Goal: Transaction & Acquisition: Purchase product/service

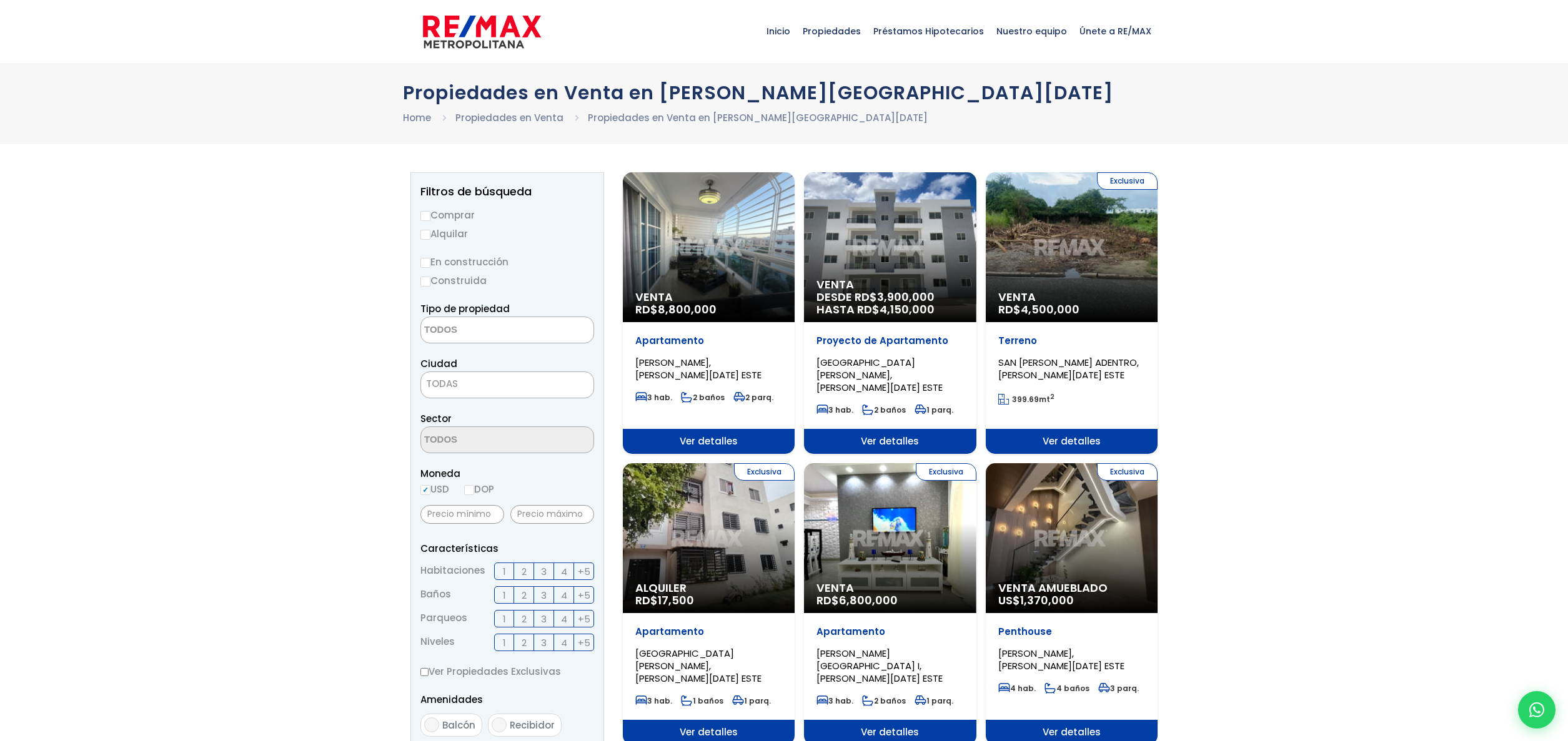
select select
click at [896, 248] on div "Venta DESDE RD$ 3,900,000 HASTA RD$ 4,150,000" at bounding box center [889, 247] width 171 height 150
select select
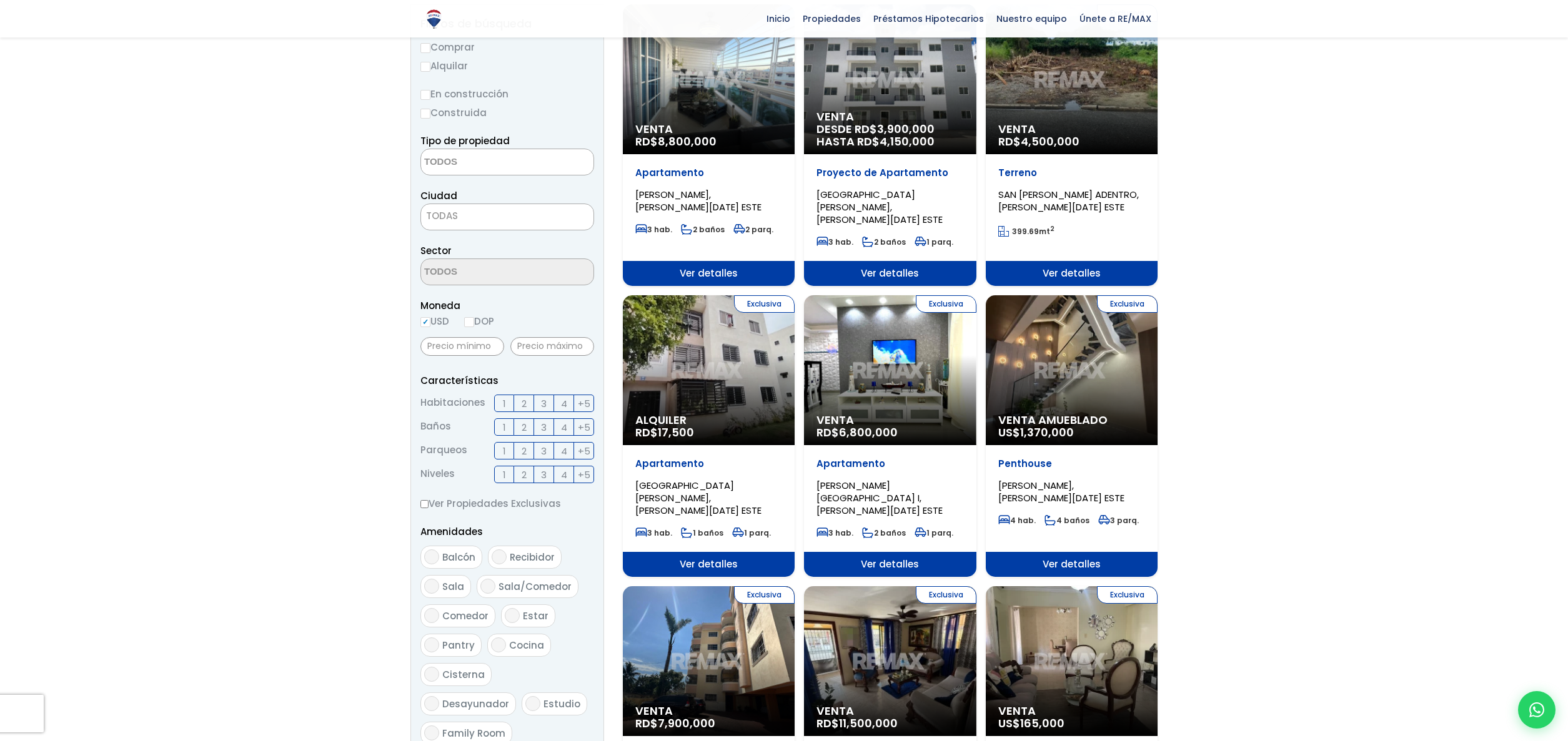
scroll to position [170, 0]
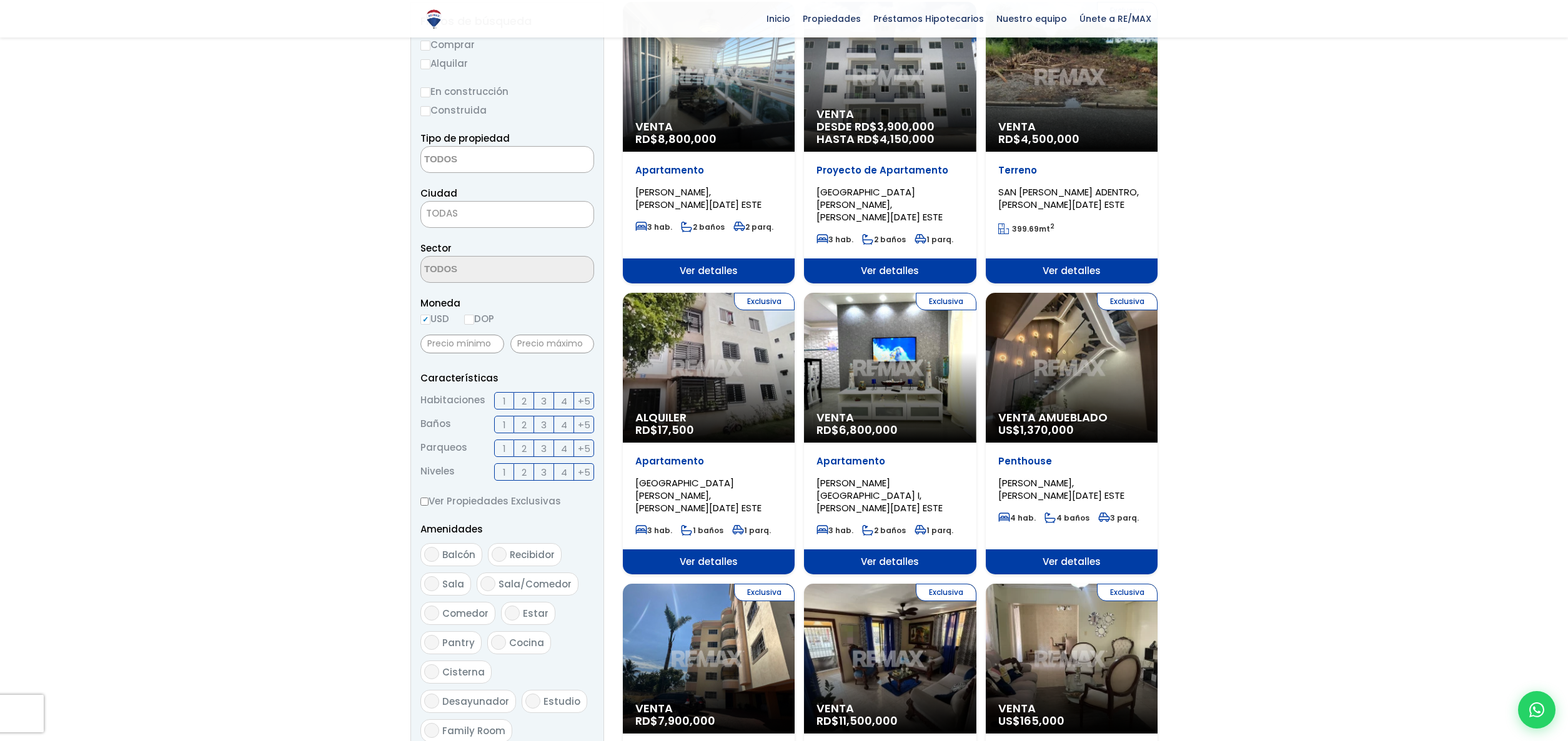
click at [885, 363] on div "Exclusiva Venta RD$ 6,800,000" at bounding box center [889, 367] width 171 height 150
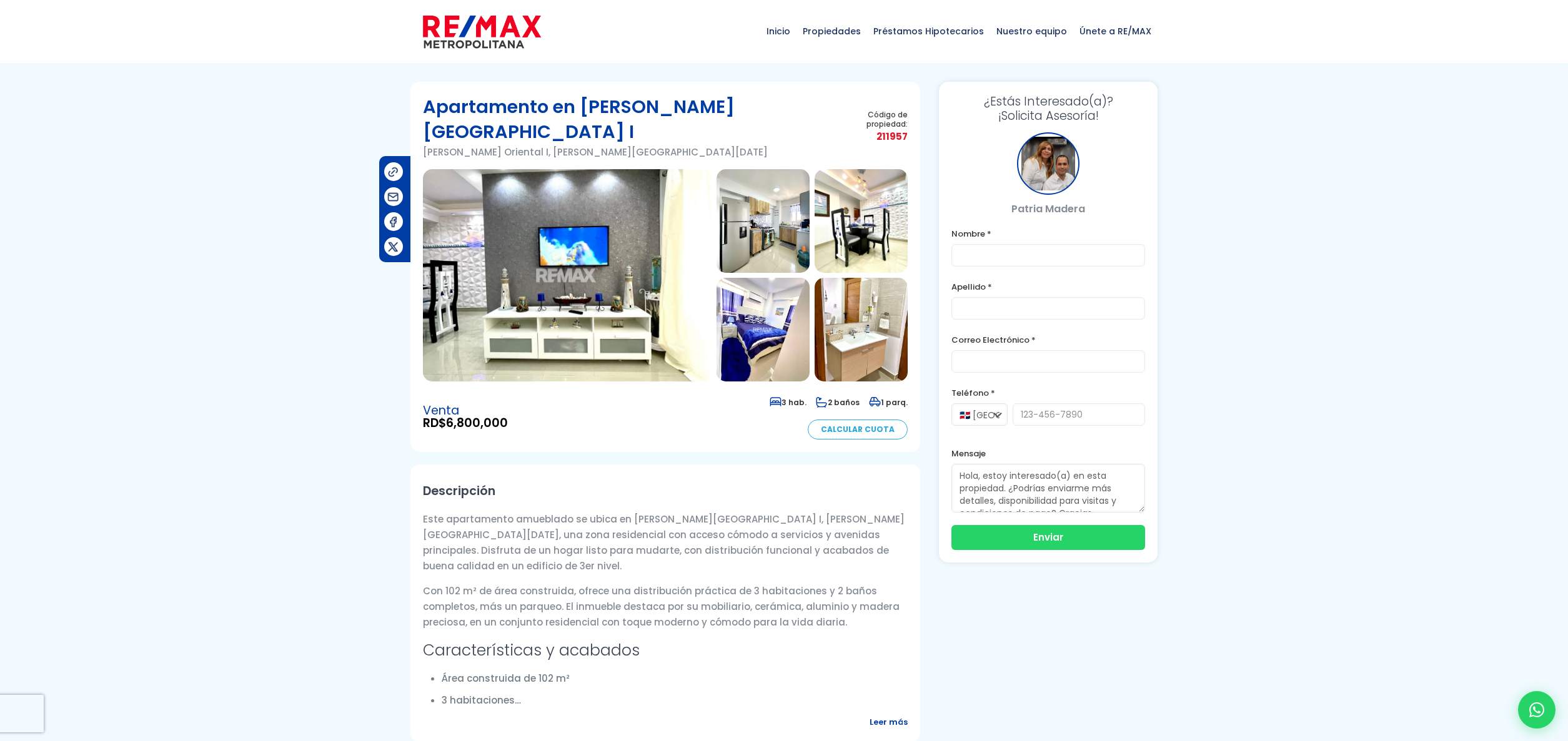
click at [568, 235] on img at bounding box center [567, 275] width 289 height 212
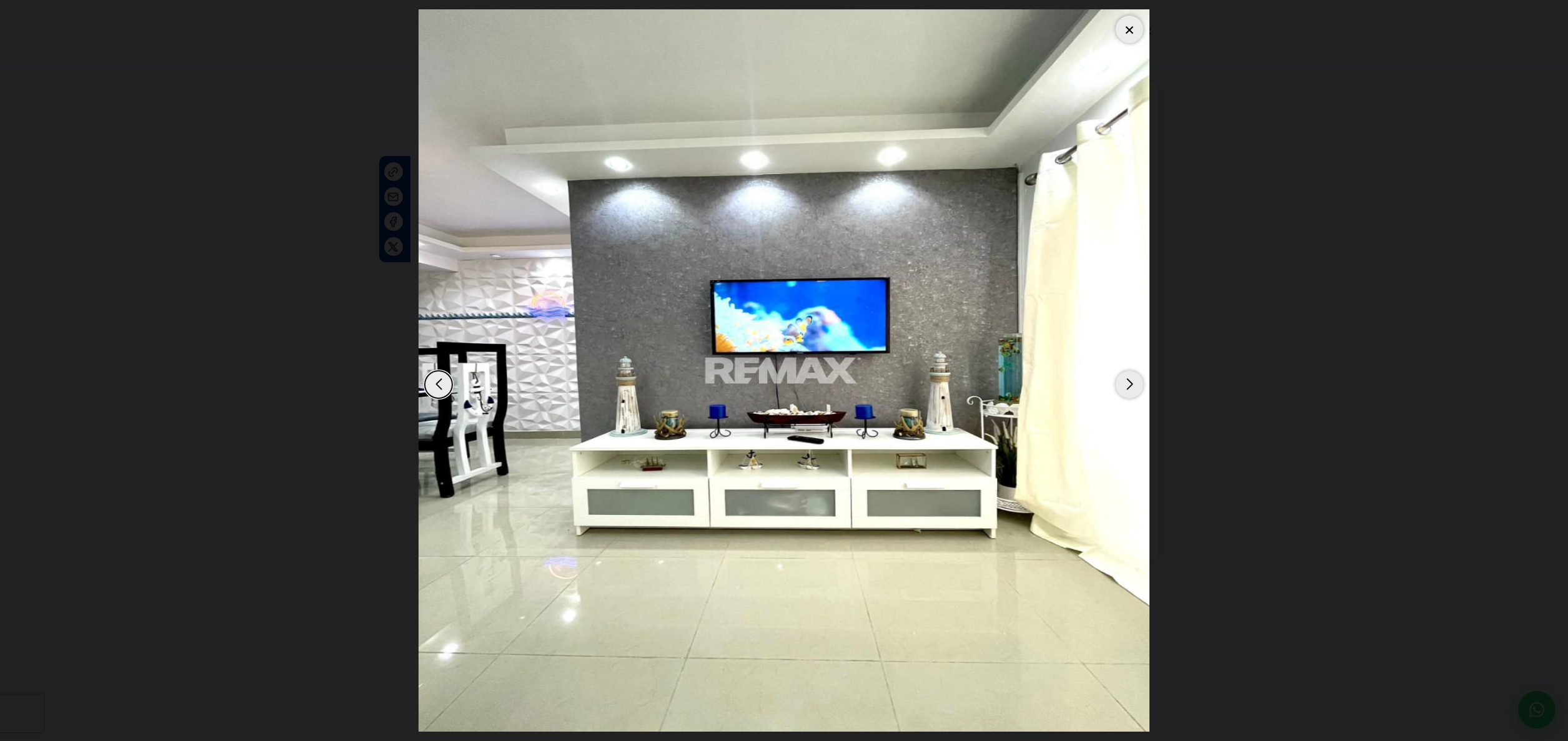
click at [1119, 379] on div "Next slide" at bounding box center [1129, 384] width 28 height 28
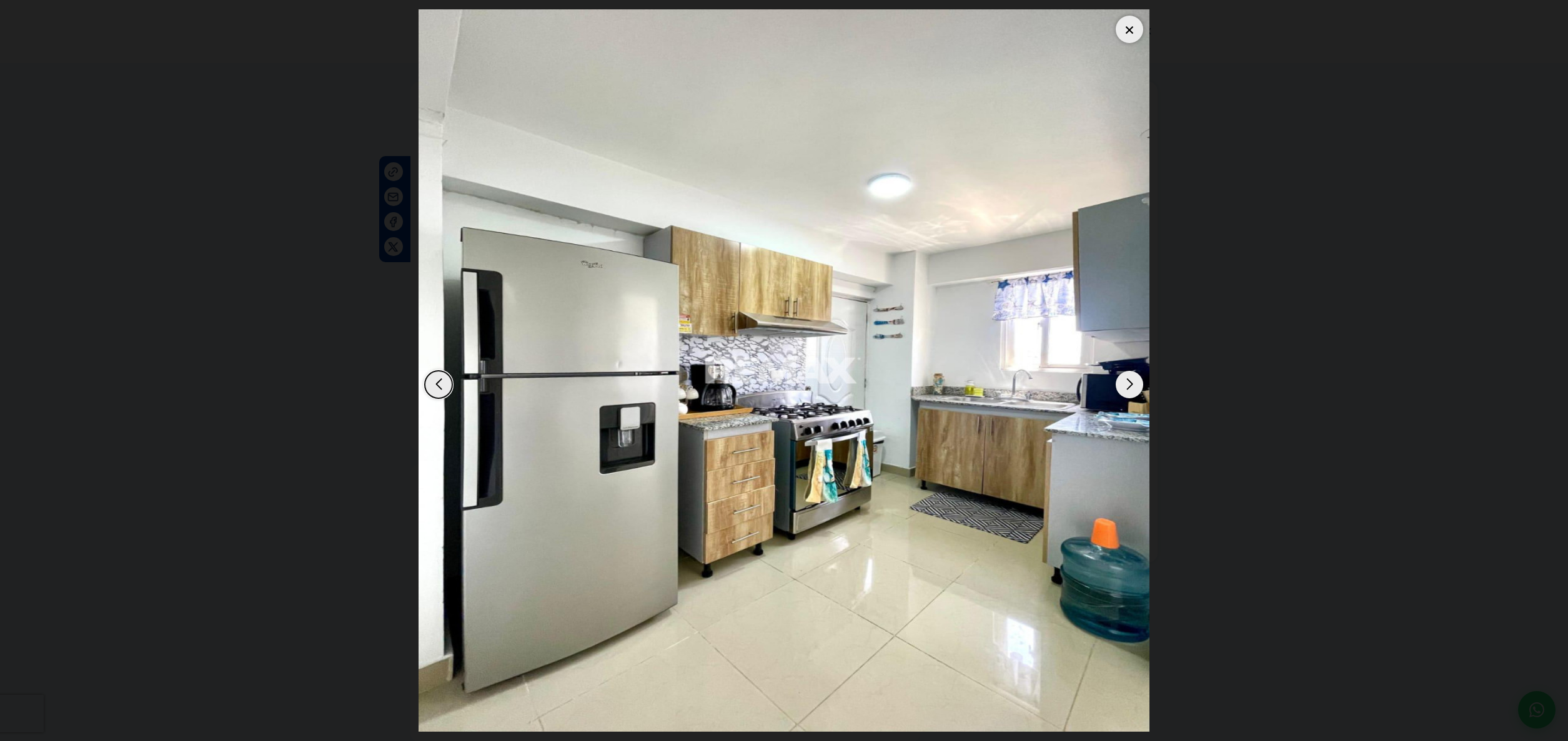
click at [1123, 382] on div "Next slide" at bounding box center [1129, 384] width 28 height 28
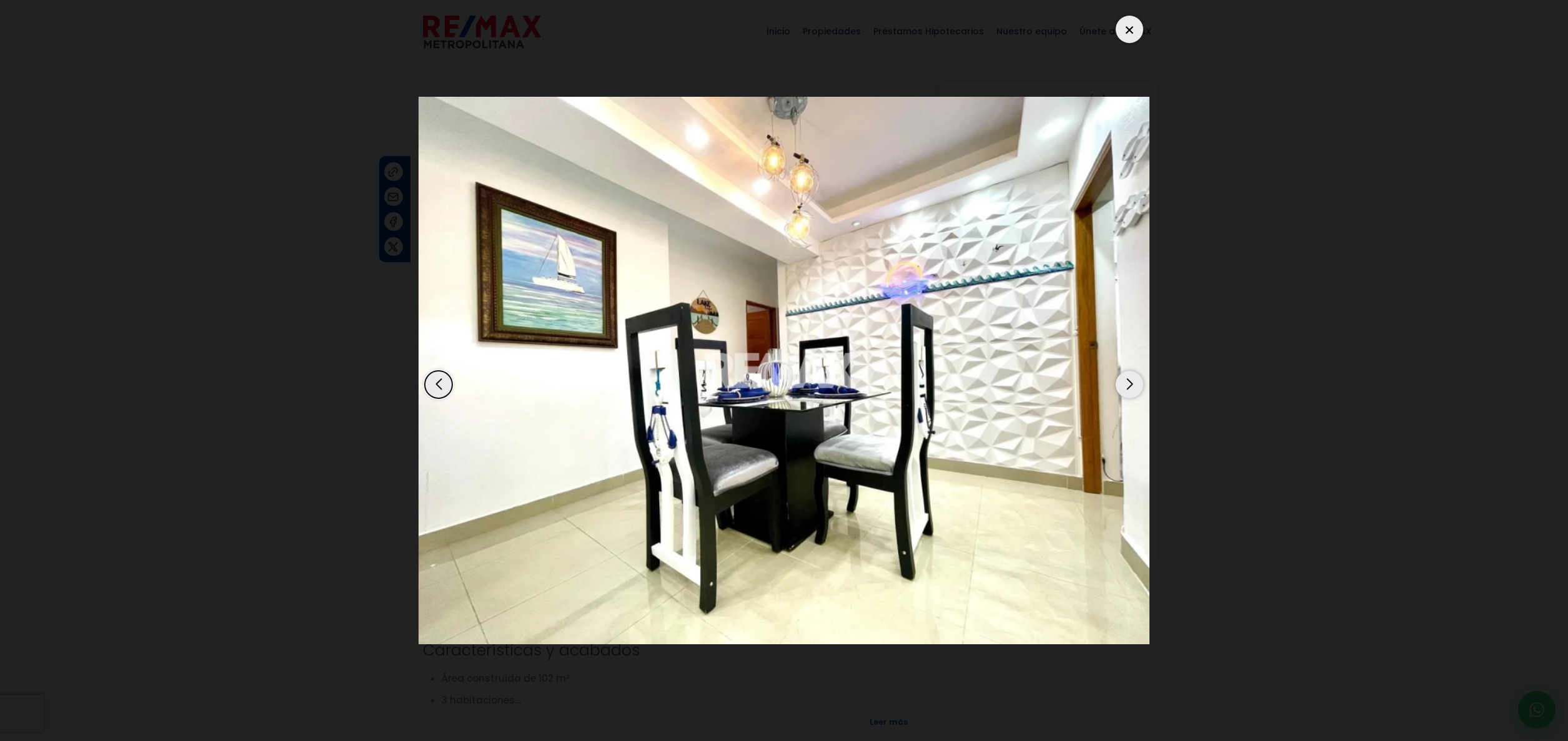
click at [1125, 384] on div "Next slide" at bounding box center [1129, 384] width 28 height 28
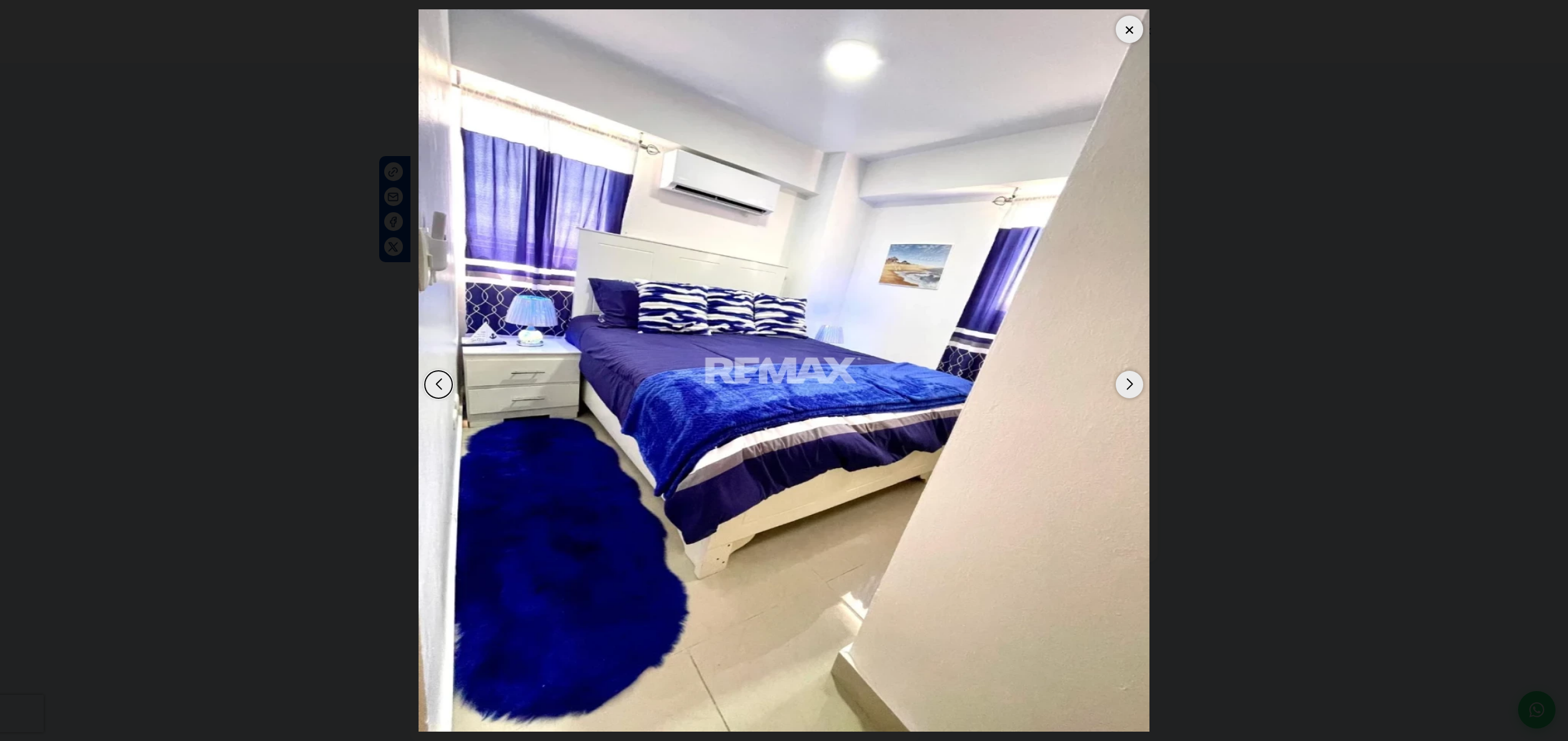
click at [1128, 384] on div "Next slide" at bounding box center [1129, 384] width 28 height 28
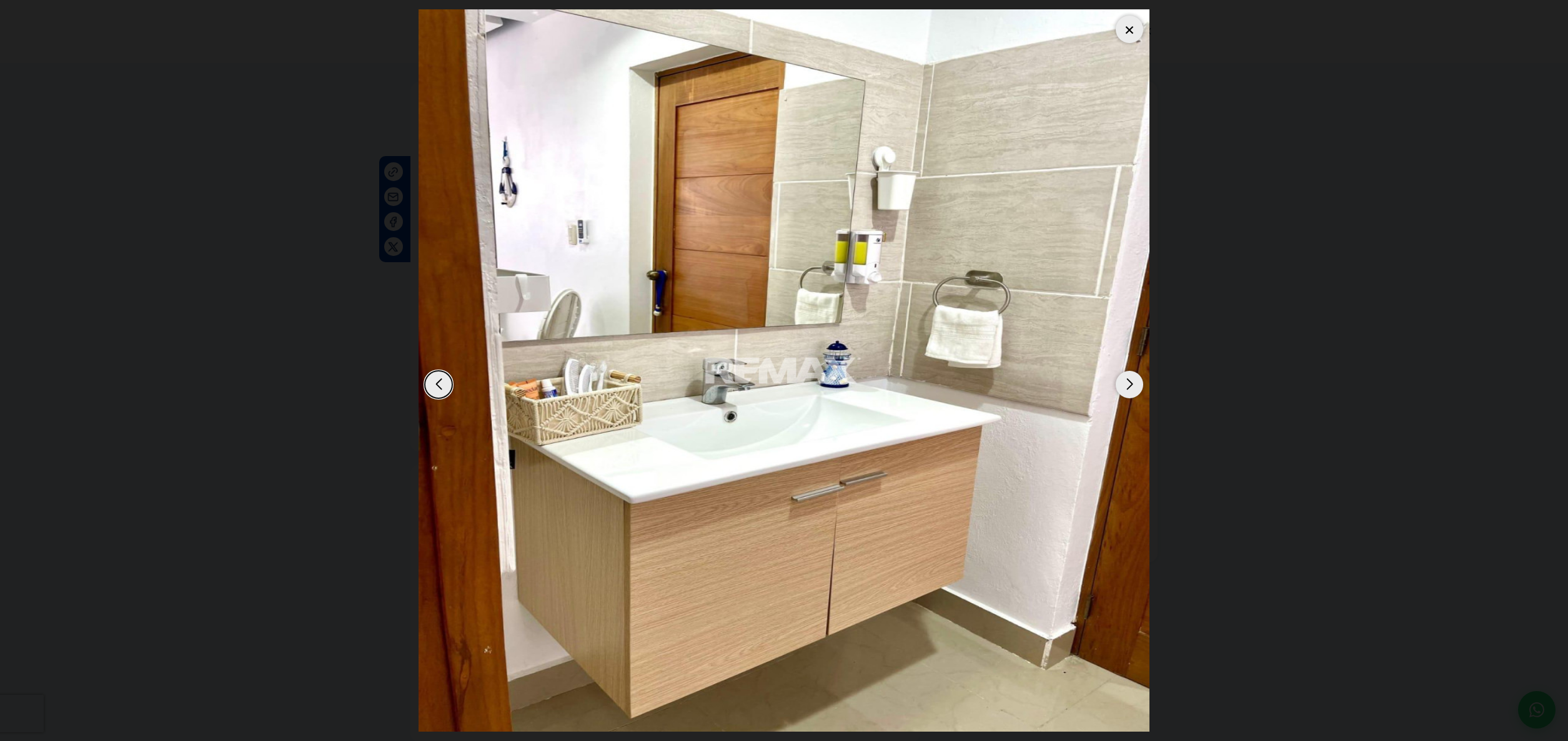
click at [1128, 384] on div "Next slide" at bounding box center [1129, 384] width 28 height 28
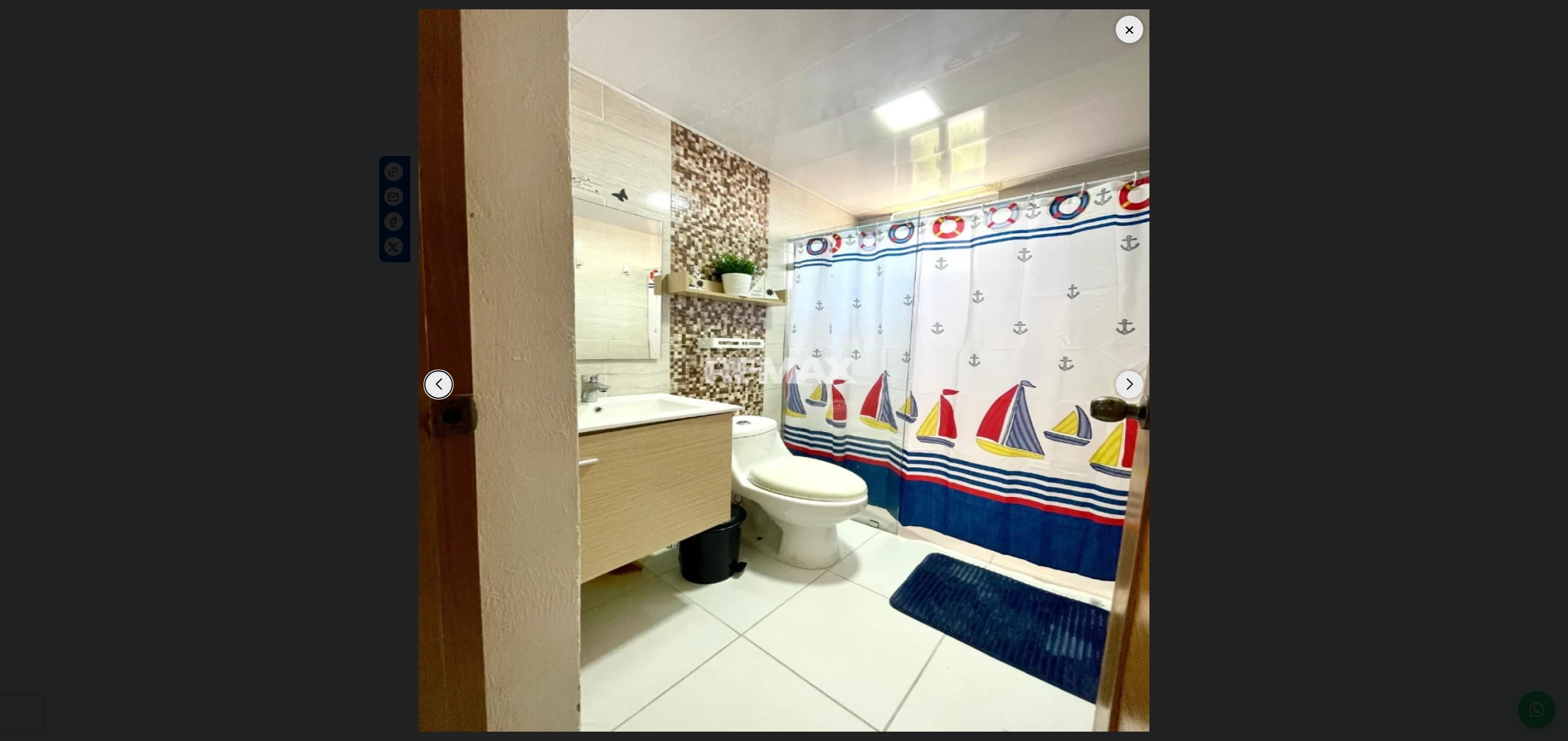
click at [1128, 384] on div "Next slide" at bounding box center [1129, 384] width 28 height 28
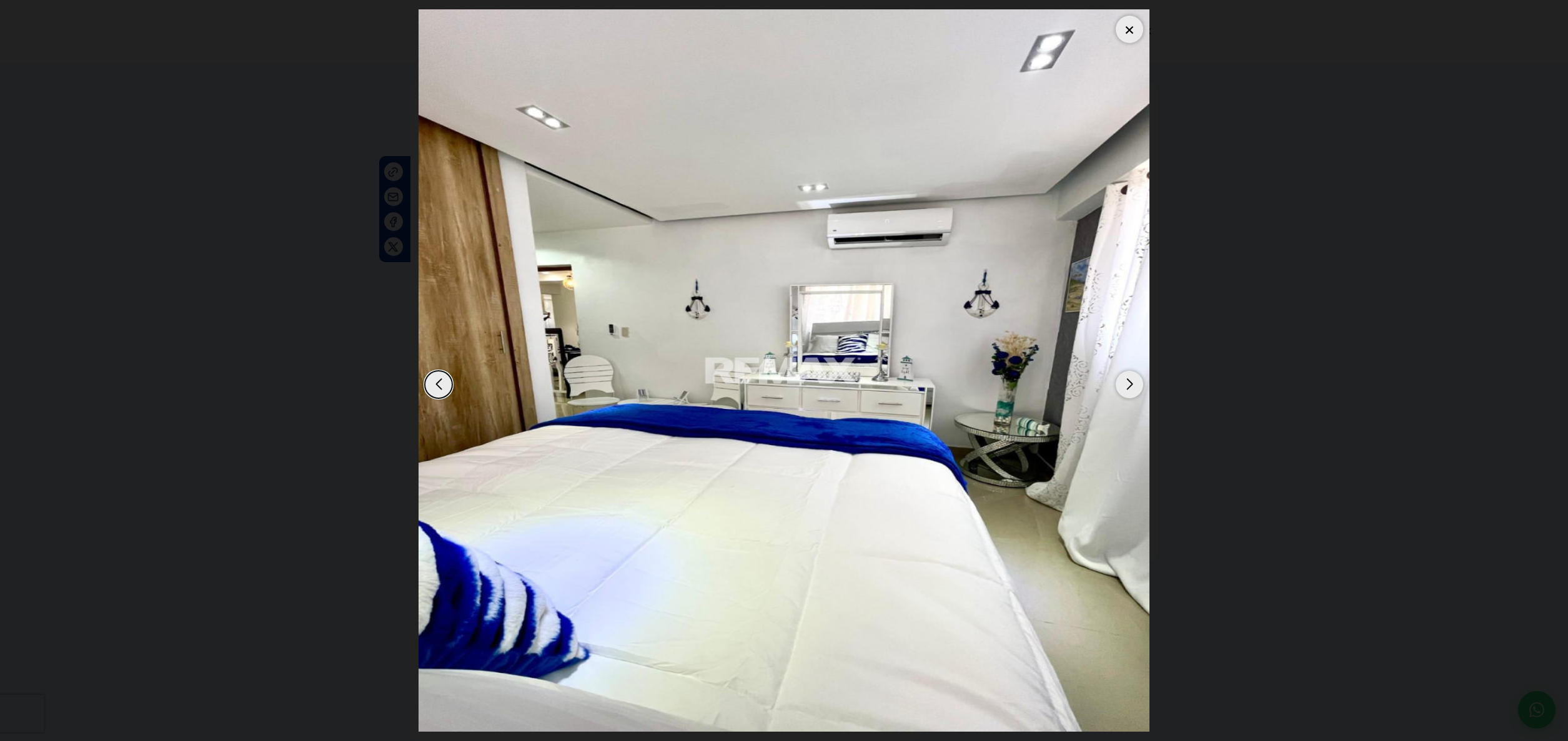
click at [1128, 384] on div "Next slide" at bounding box center [1129, 384] width 28 height 28
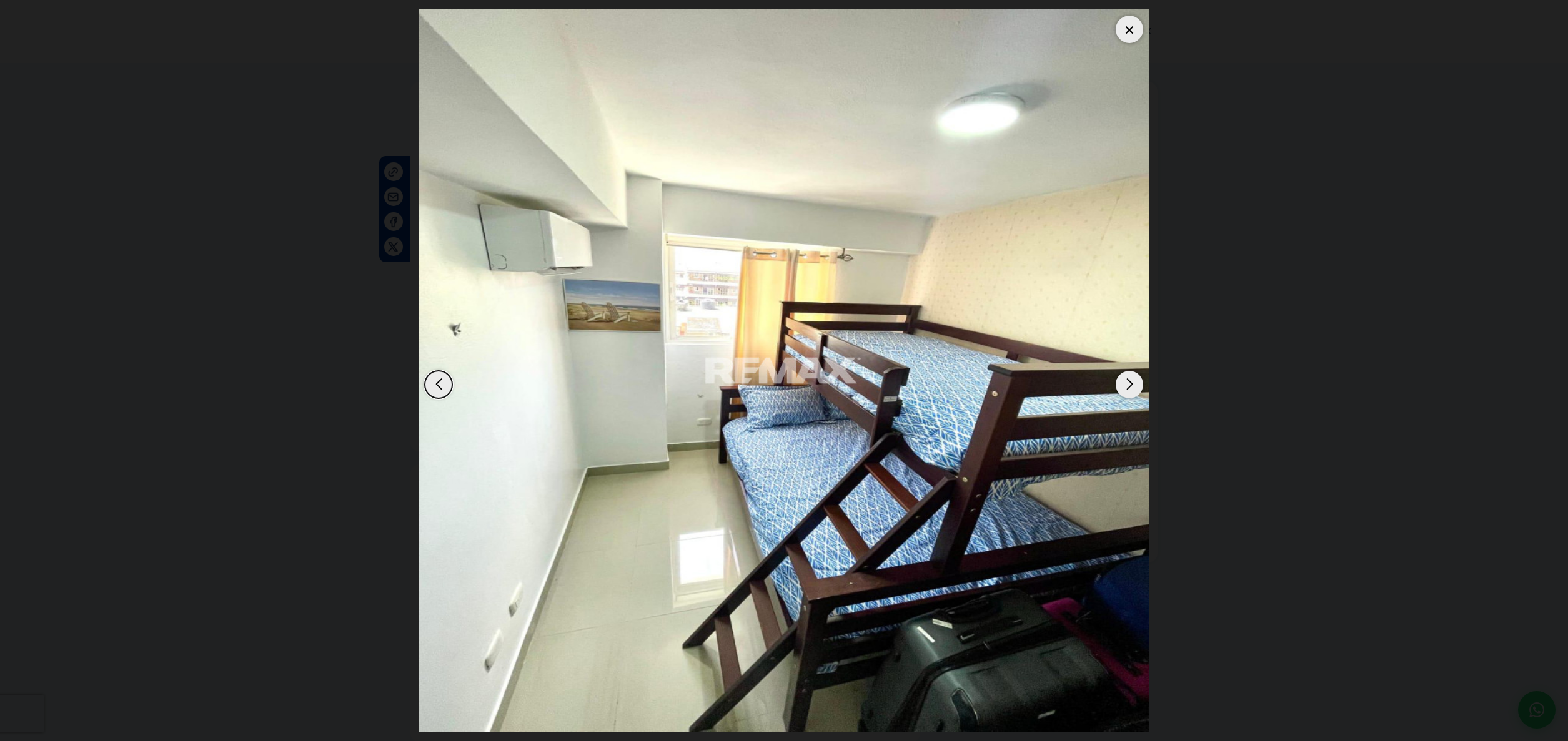
click at [1128, 384] on div "Next slide" at bounding box center [1129, 384] width 28 height 28
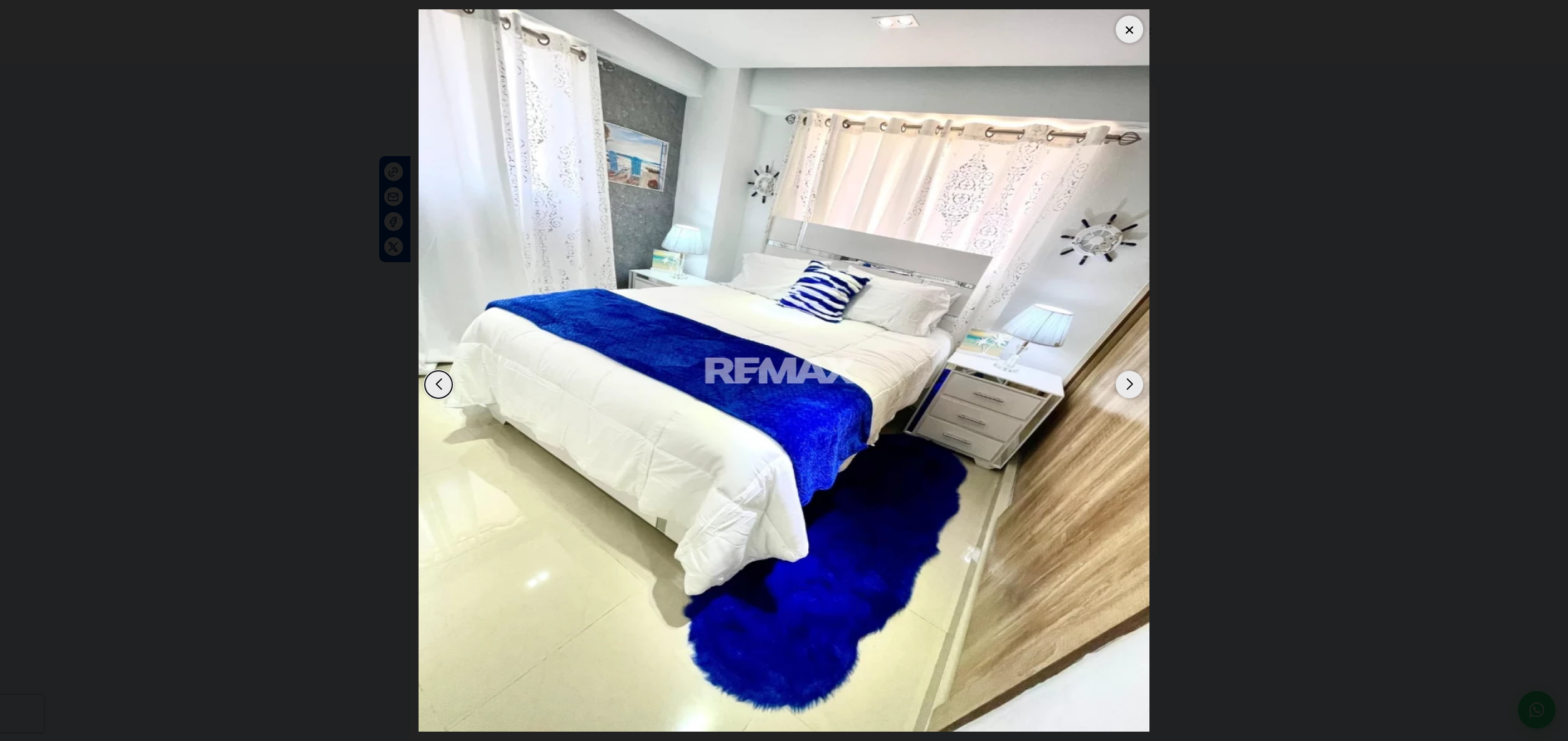
click at [1128, 387] on div "Next slide" at bounding box center [1129, 384] width 28 height 28
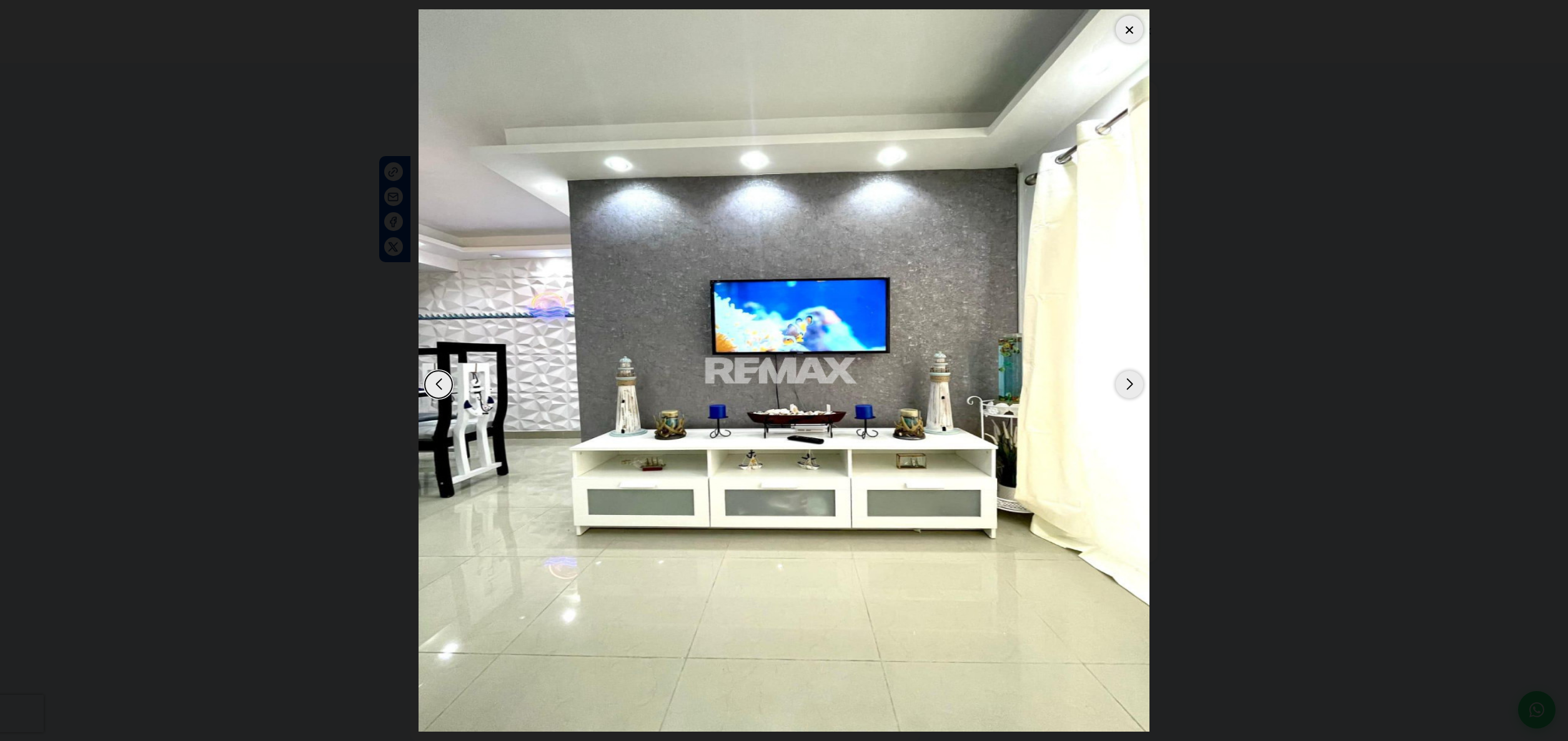
click at [1129, 386] on div "Next slide" at bounding box center [1129, 384] width 28 height 28
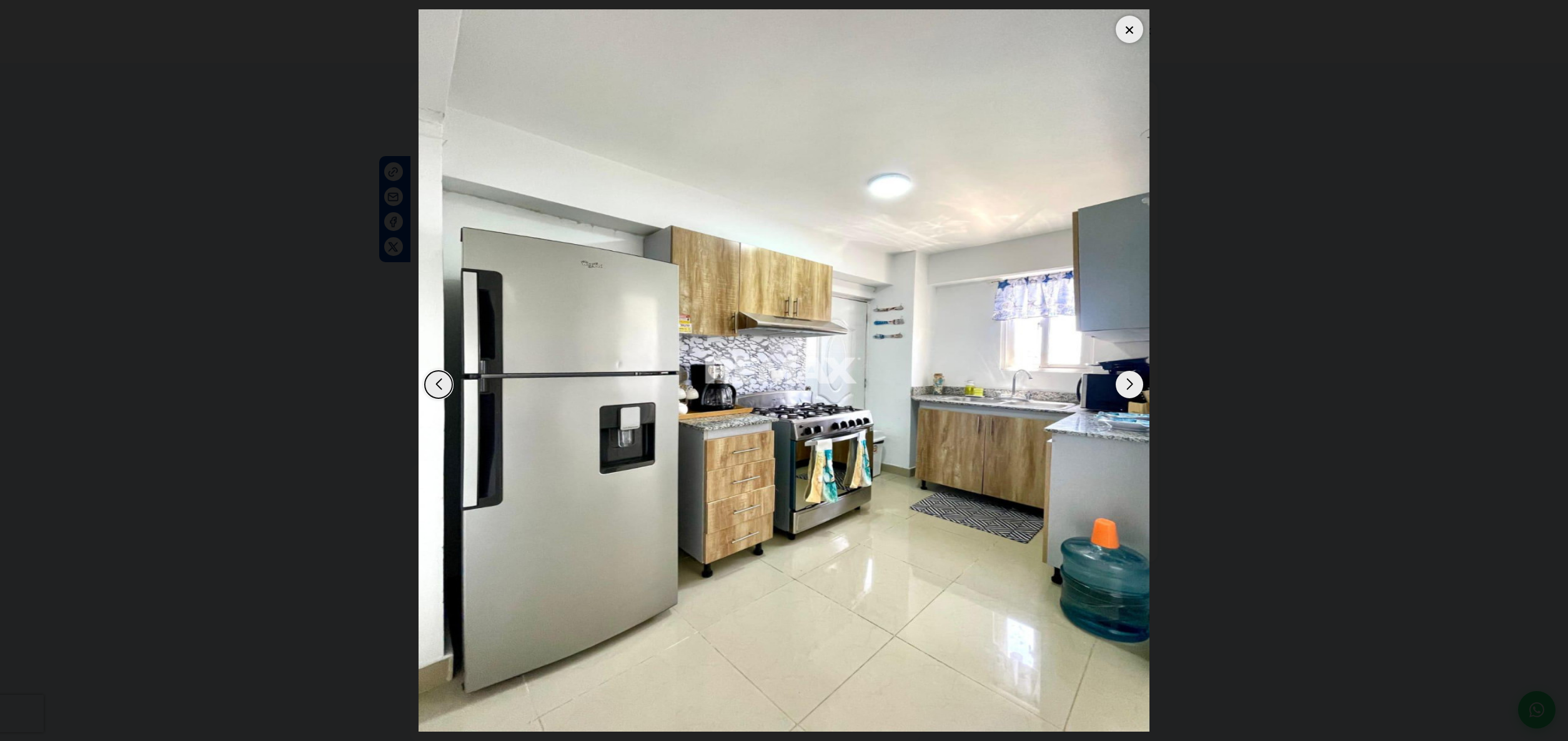
click at [1129, 386] on div "Next slide" at bounding box center [1129, 384] width 28 height 28
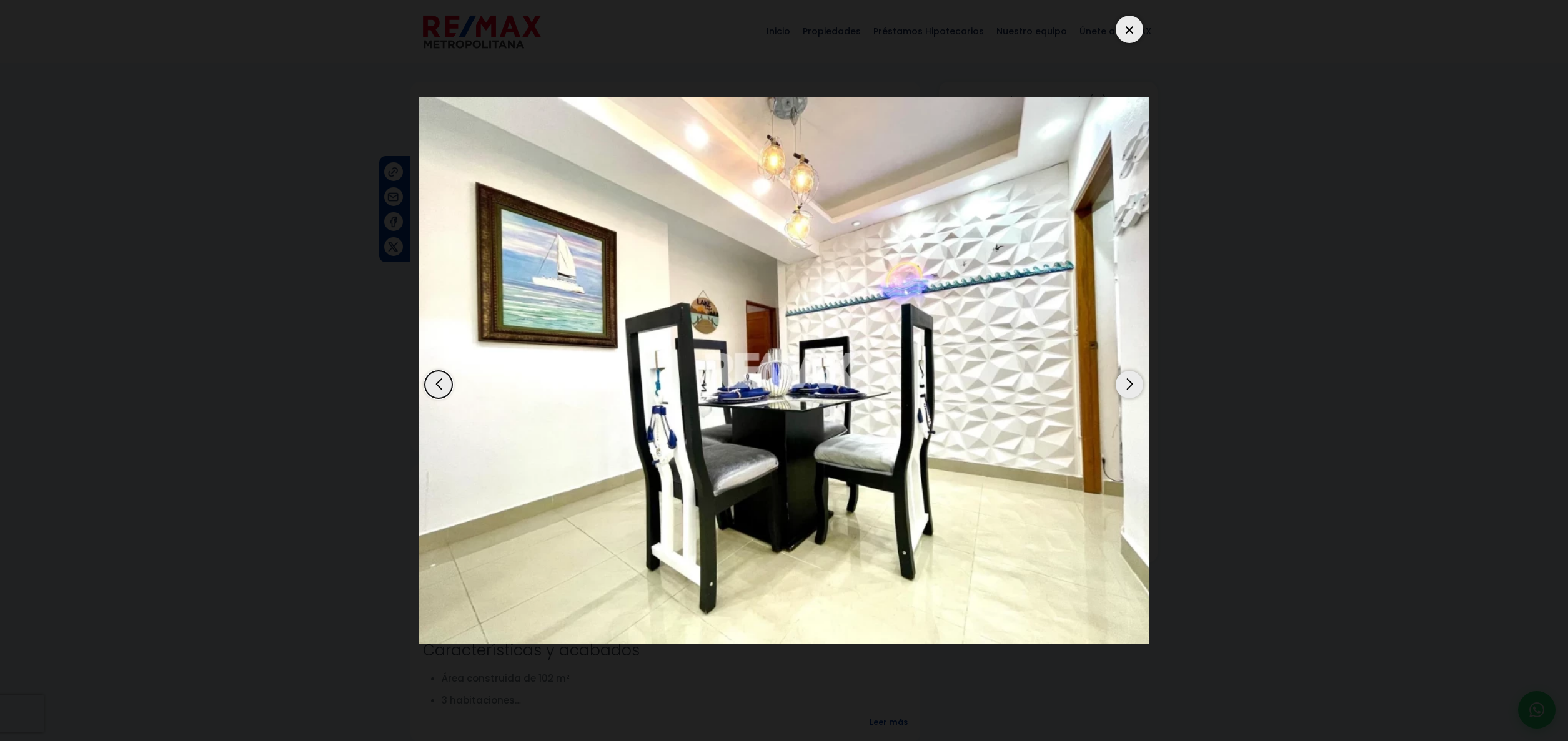
click at [1129, 386] on div "Next slide" at bounding box center [1129, 384] width 28 height 28
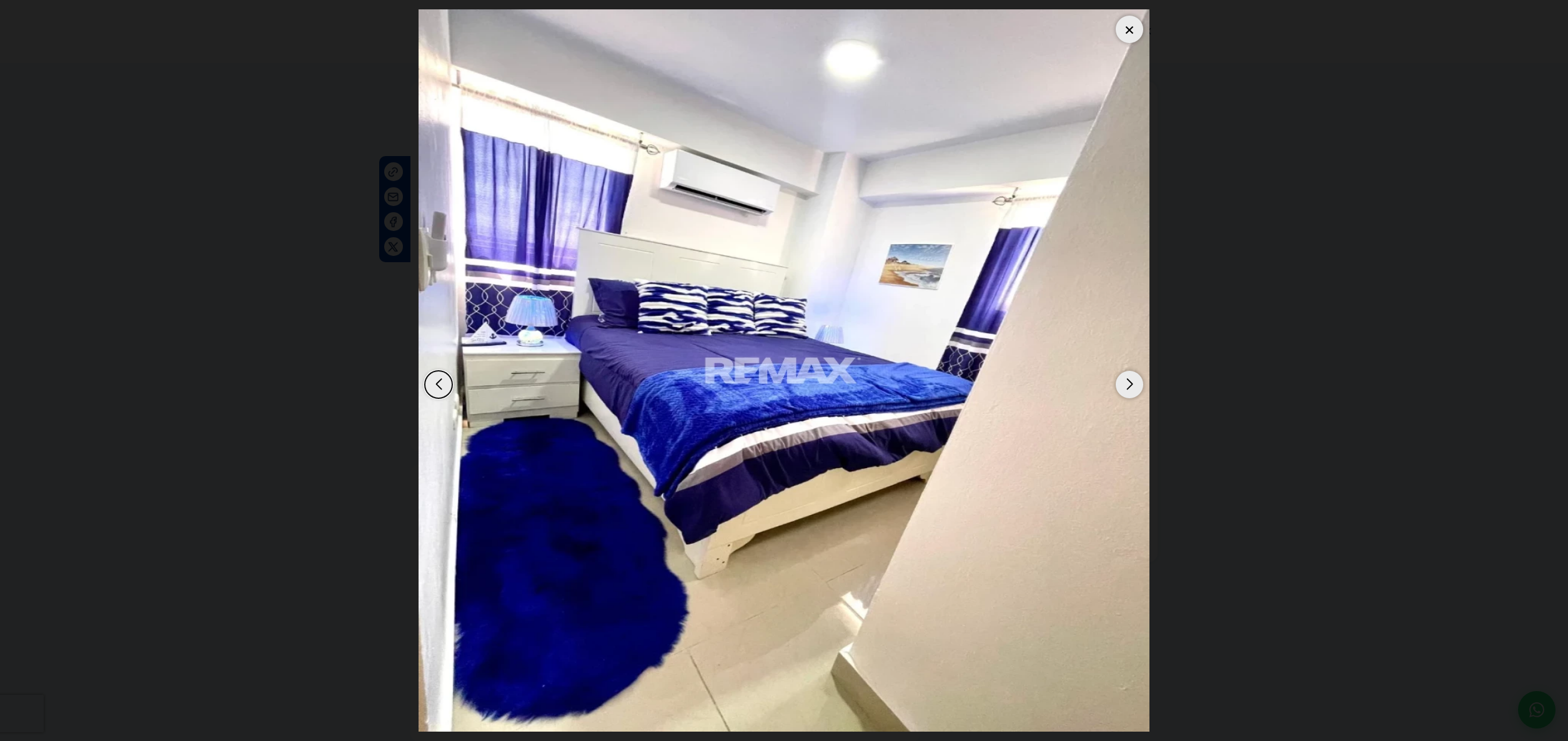
click at [1129, 386] on div "Next slide" at bounding box center [1129, 384] width 28 height 28
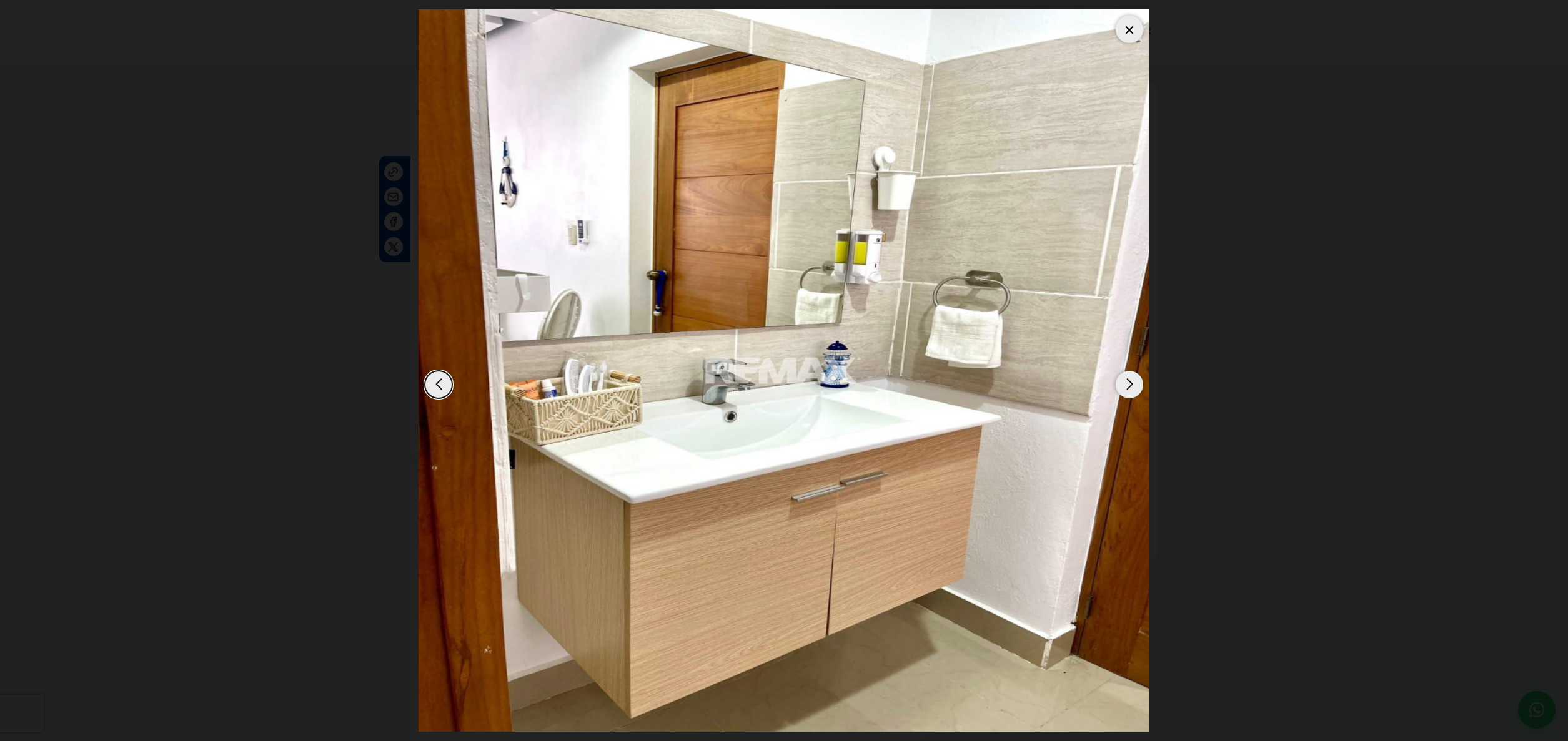
click at [1129, 386] on div "Next slide" at bounding box center [1129, 384] width 28 height 28
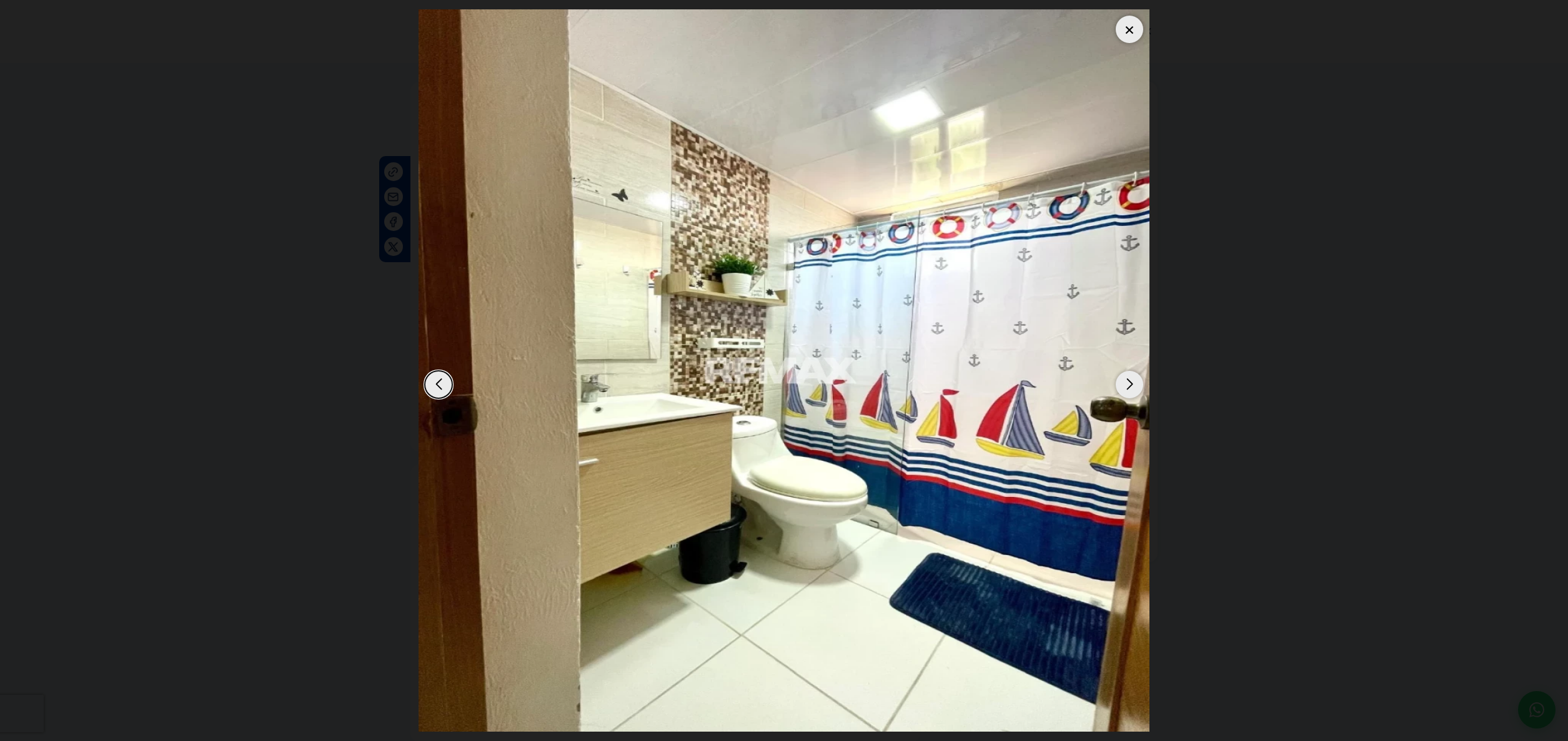
click at [1129, 386] on div "Next slide" at bounding box center [1129, 384] width 28 height 28
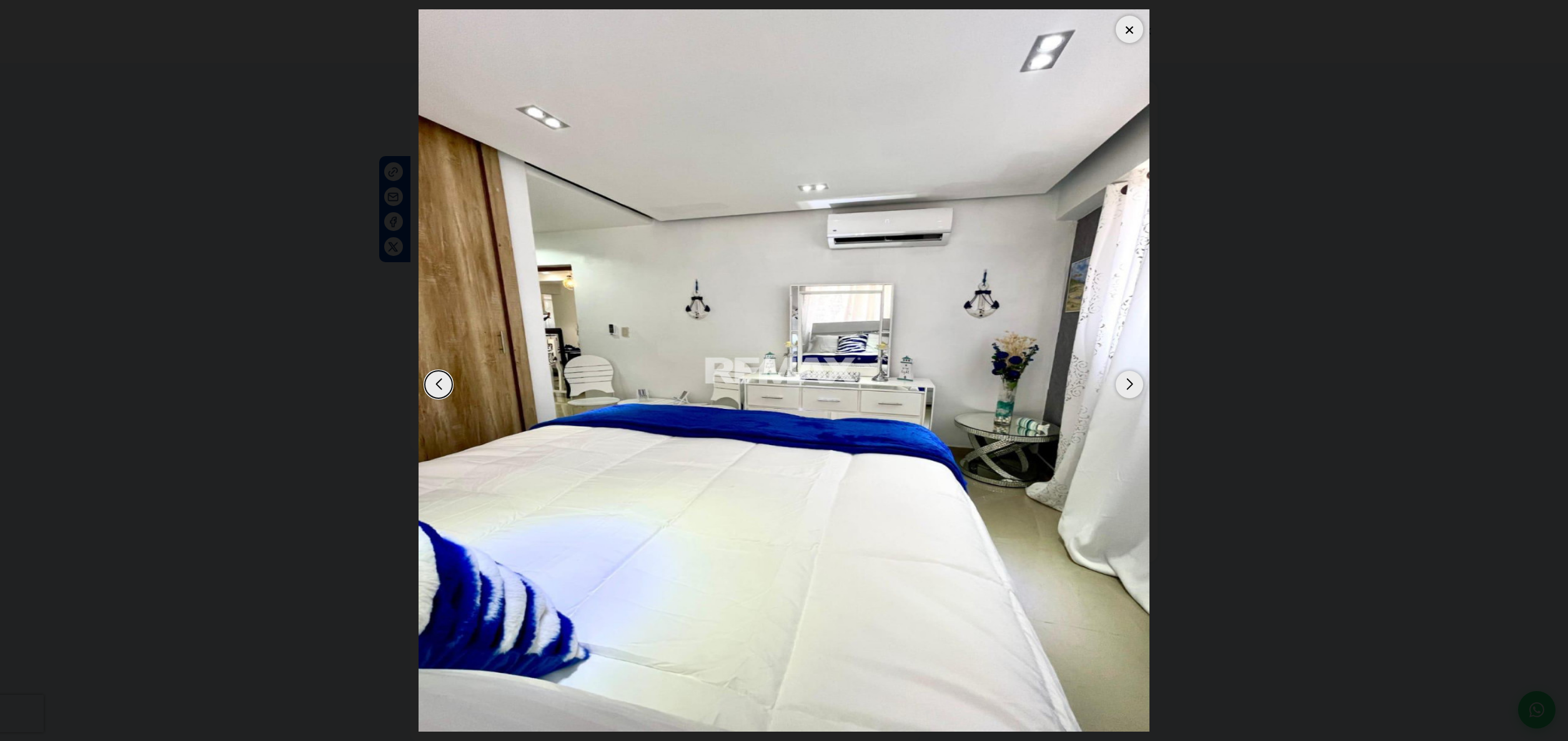
click at [1131, 33] on div at bounding box center [1129, 30] width 28 height 28
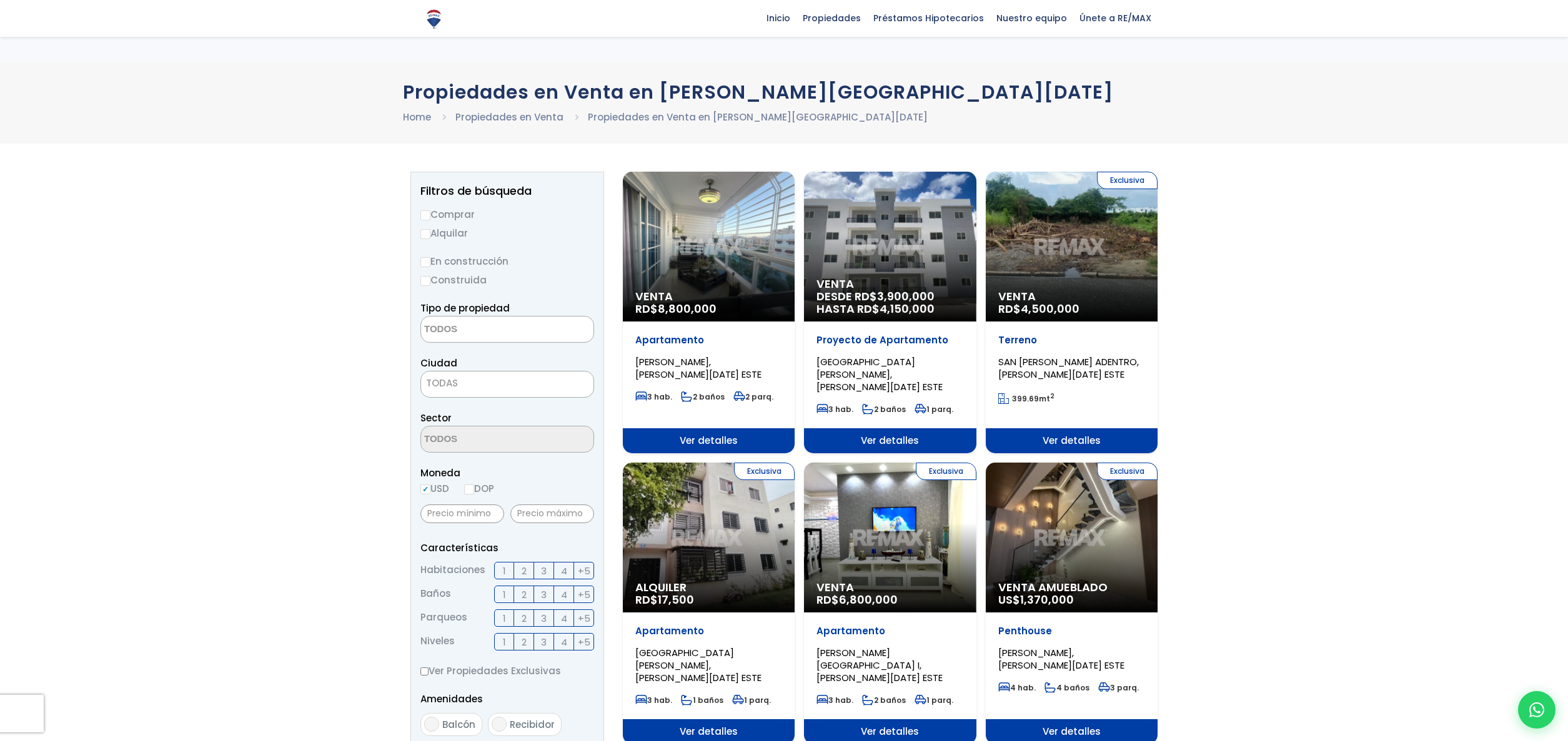
select select
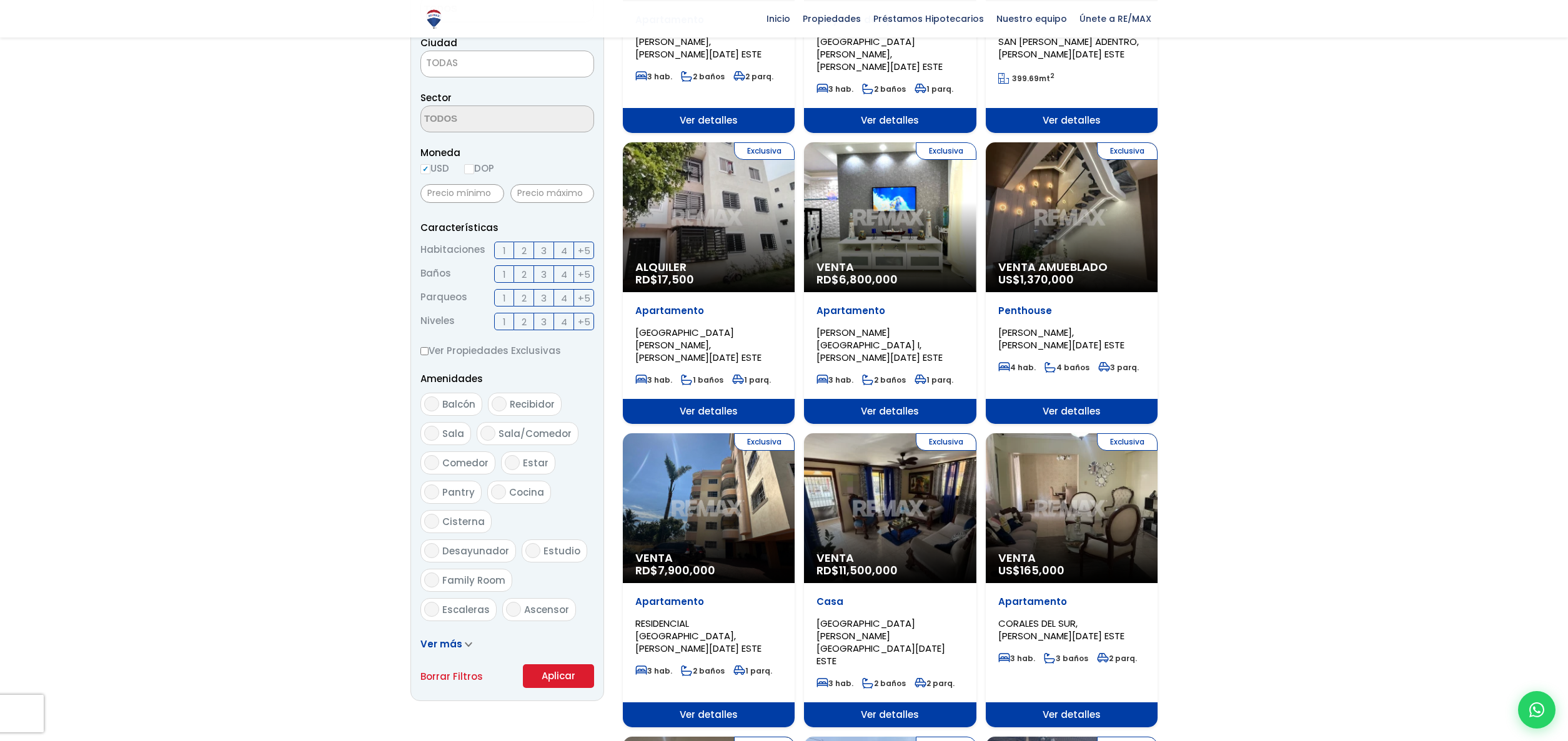
scroll to position [366, 0]
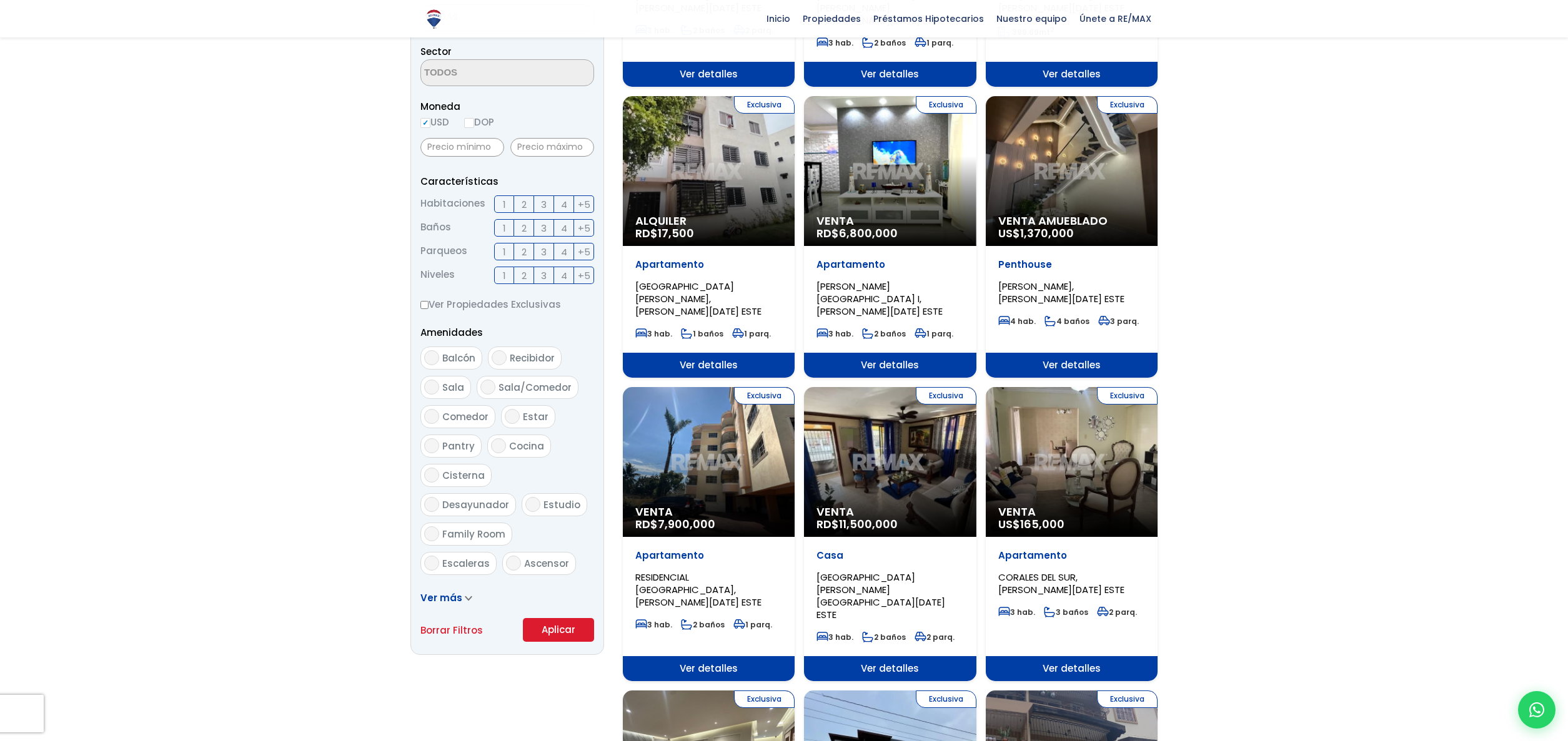
click at [709, 428] on div "Exclusiva Venta RD$ 7,900,000" at bounding box center [708, 461] width 171 height 150
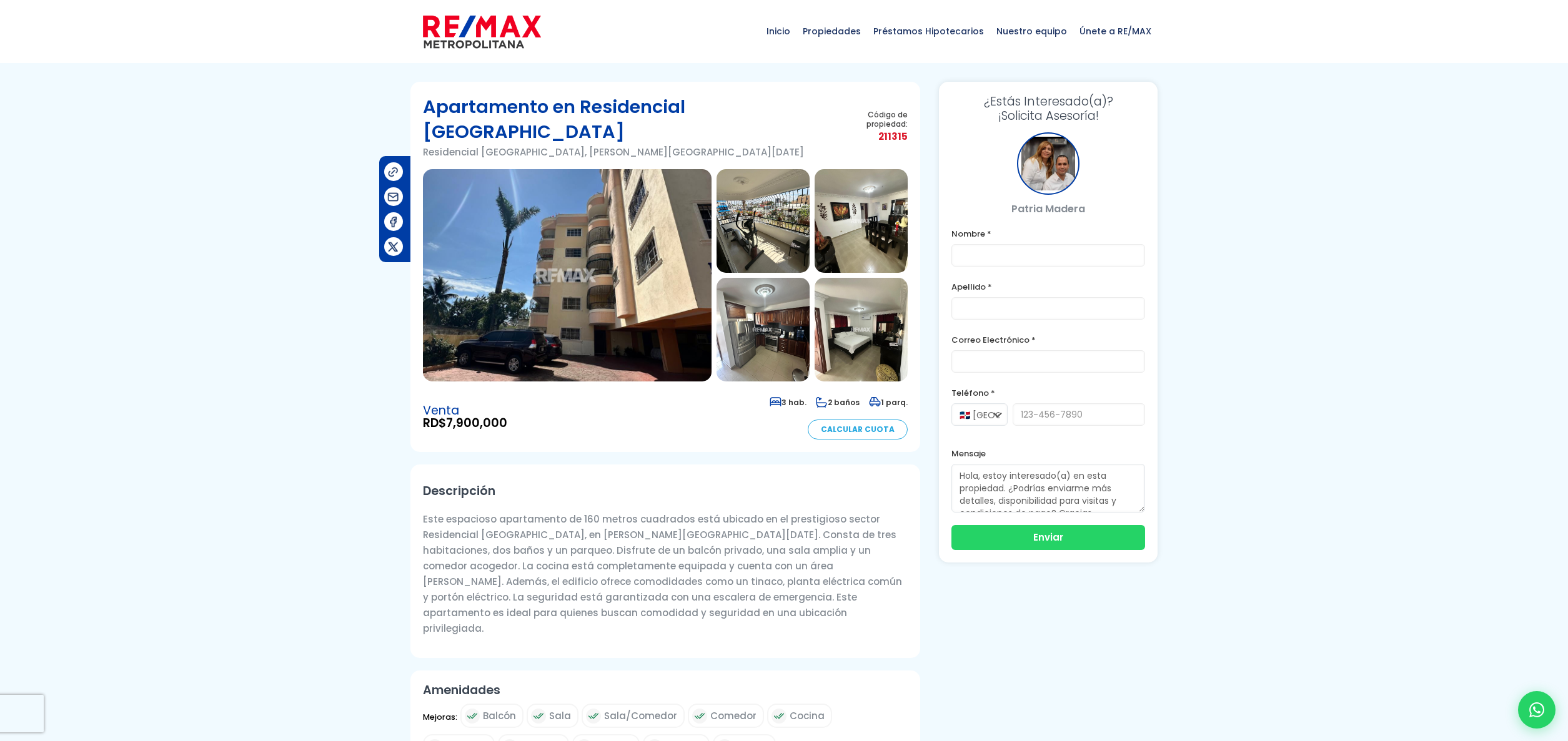
click at [618, 287] on img at bounding box center [567, 275] width 289 height 212
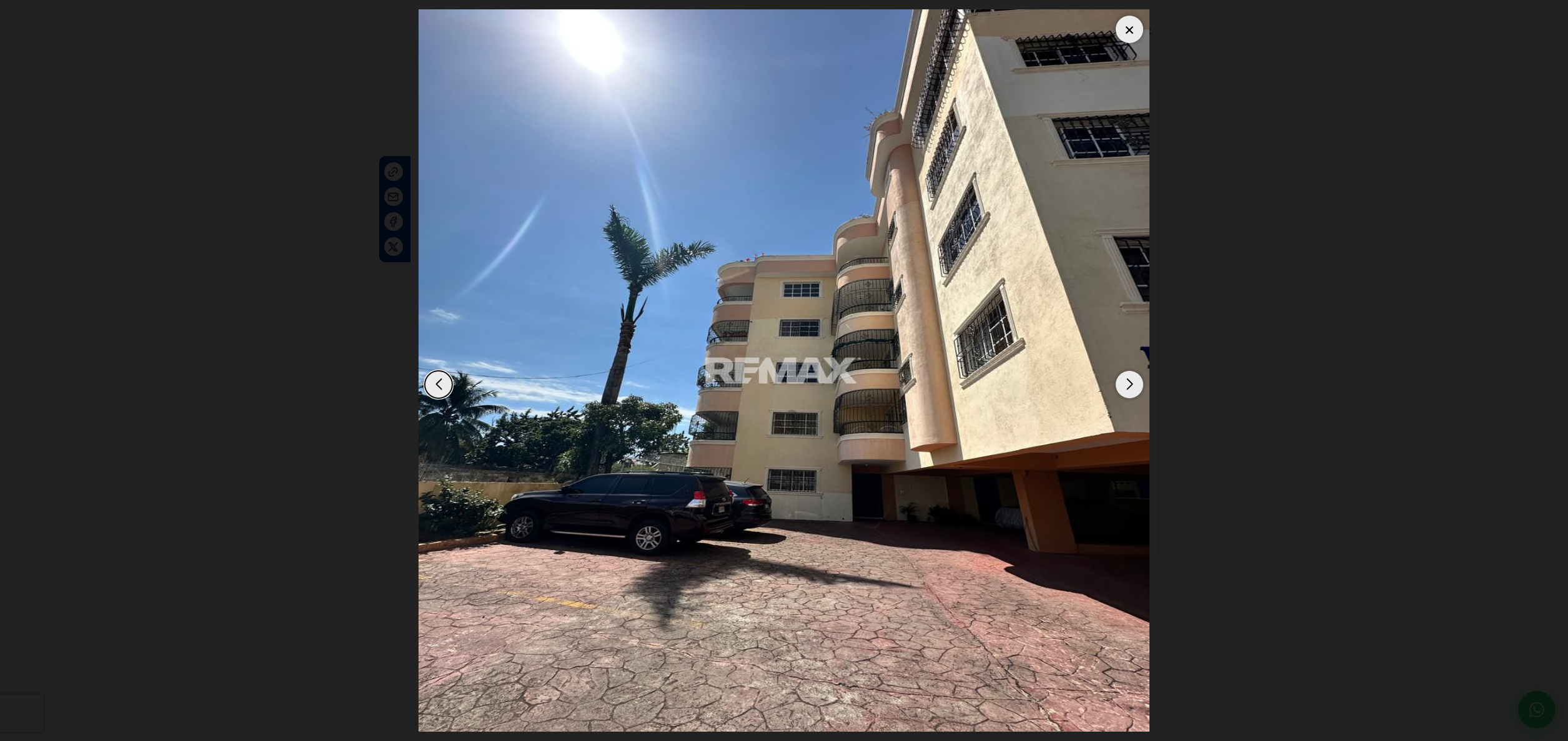
click at [1133, 384] on div "Next slide" at bounding box center [1129, 384] width 28 height 28
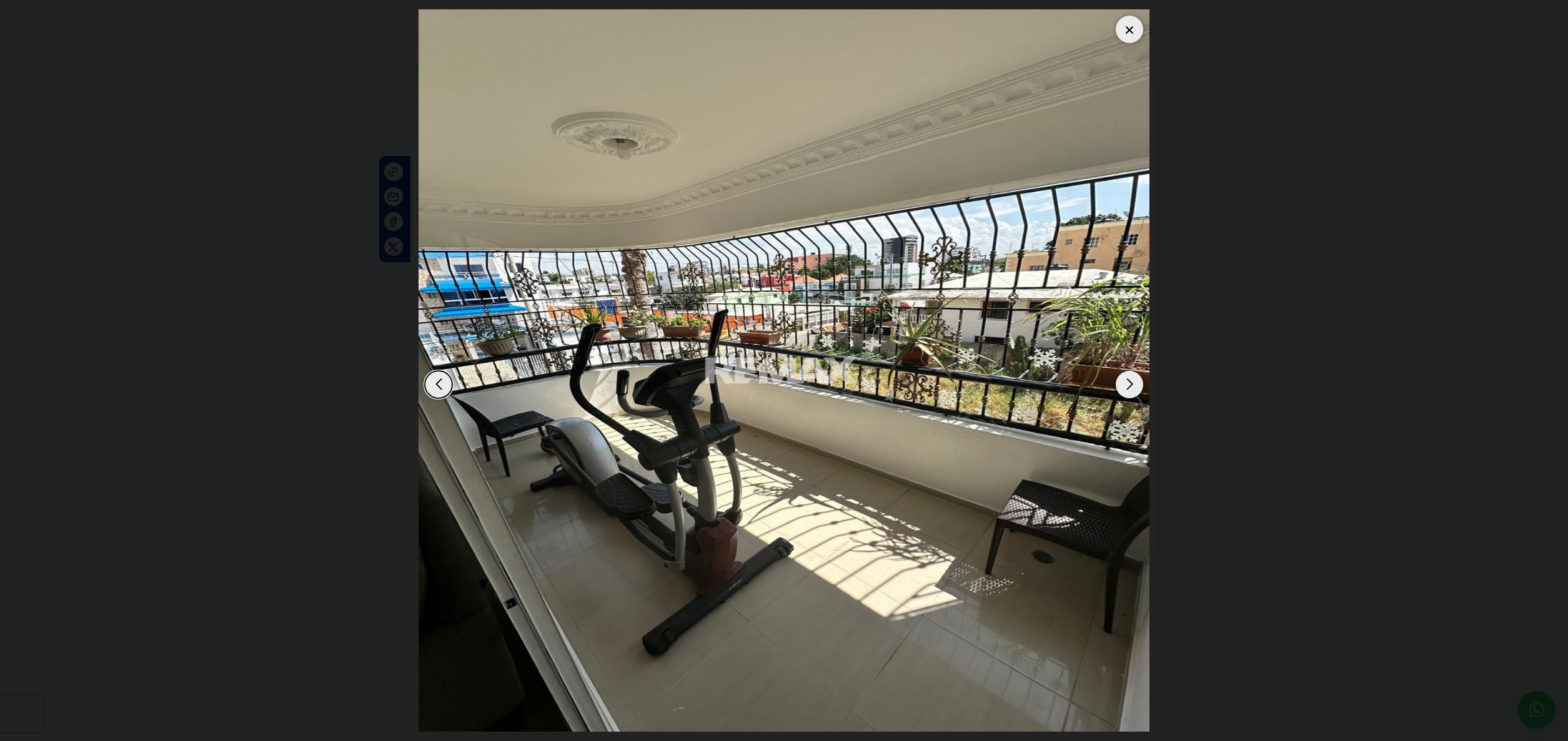
click at [1130, 387] on div "Next slide" at bounding box center [1129, 384] width 28 height 28
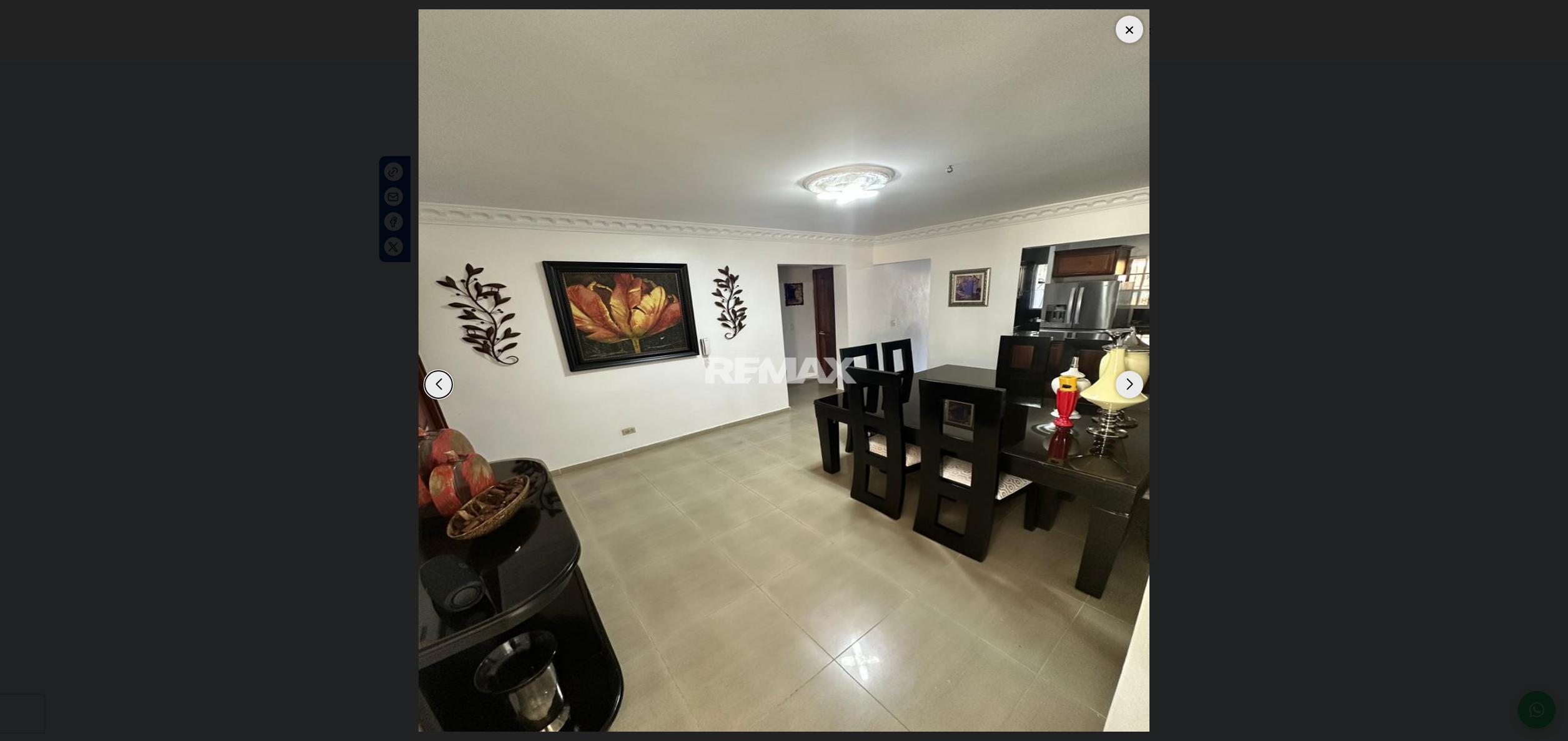
click at [1130, 387] on div "Next slide" at bounding box center [1129, 384] width 28 height 28
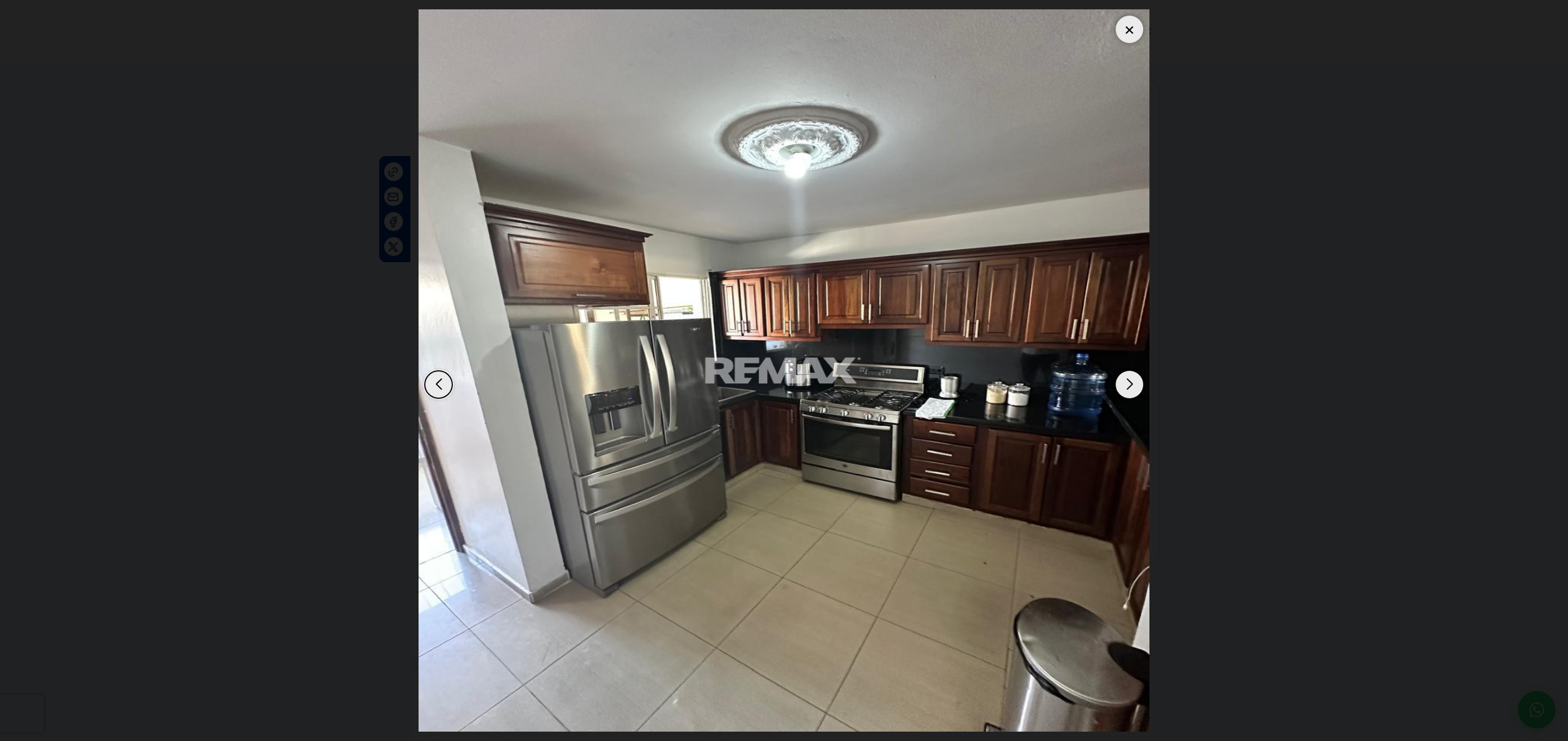
click at [1130, 387] on div "Next slide" at bounding box center [1129, 384] width 28 height 28
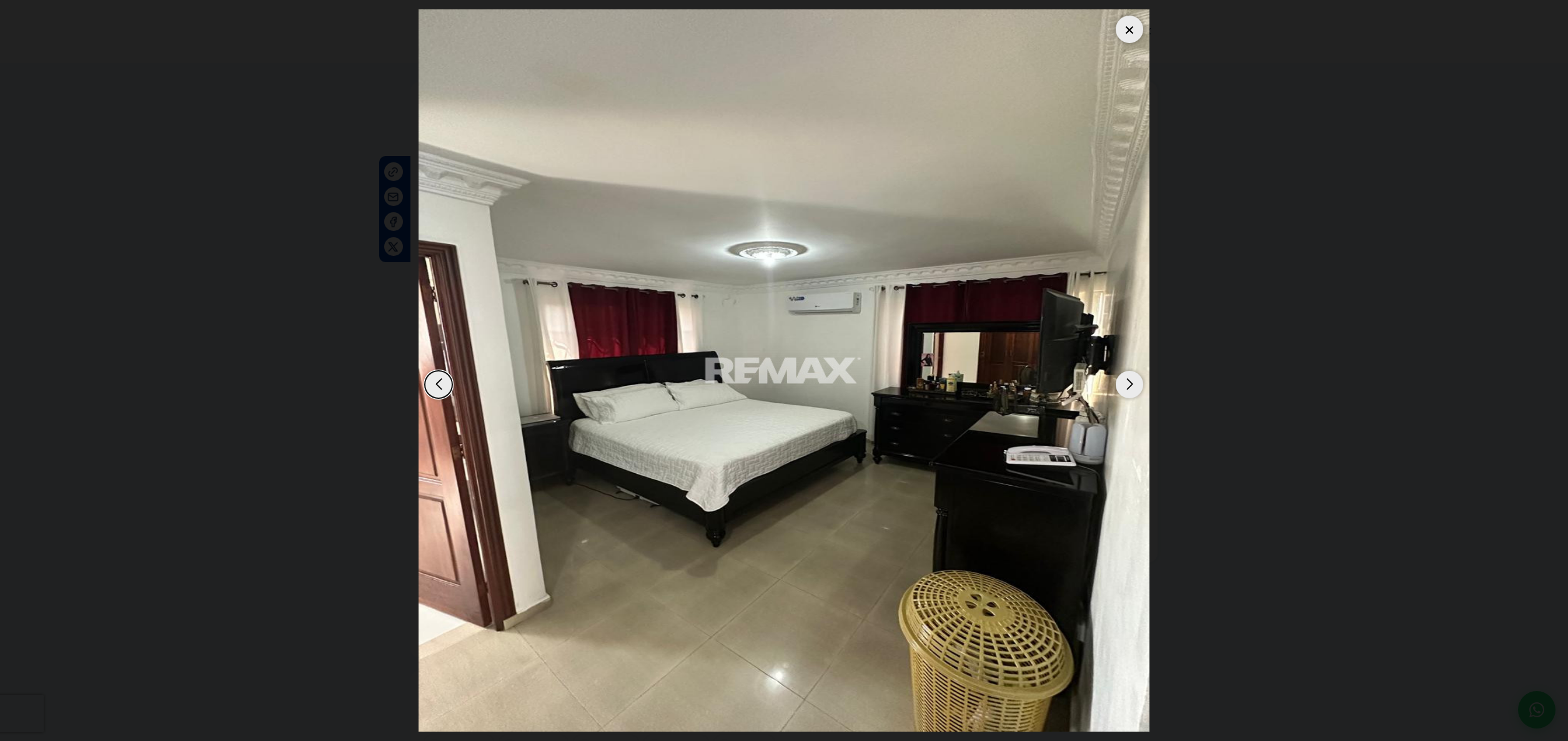
click at [1130, 389] on div "Next slide" at bounding box center [1129, 384] width 28 height 28
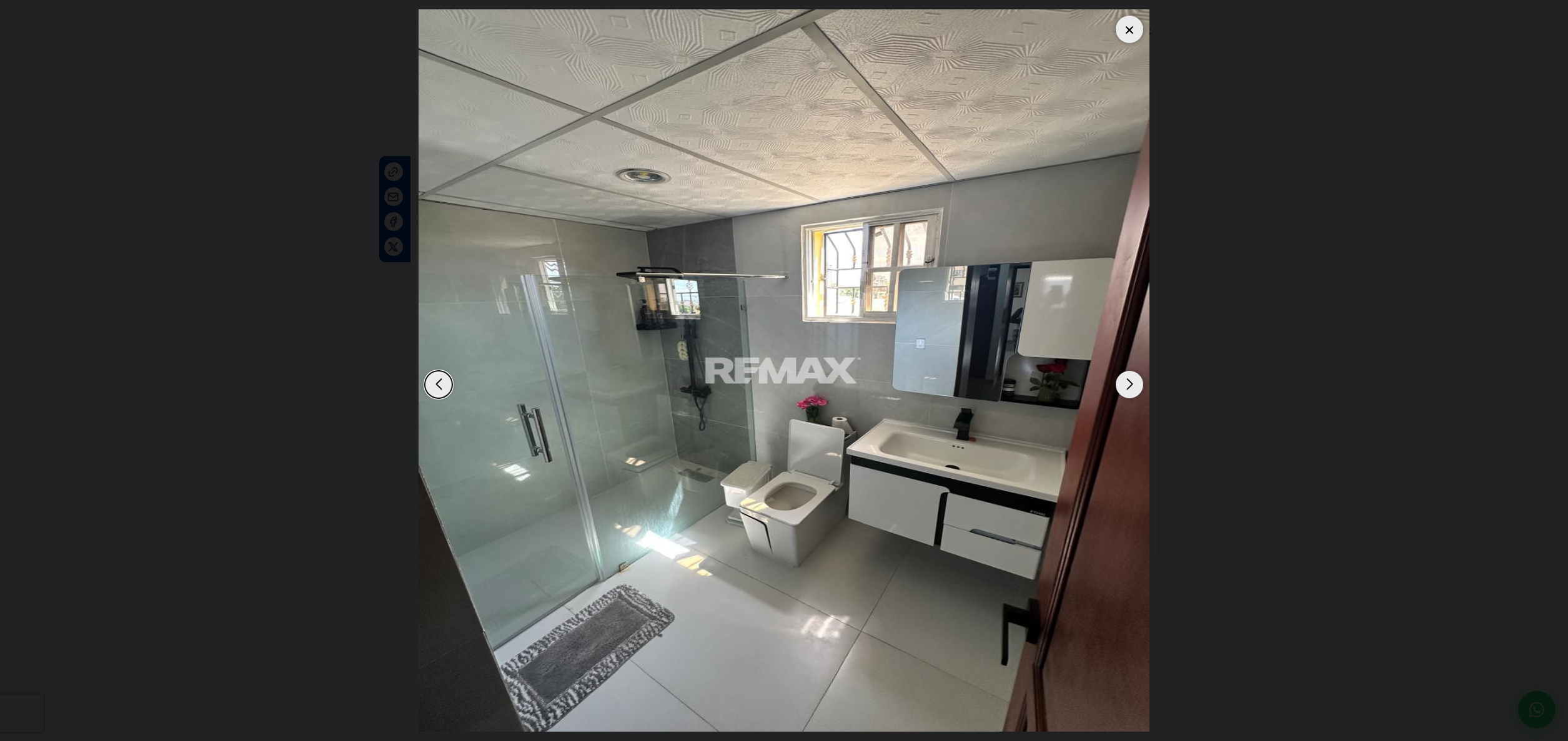
click at [1129, 389] on div "Next slide" at bounding box center [1129, 384] width 28 height 28
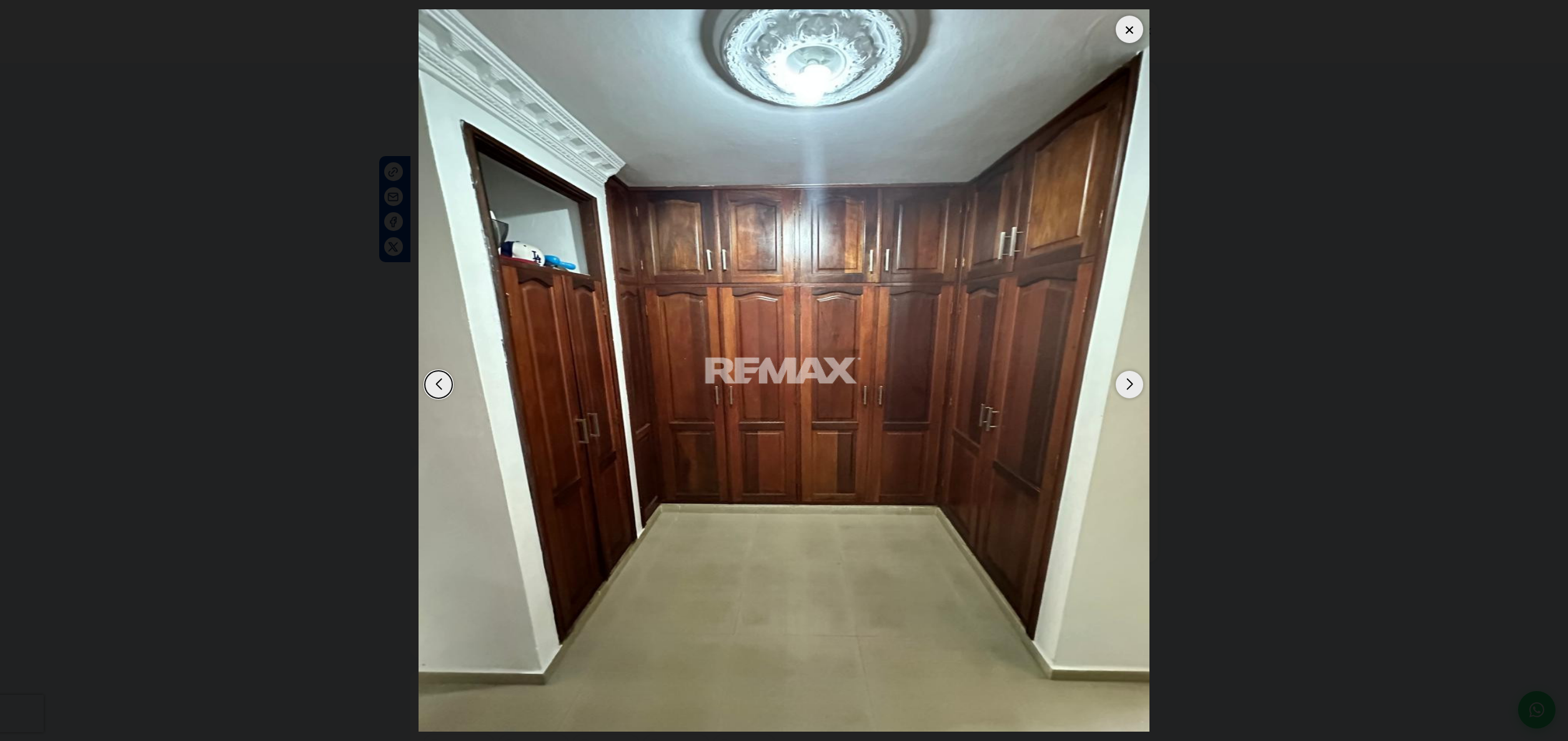
click at [1129, 389] on div "Next slide" at bounding box center [1129, 384] width 28 height 28
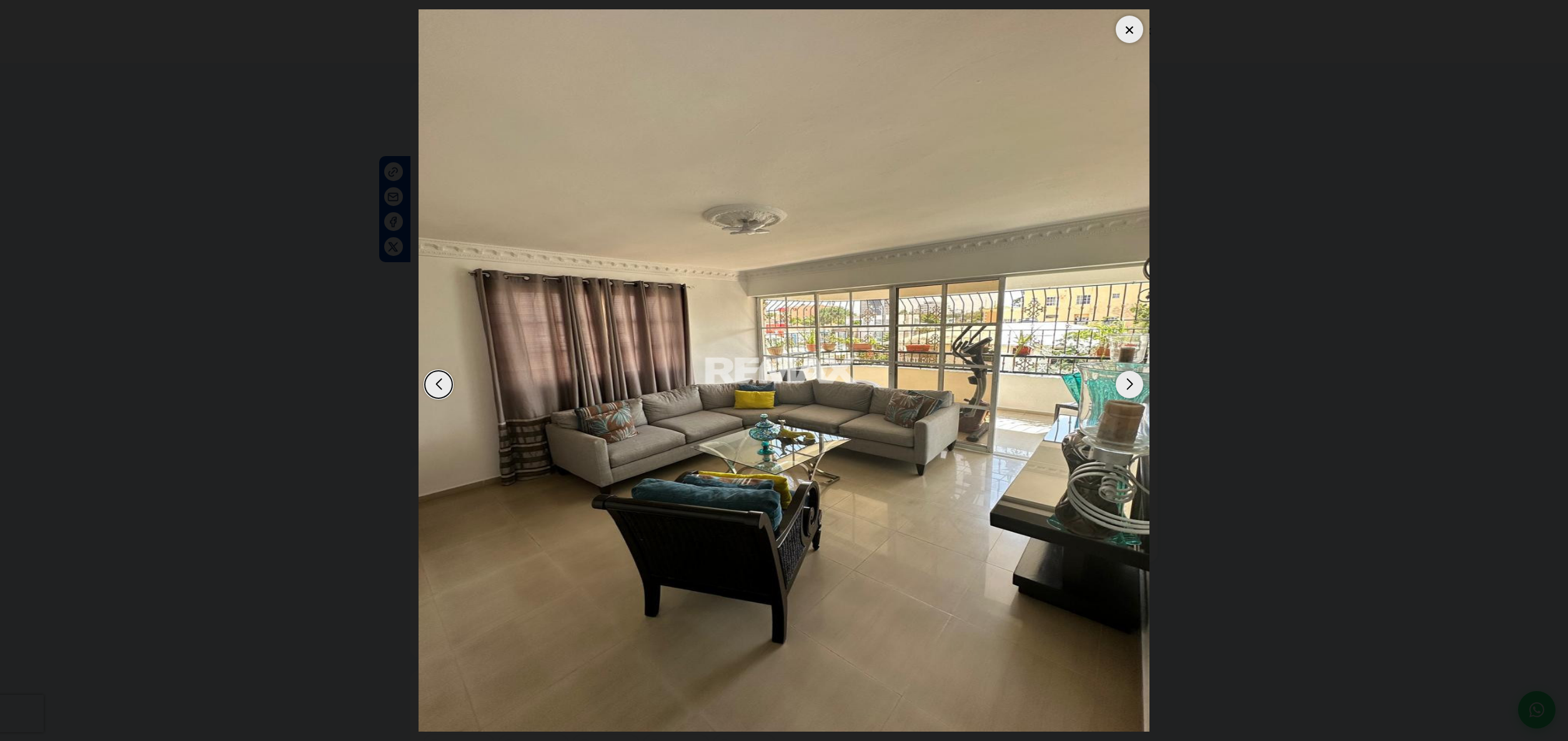
click at [1129, 387] on div "Next slide" at bounding box center [1129, 384] width 28 height 28
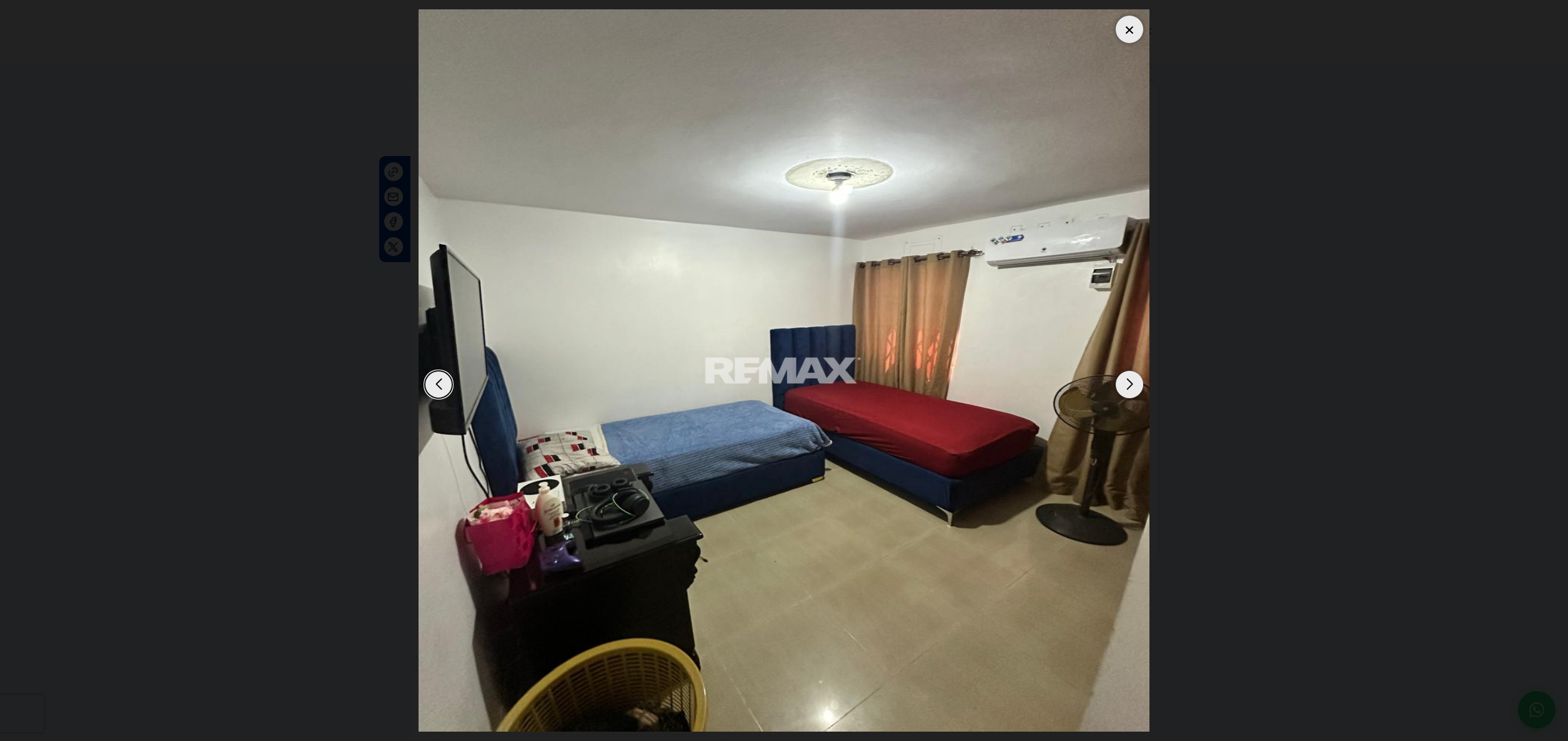
click at [1129, 387] on div "Next slide" at bounding box center [1129, 384] width 28 height 28
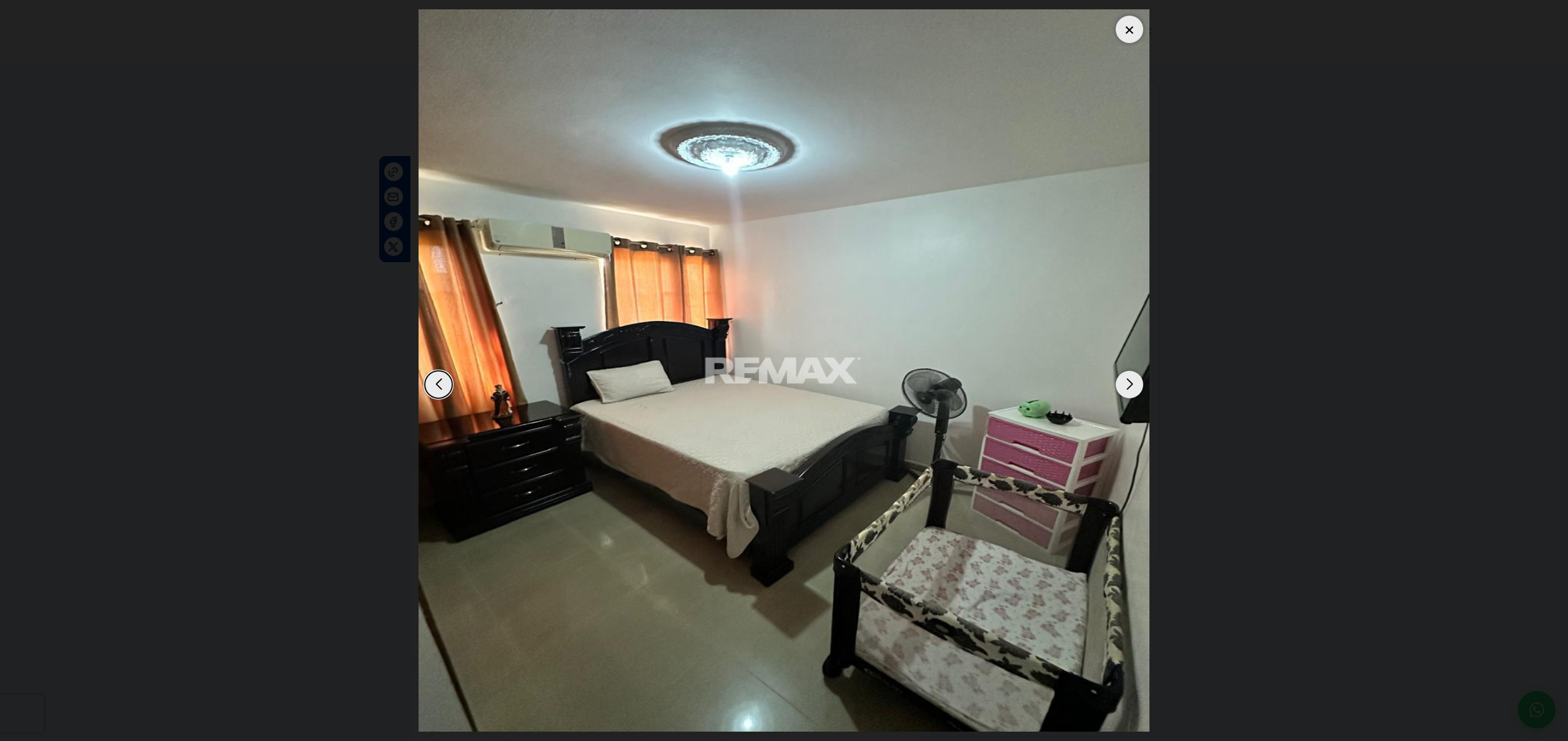
click at [1129, 387] on div "Next slide" at bounding box center [1129, 384] width 28 height 28
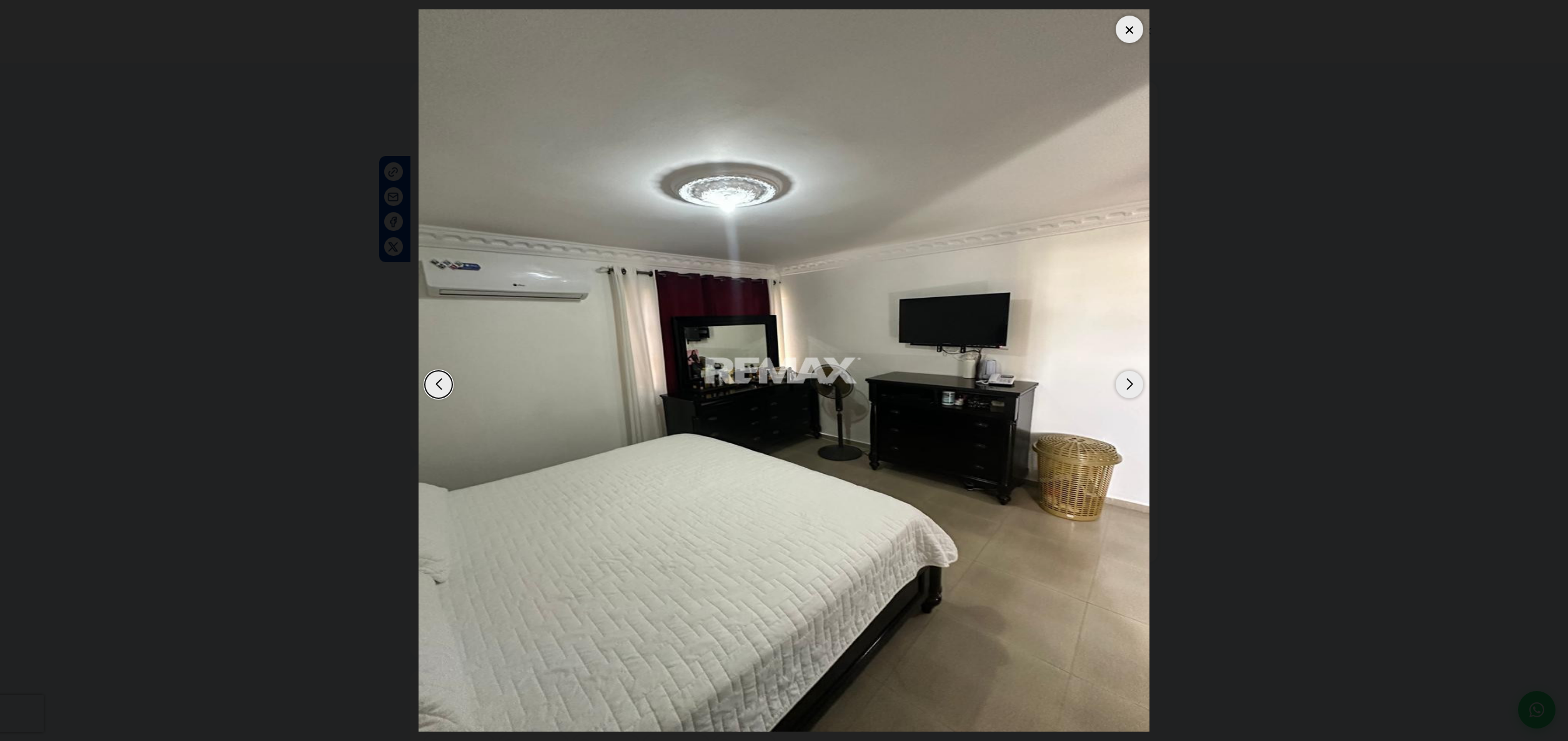
click at [1128, 387] on div "Next slide" at bounding box center [1129, 384] width 28 height 28
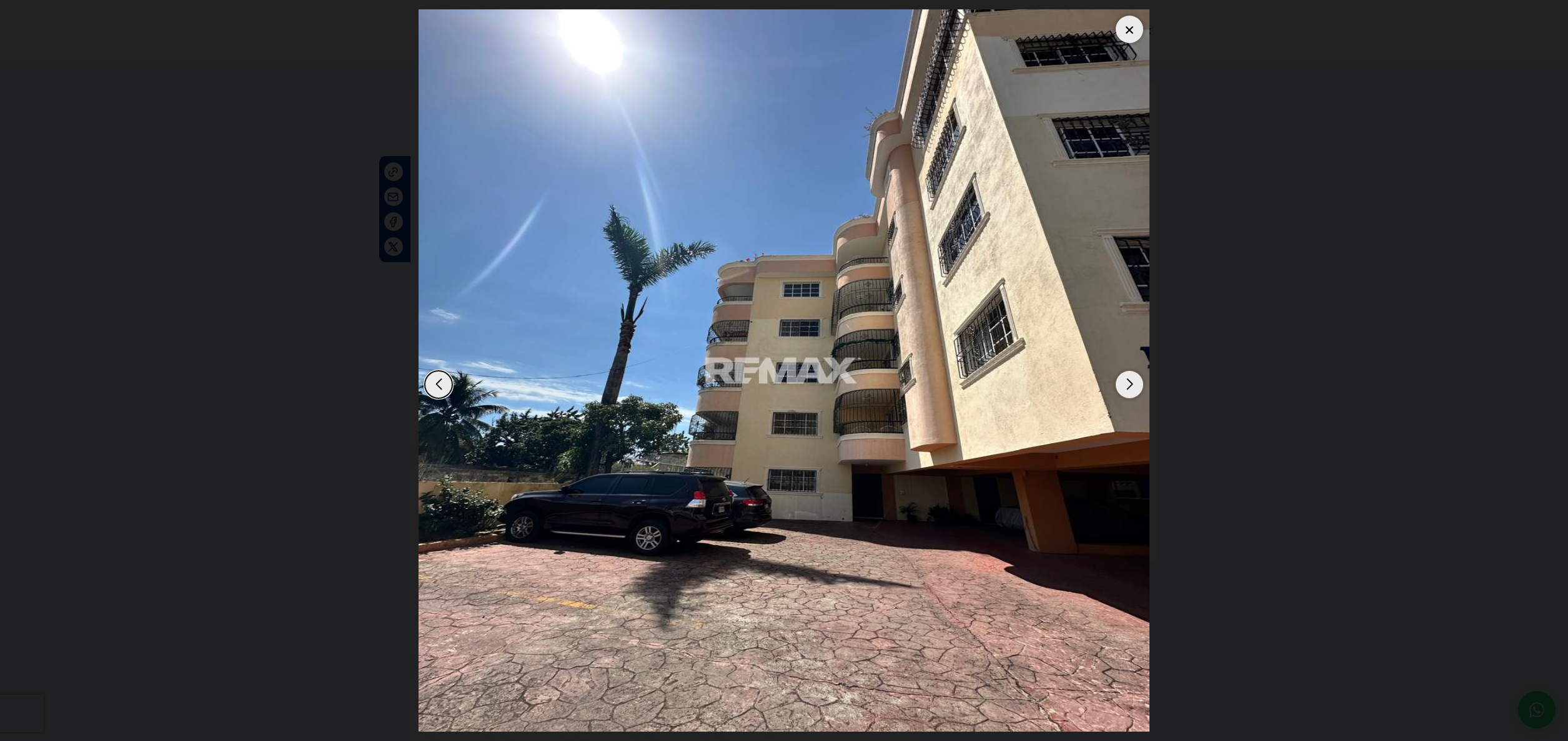
click at [1128, 387] on div "Next slide" at bounding box center [1129, 384] width 28 height 28
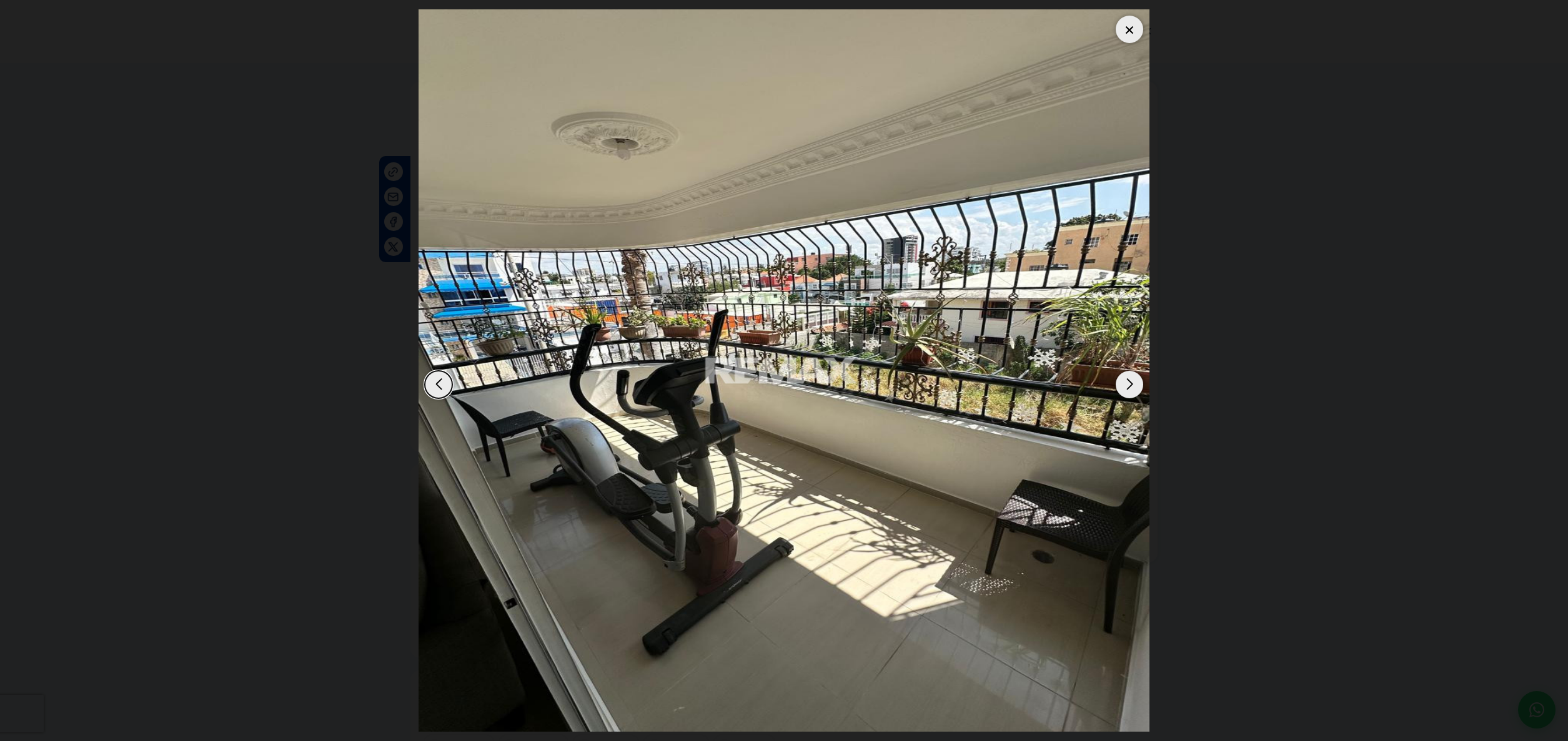
click at [1128, 387] on div "Next slide" at bounding box center [1129, 384] width 28 height 28
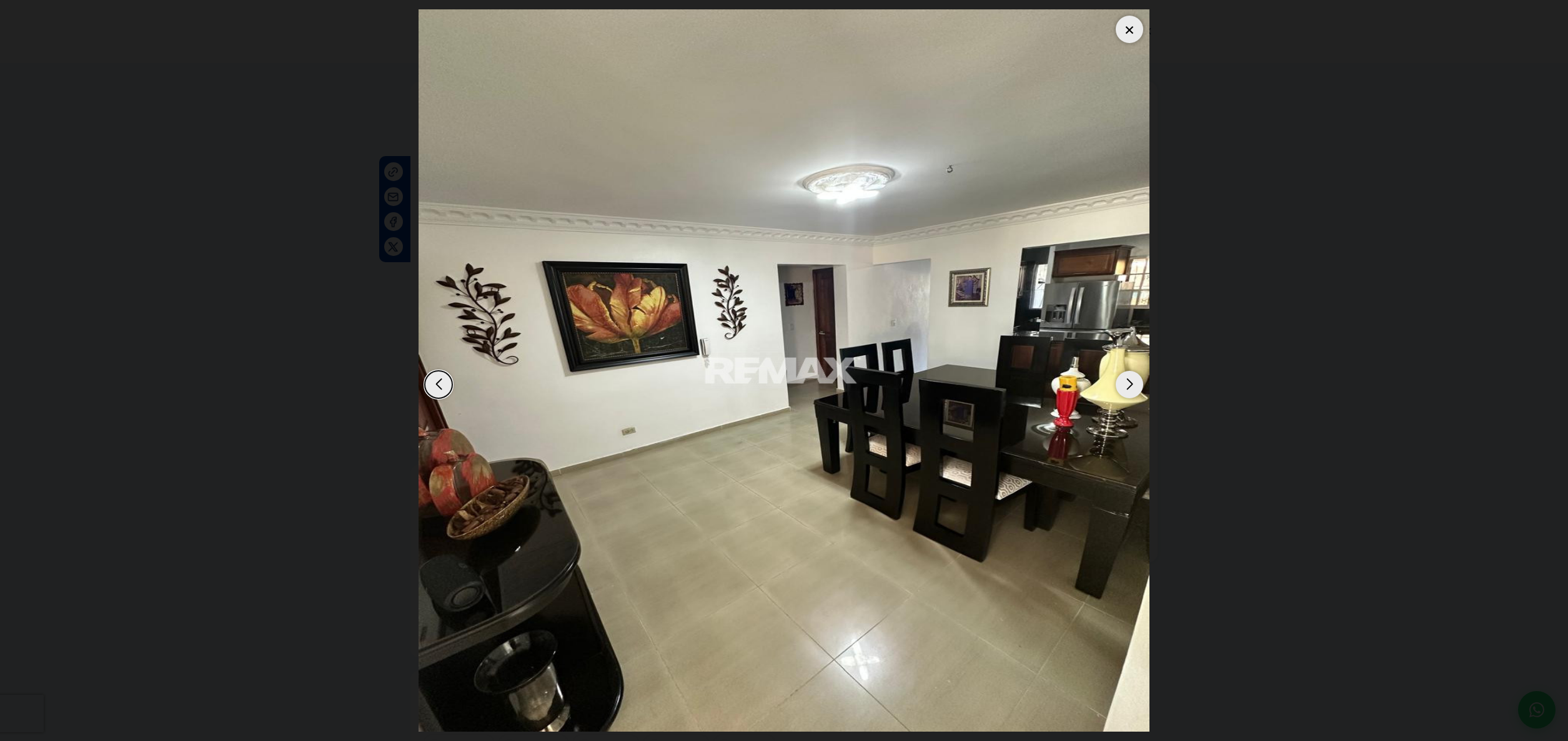
click at [1128, 387] on div "Next slide" at bounding box center [1129, 384] width 28 height 28
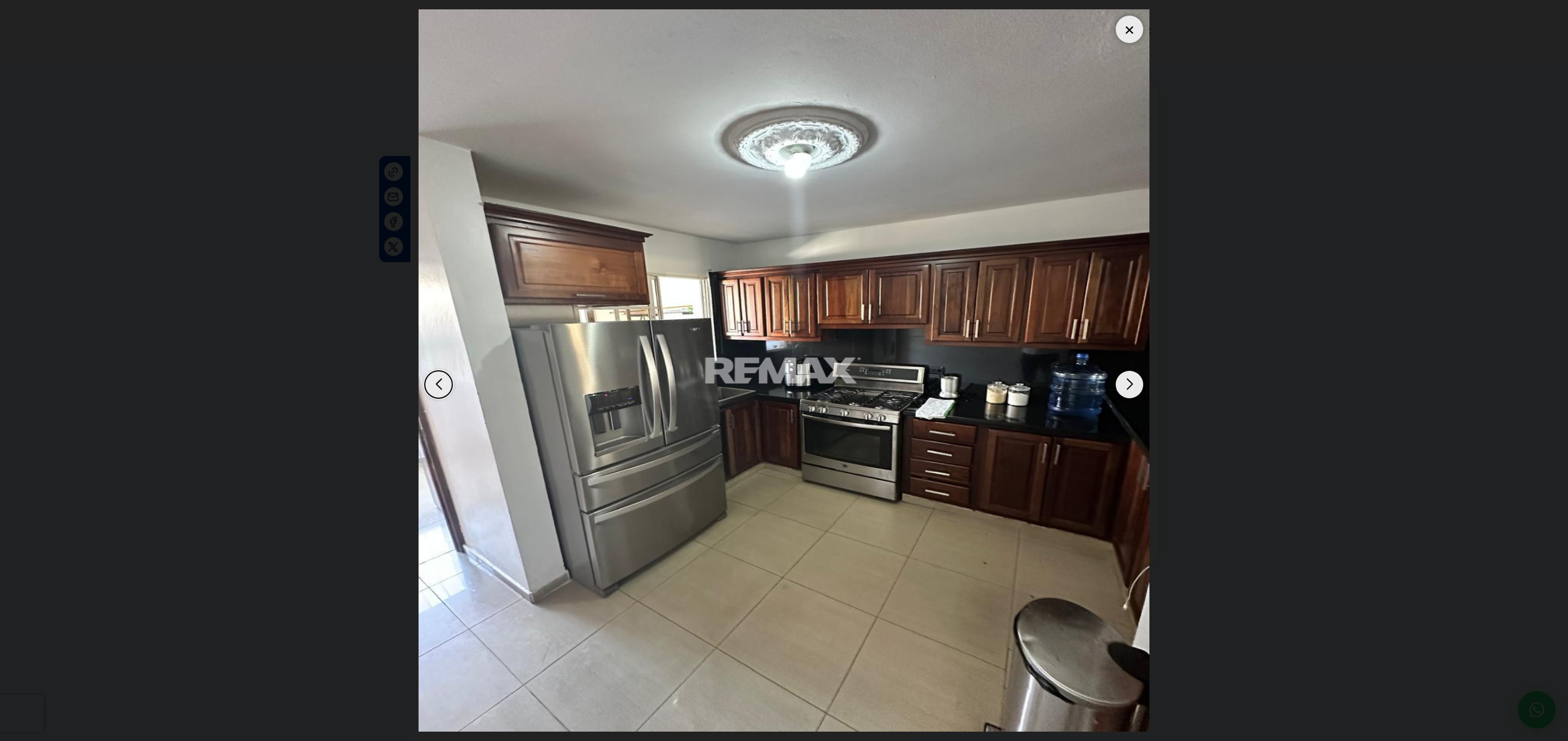
click at [1128, 387] on div "Next slide" at bounding box center [1129, 384] width 28 height 28
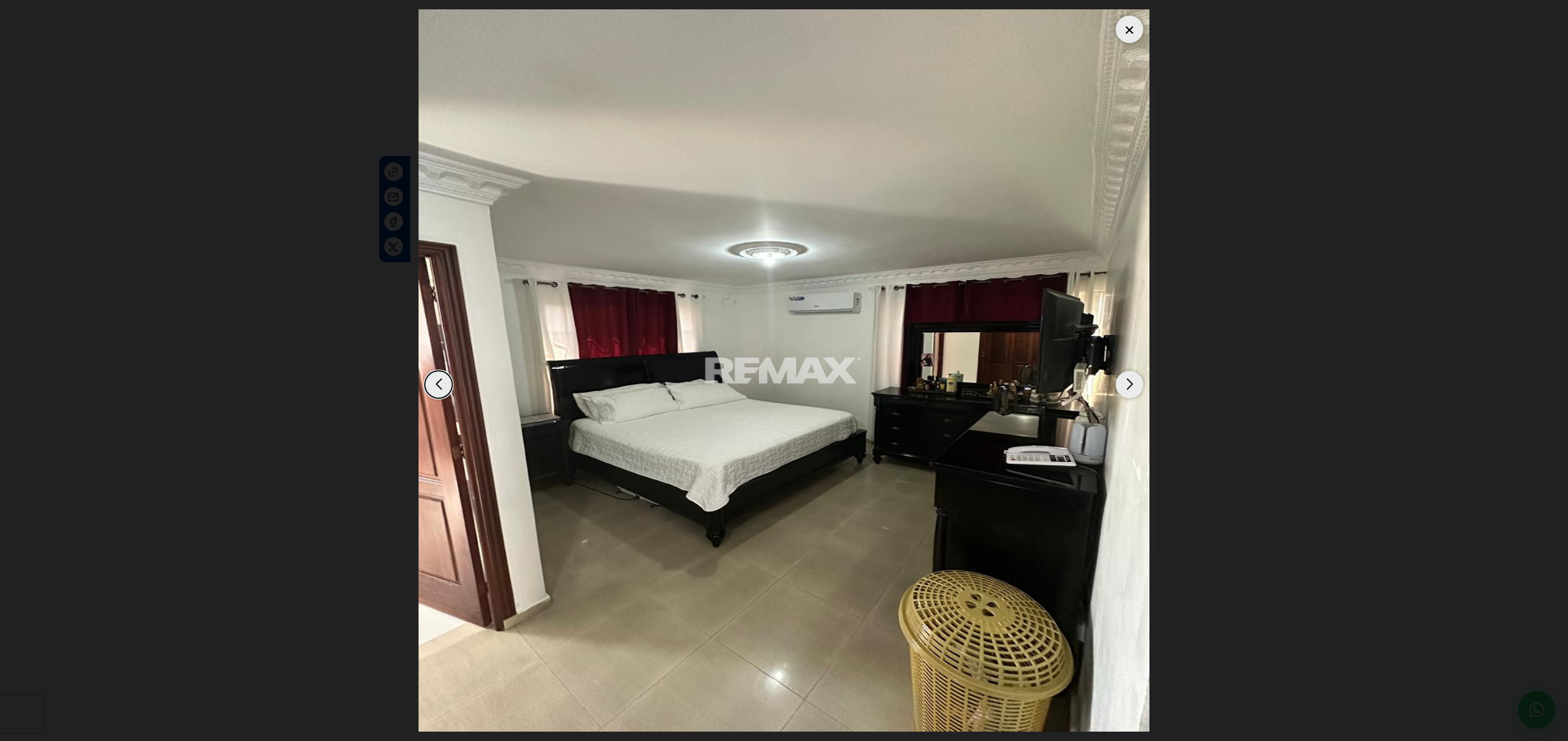
click at [1128, 387] on div "Next slide" at bounding box center [1129, 384] width 28 height 28
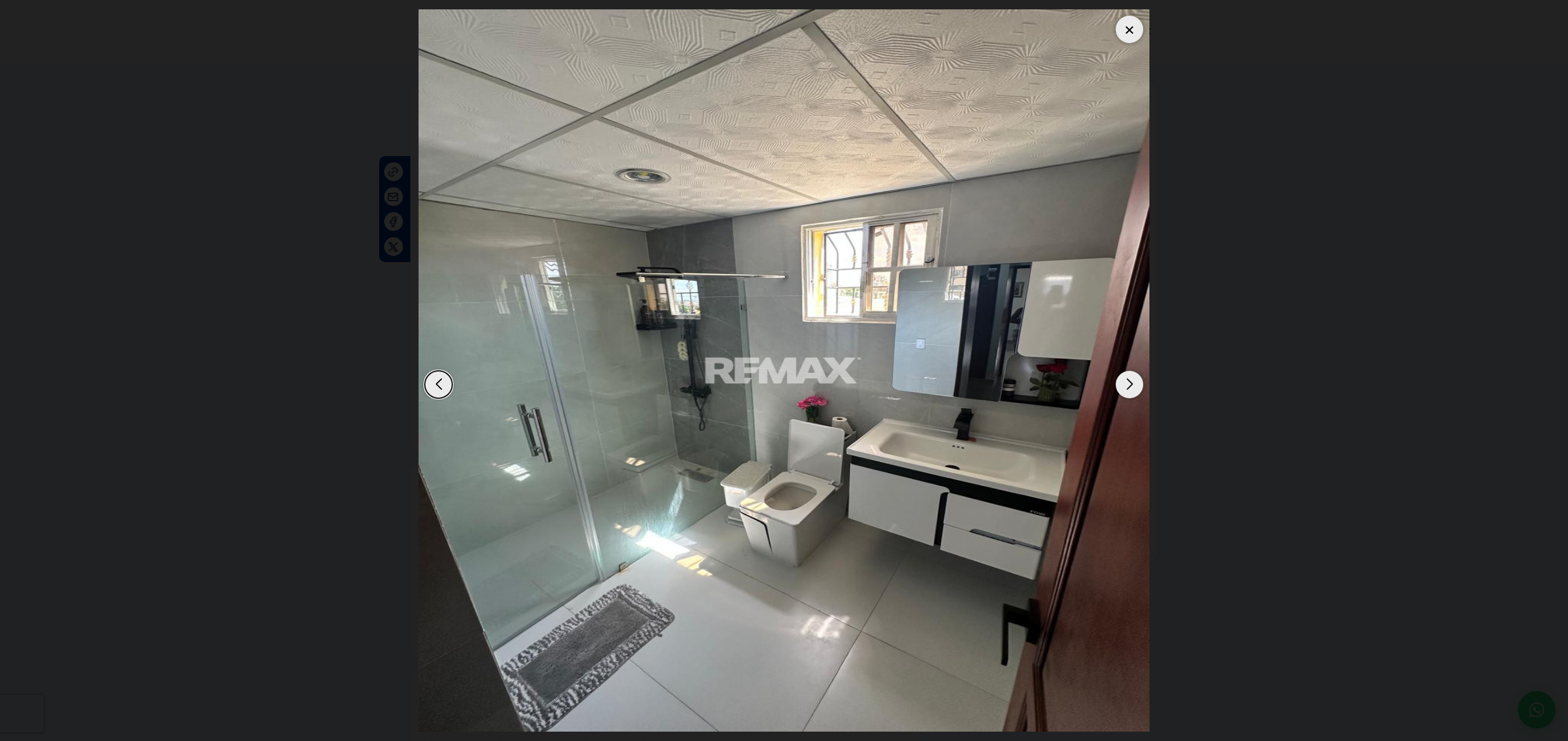
click at [1128, 387] on div "Next slide" at bounding box center [1129, 384] width 28 height 28
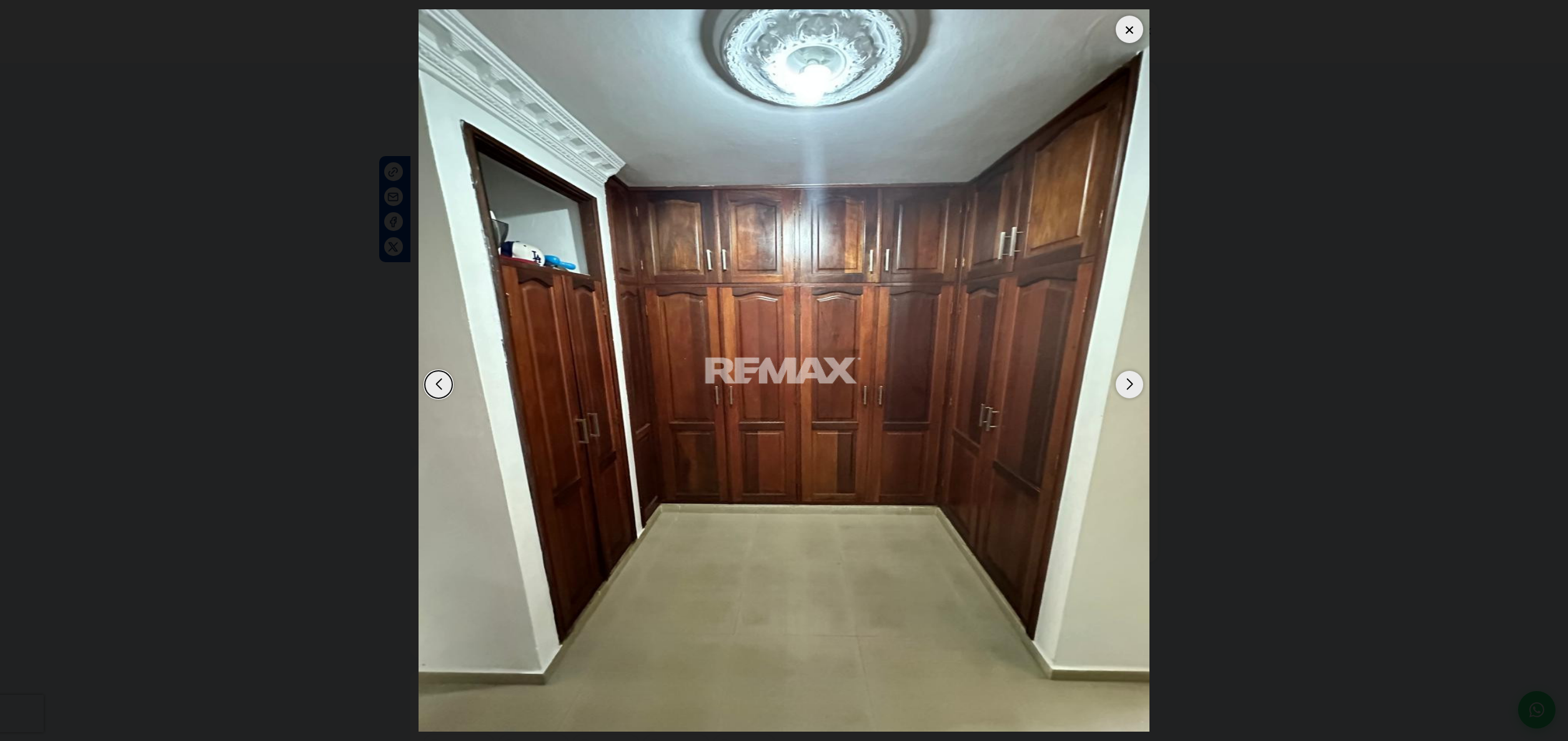
click at [1133, 28] on div at bounding box center [1129, 30] width 28 height 28
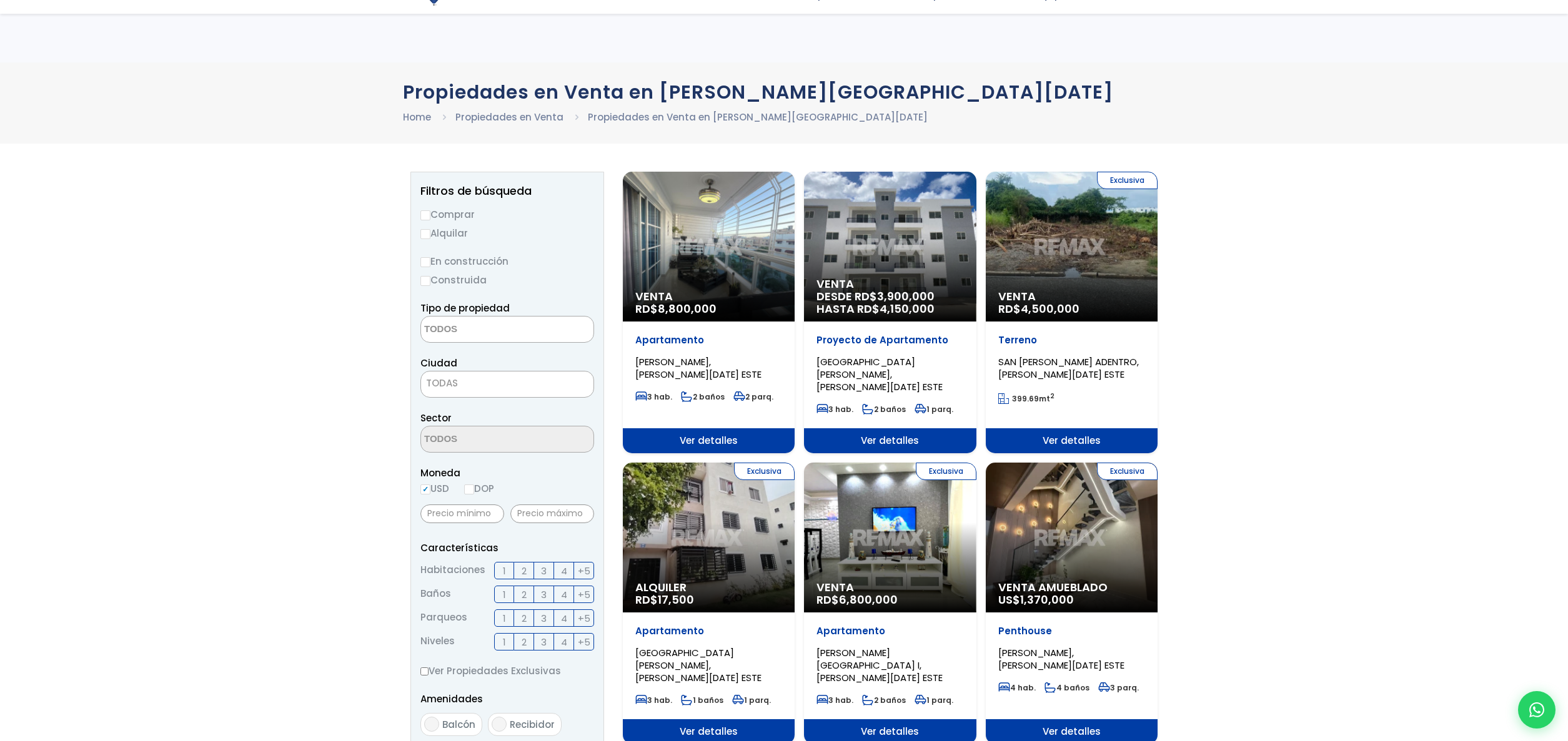
select select
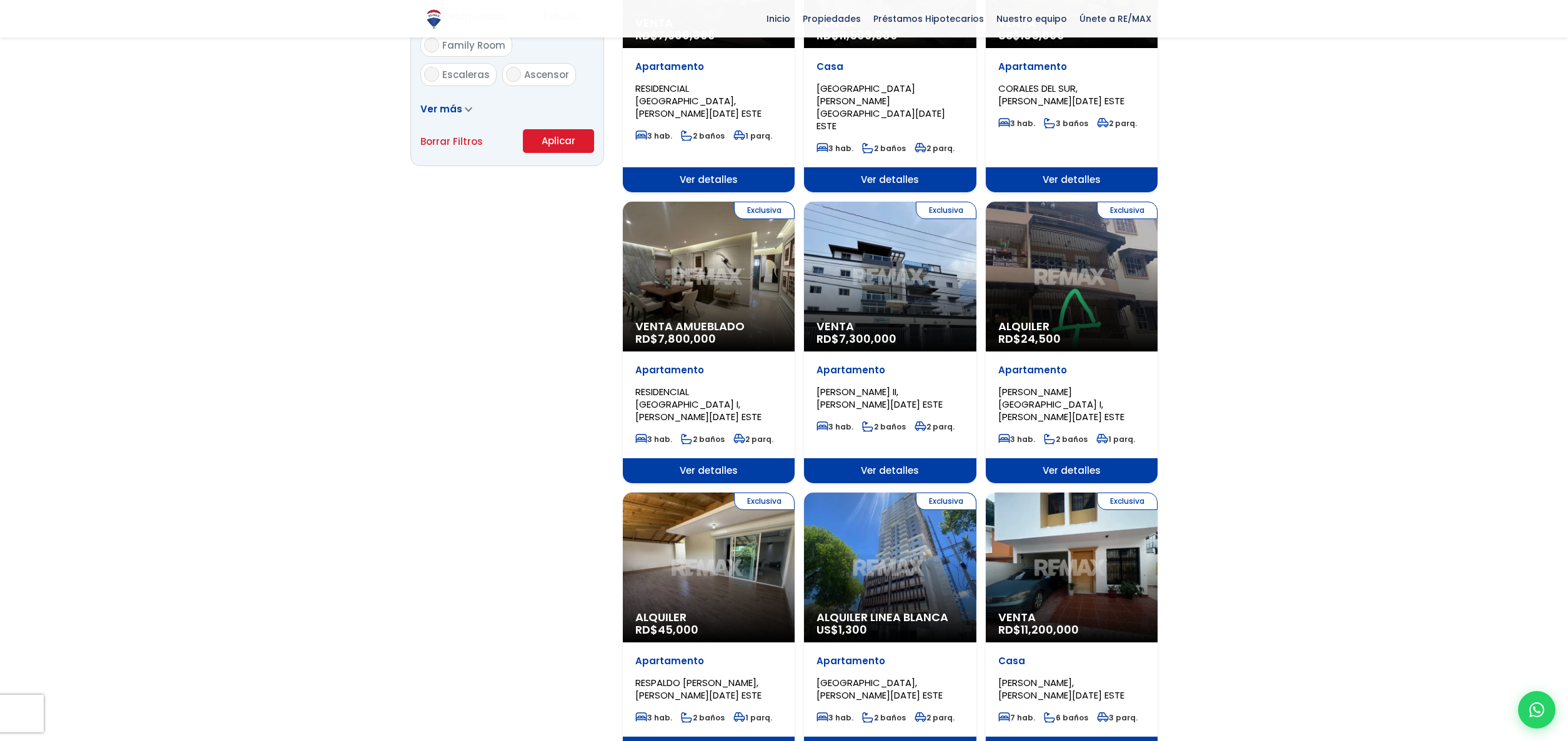
scroll to position [856, 0]
click at [893, 502] on div "Exclusiva Alquiler Linea Blanca US$ 1,300" at bounding box center [889, 566] width 171 height 150
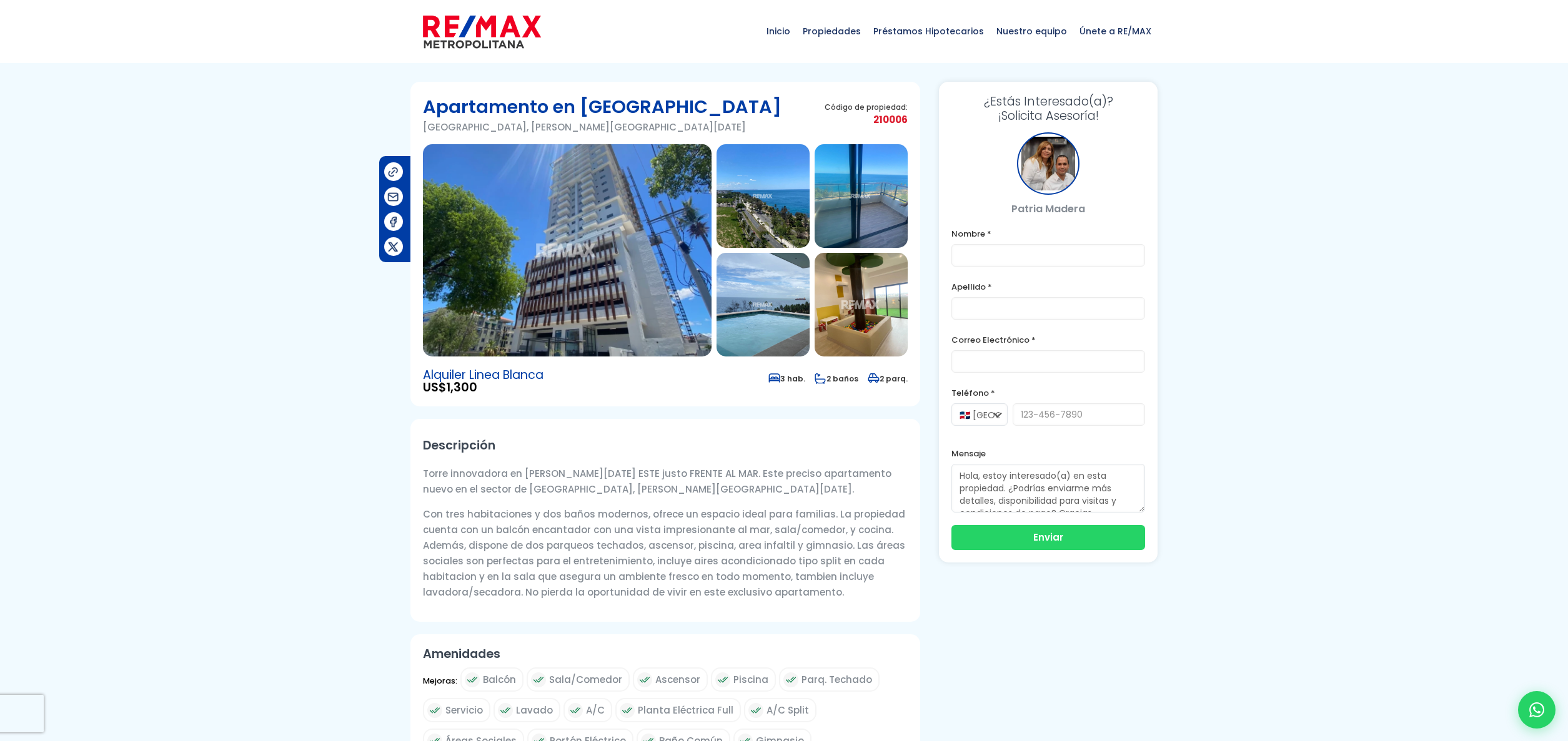
click at [554, 253] on img at bounding box center [567, 250] width 289 height 212
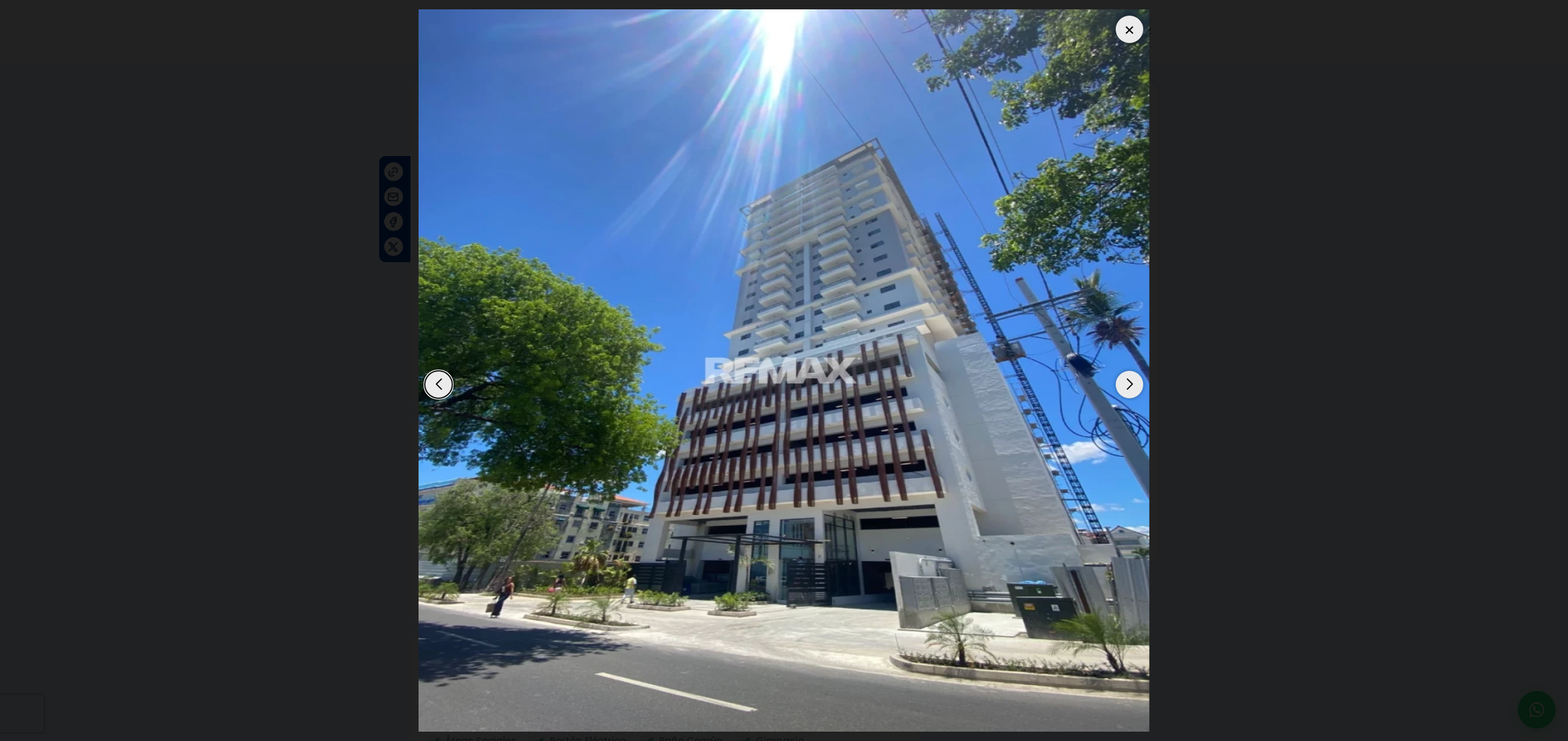
click at [1128, 386] on div "Next slide" at bounding box center [1129, 384] width 28 height 28
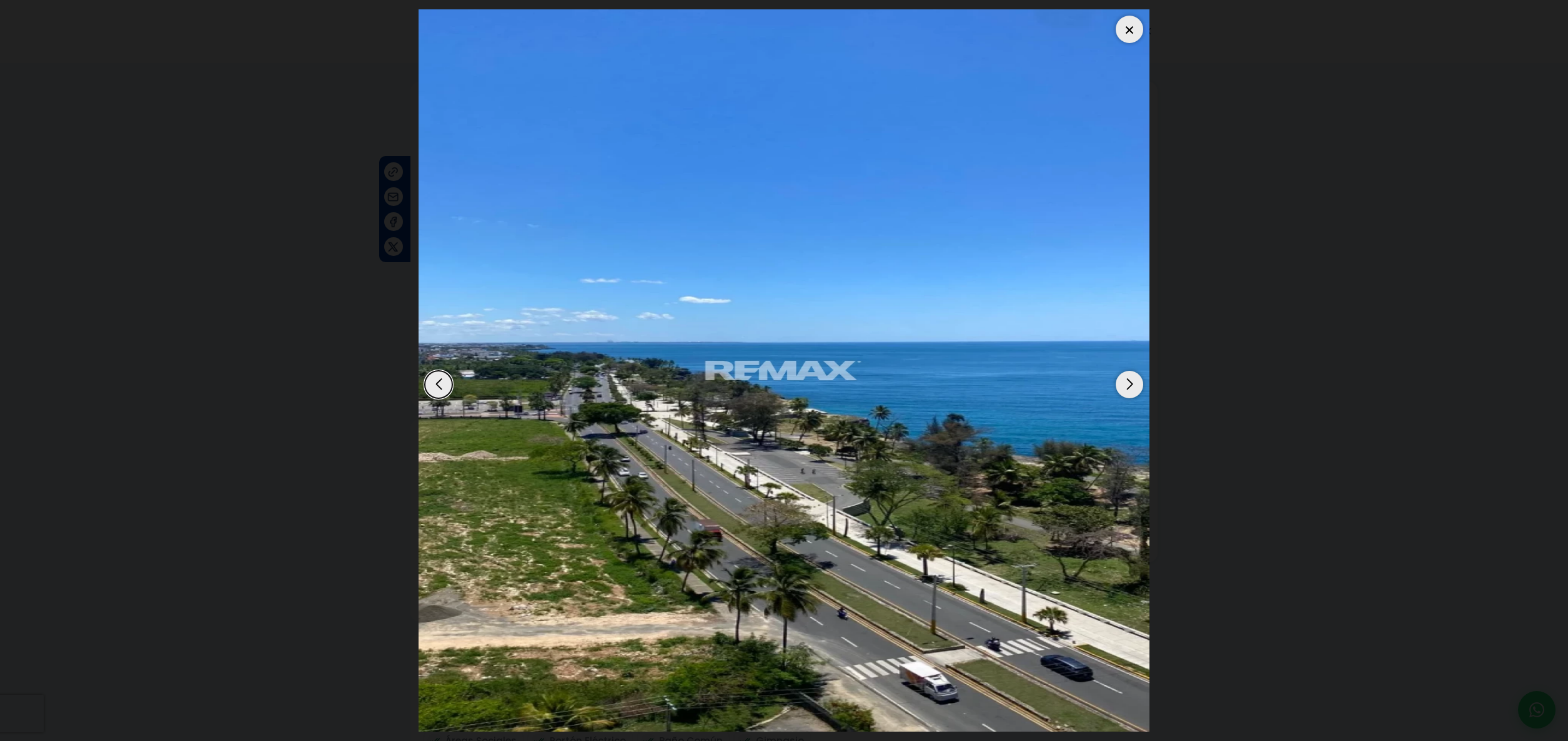
click at [1127, 386] on div "Next slide" at bounding box center [1129, 384] width 28 height 28
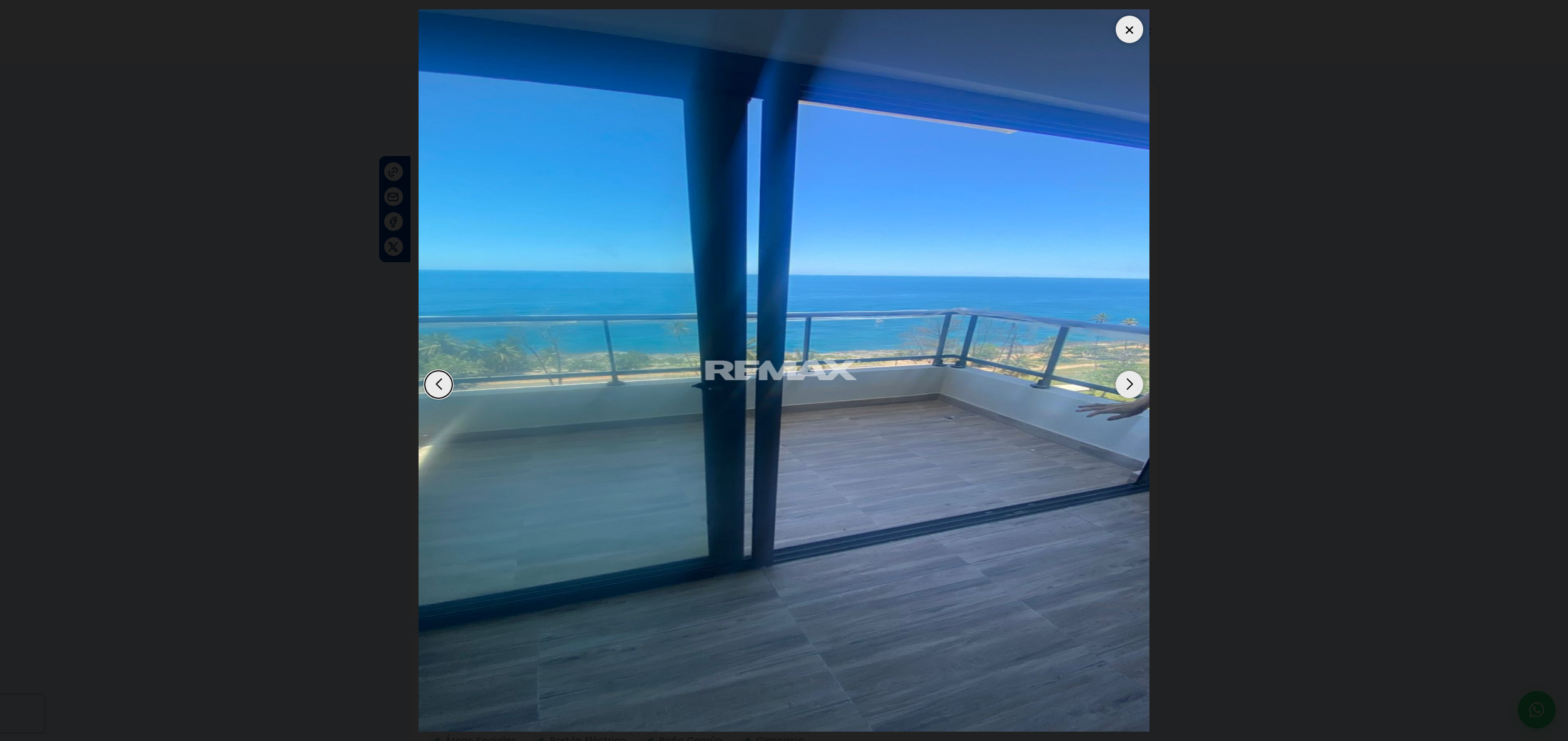
click at [1127, 385] on div "Next slide" at bounding box center [1129, 384] width 28 height 28
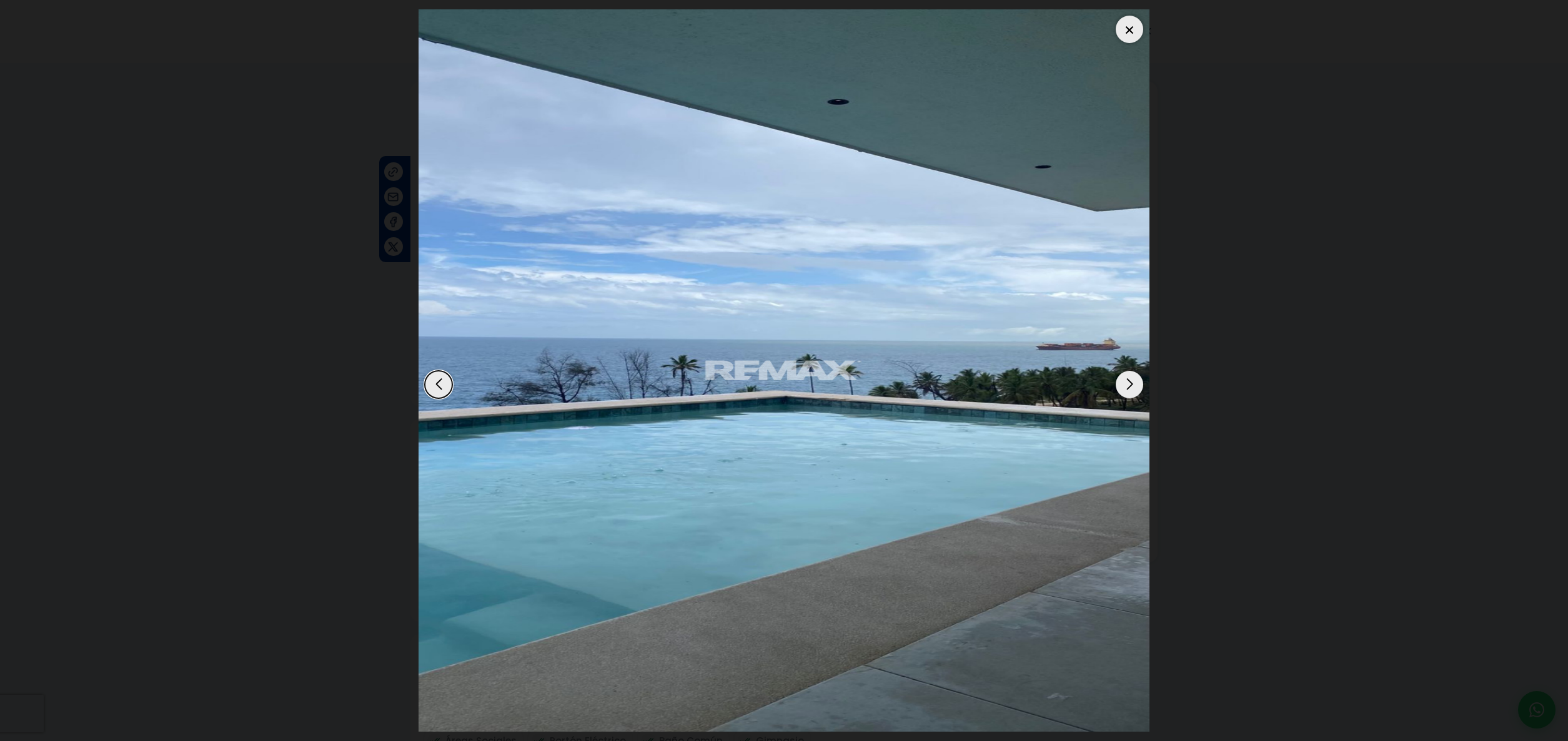
click at [1127, 385] on div "Next slide" at bounding box center [1129, 384] width 28 height 28
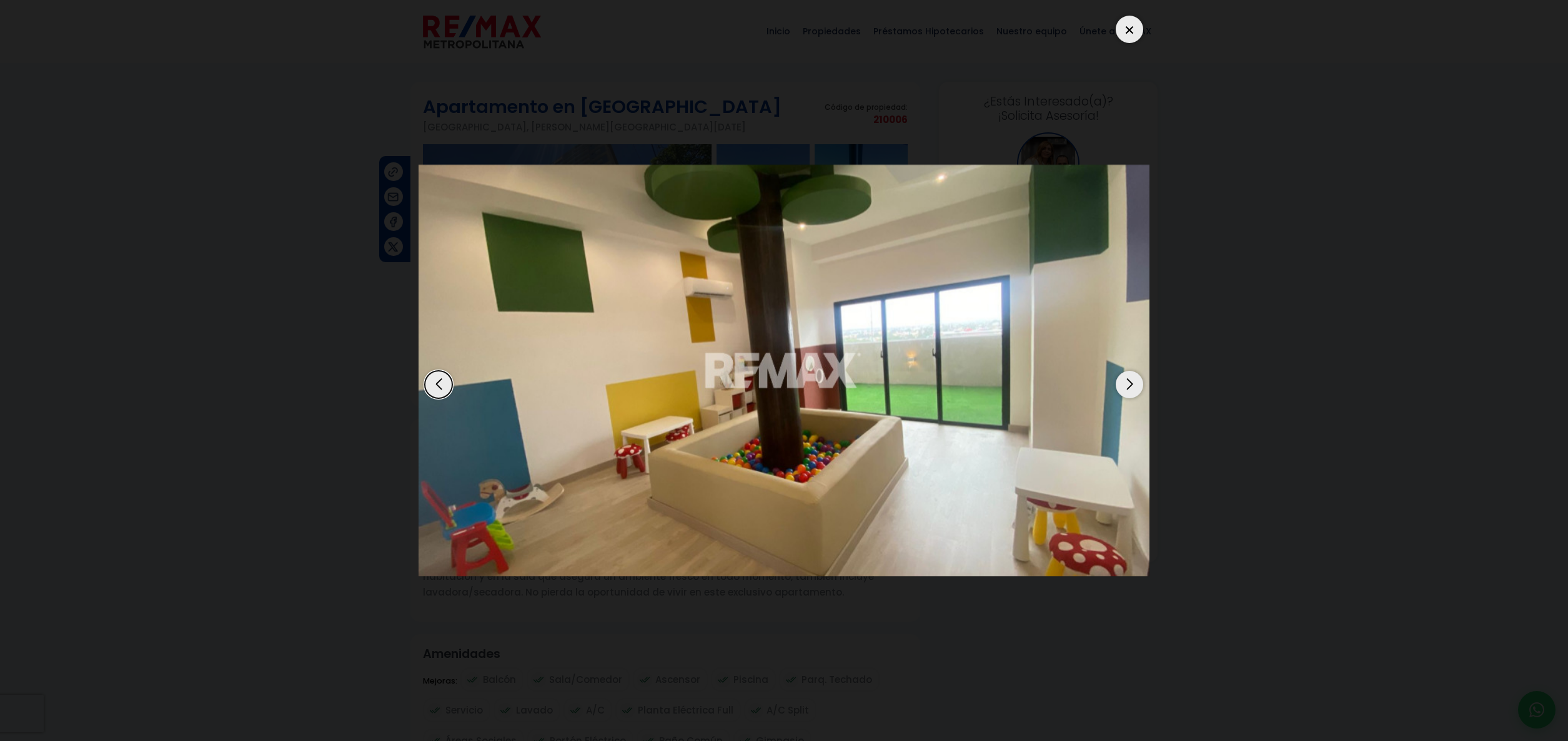
click at [1127, 385] on div "Next slide" at bounding box center [1129, 384] width 28 height 28
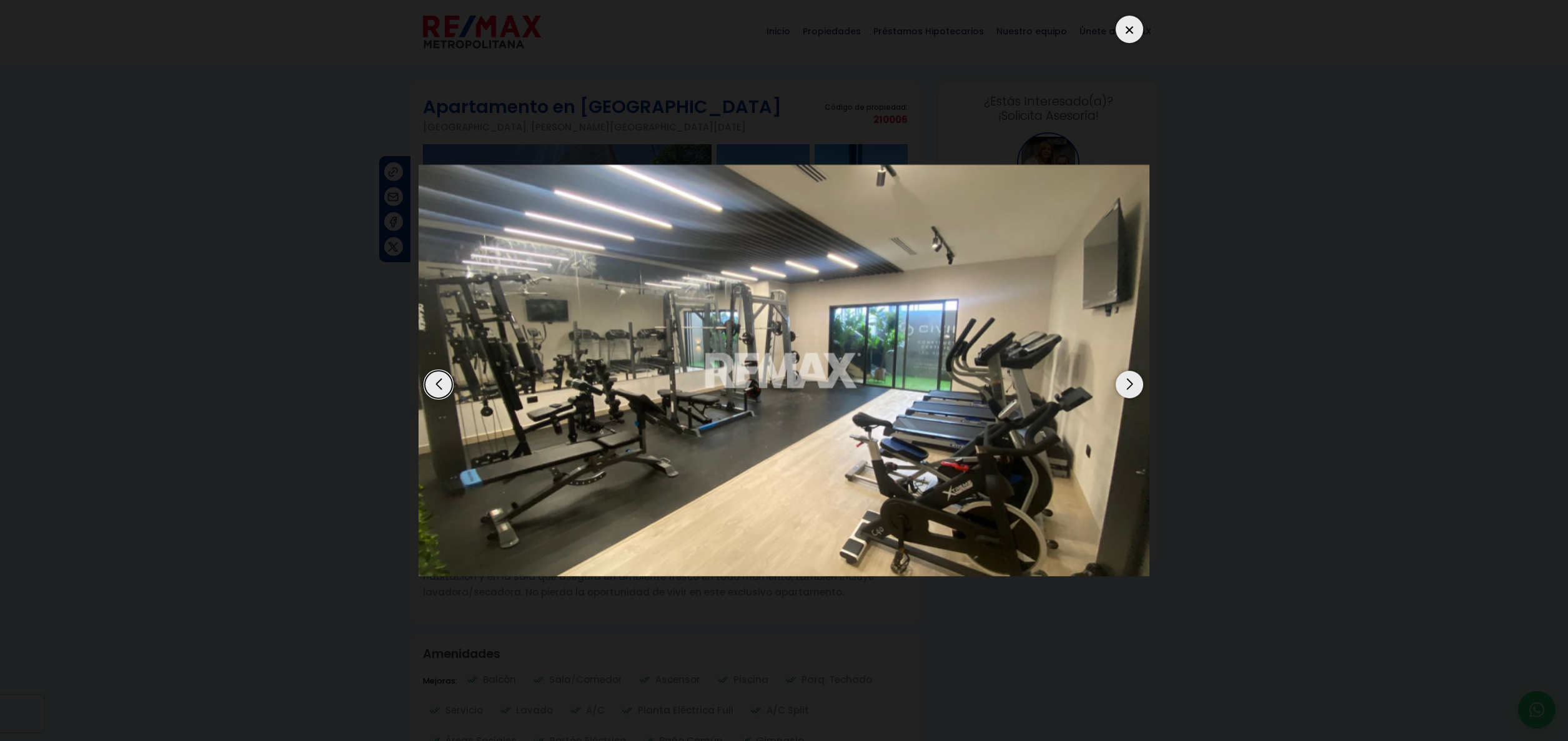
click at [1127, 385] on div "Next slide" at bounding box center [1129, 384] width 28 height 28
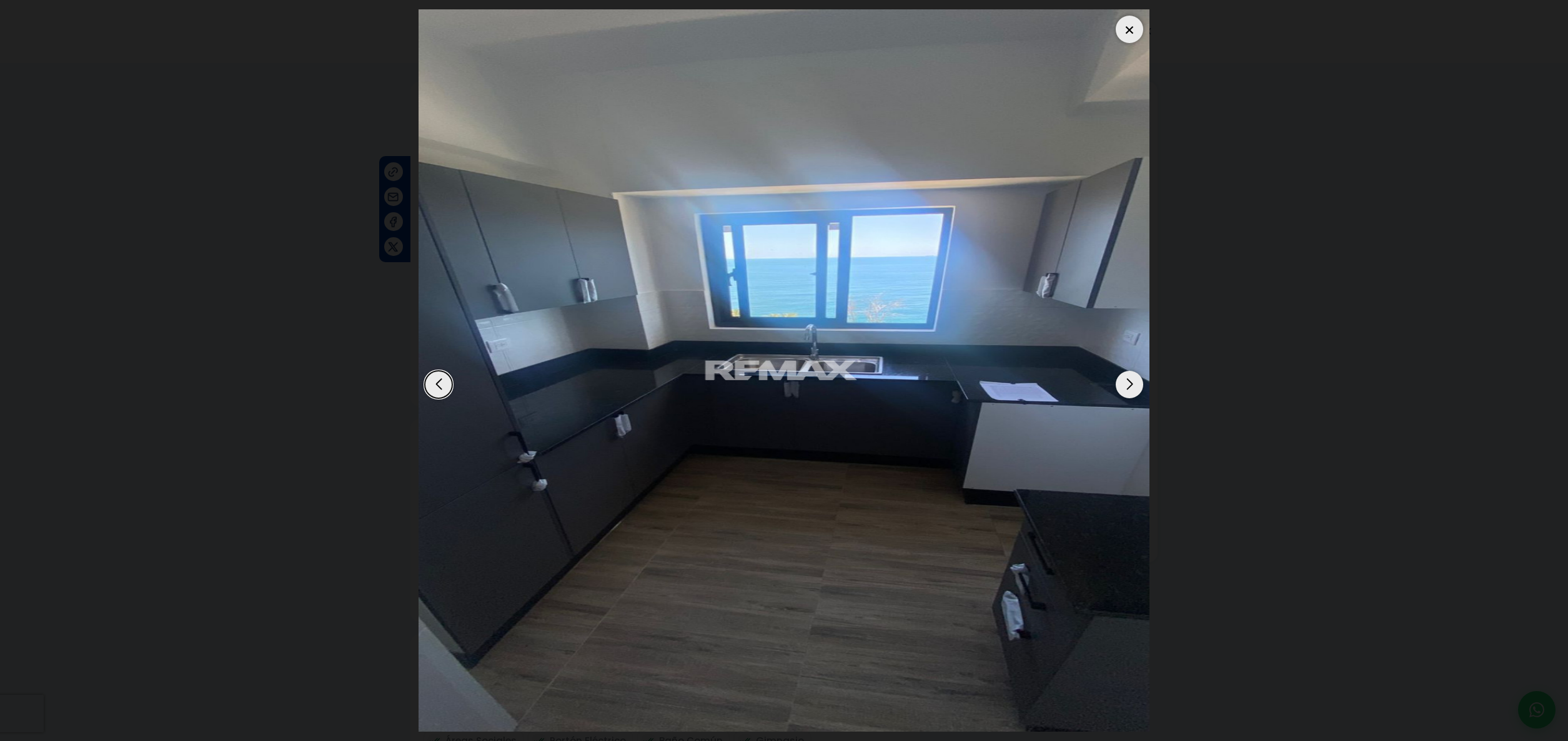
click at [1127, 385] on div "Next slide" at bounding box center [1129, 384] width 28 height 28
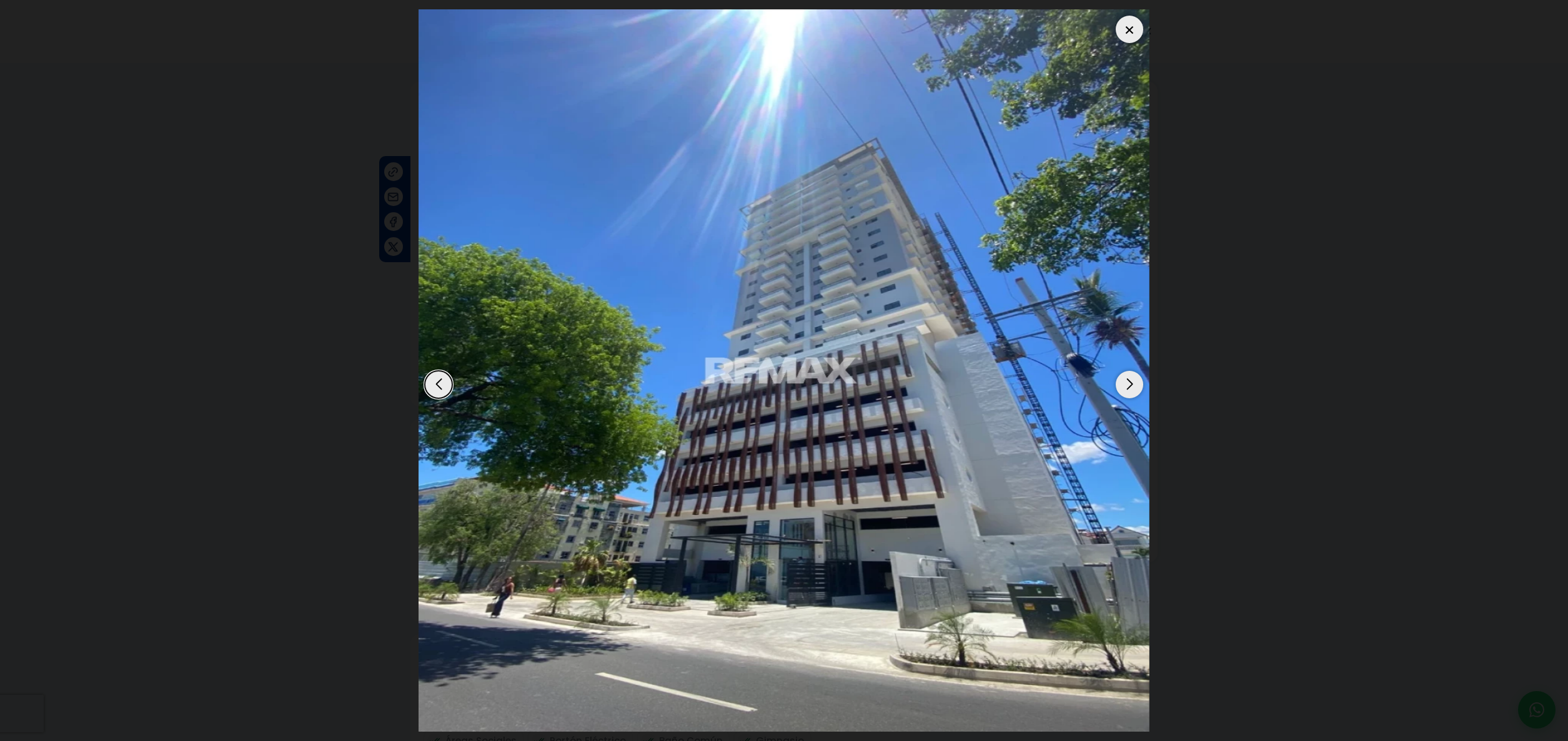
click at [1127, 385] on div "Next slide" at bounding box center [1129, 384] width 28 height 28
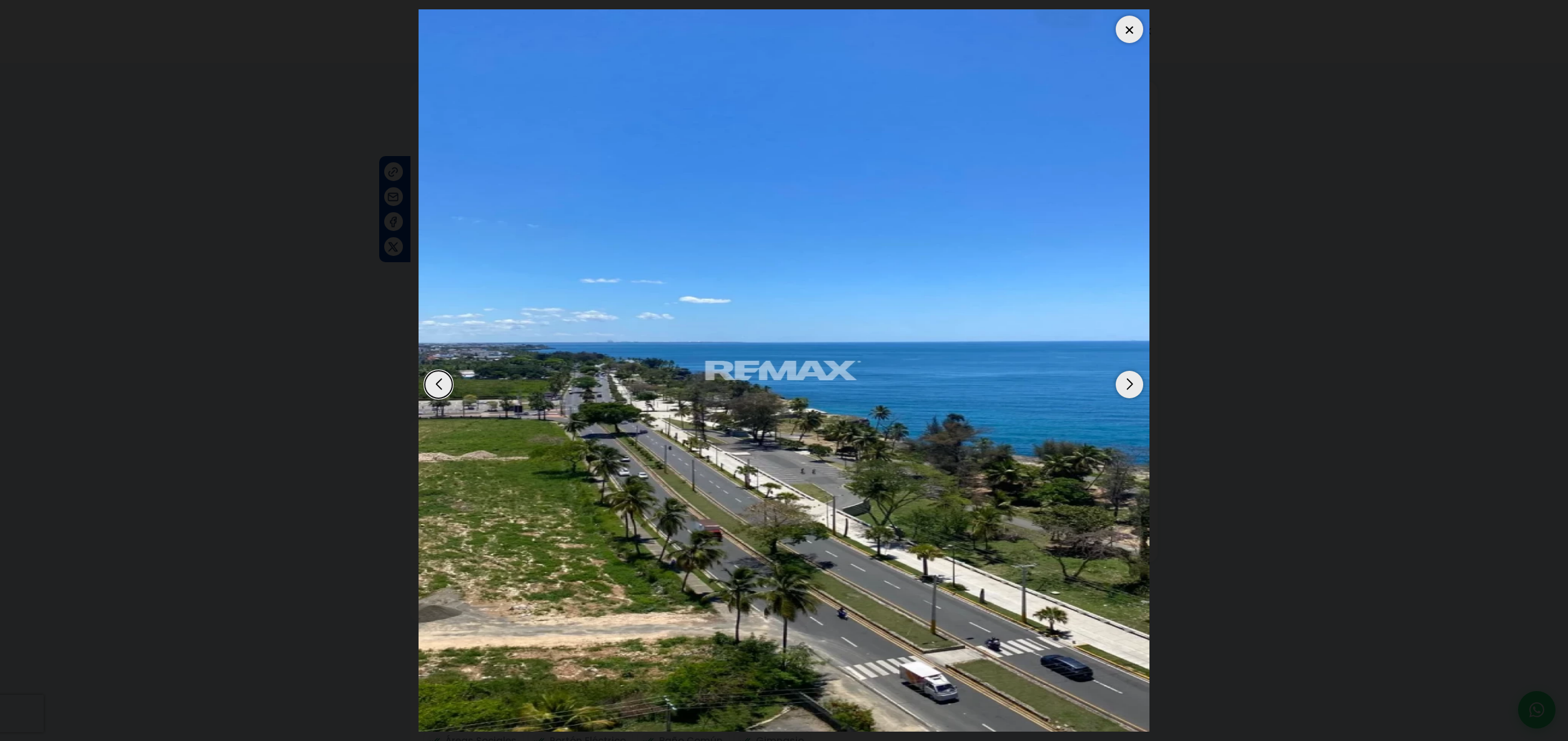
click at [1125, 384] on div "Next slide" at bounding box center [1129, 384] width 28 height 28
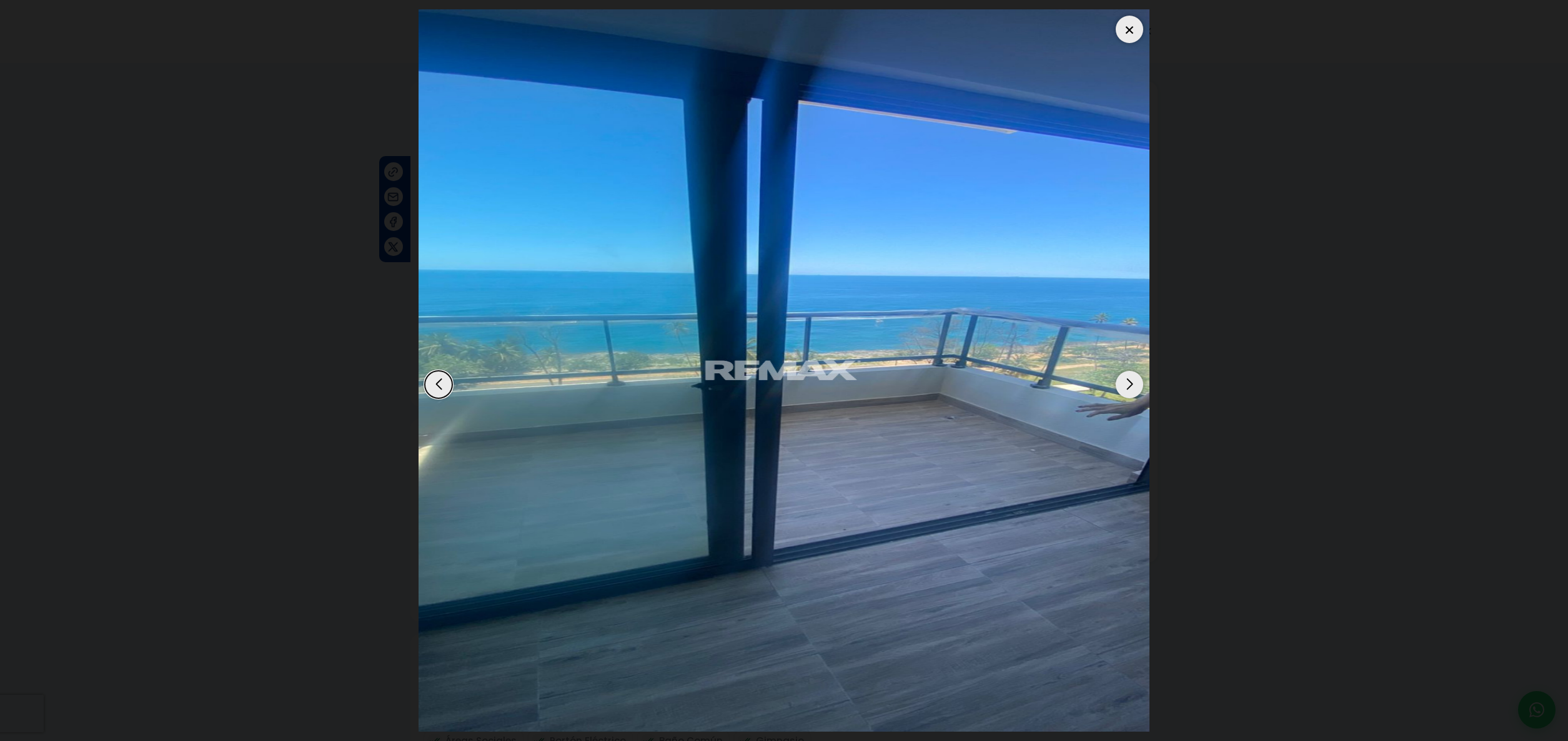
click at [1125, 384] on div "Next slide" at bounding box center [1129, 384] width 28 height 28
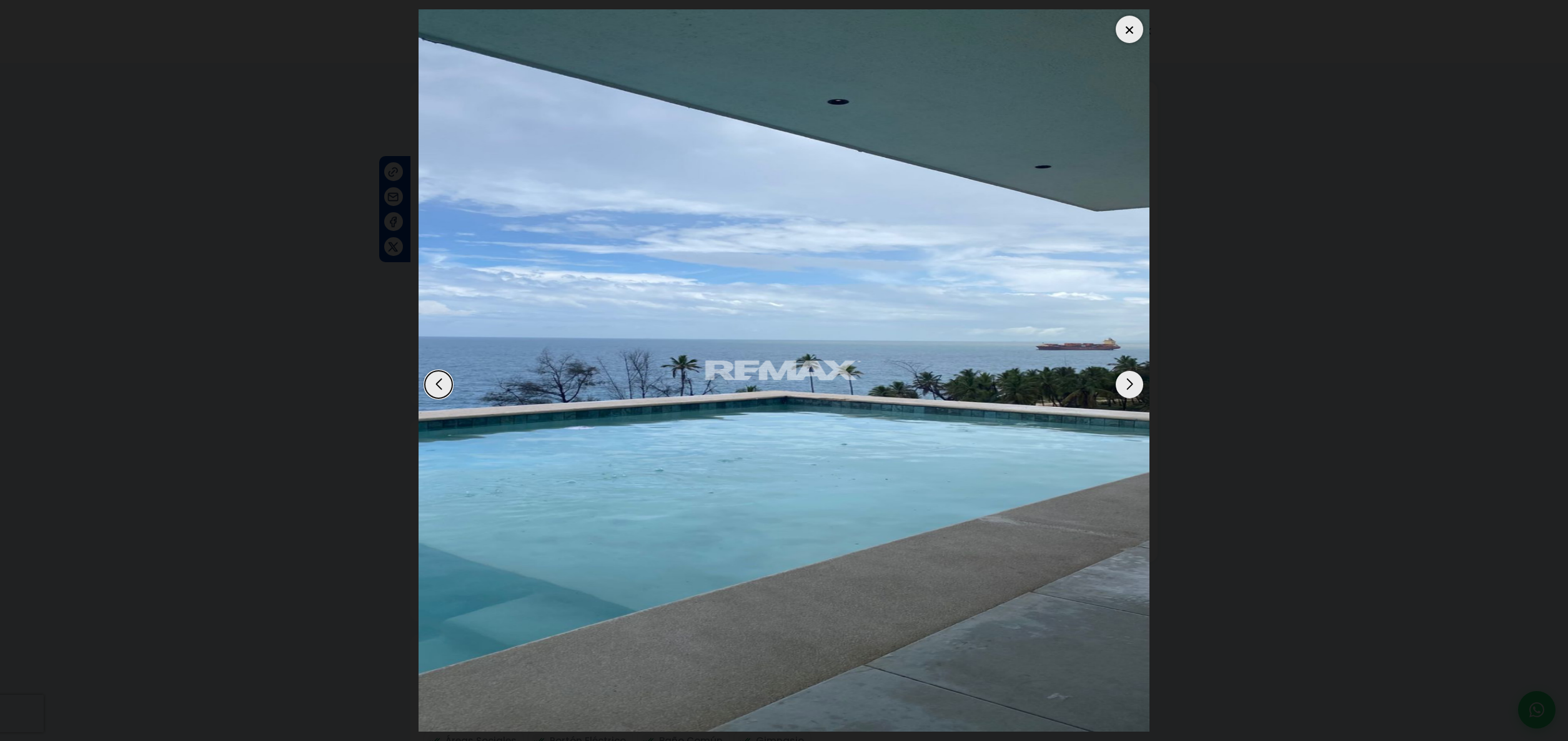
click at [1125, 384] on div "Next slide" at bounding box center [1129, 384] width 28 height 28
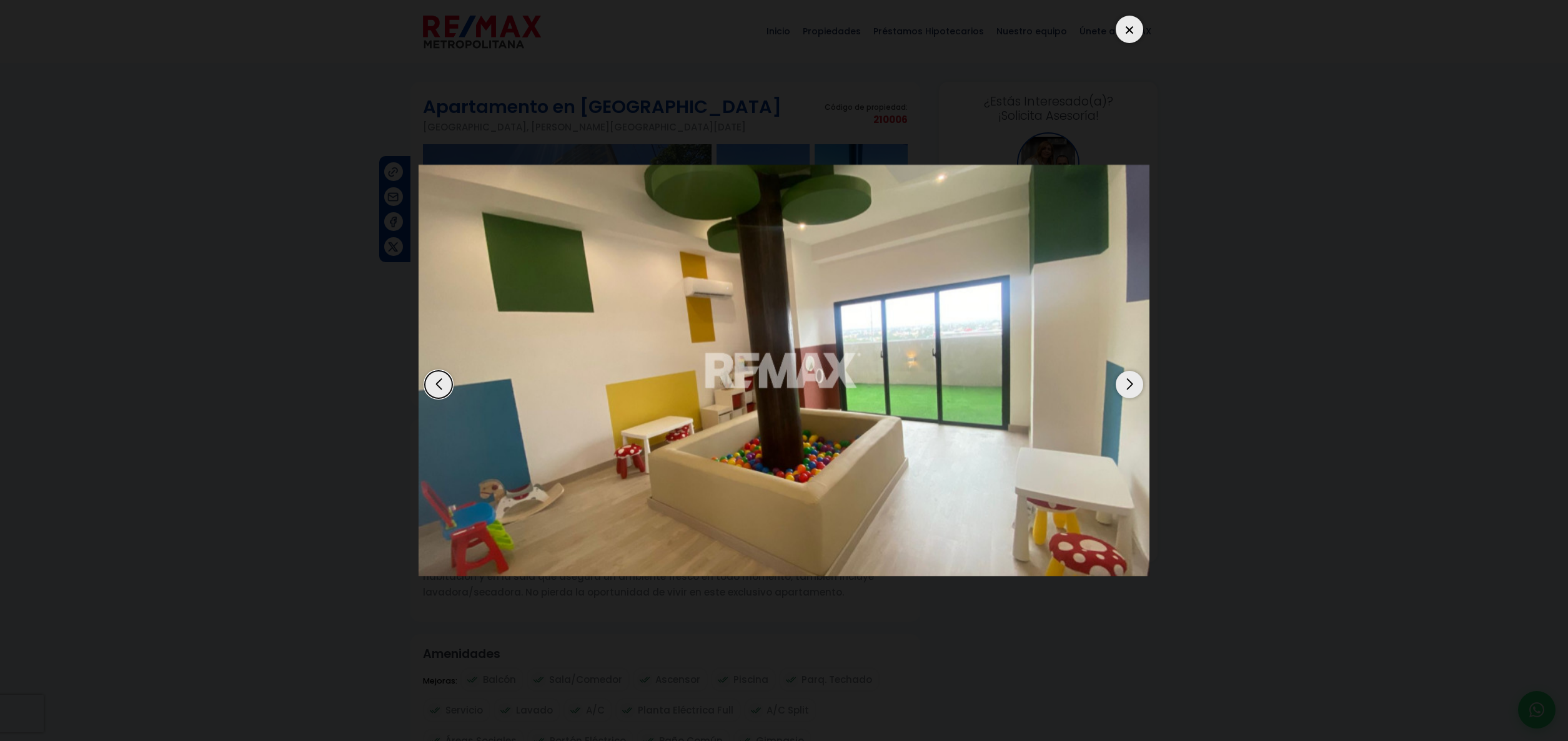
click at [1125, 384] on div "Next slide" at bounding box center [1129, 384] width 28 height 28
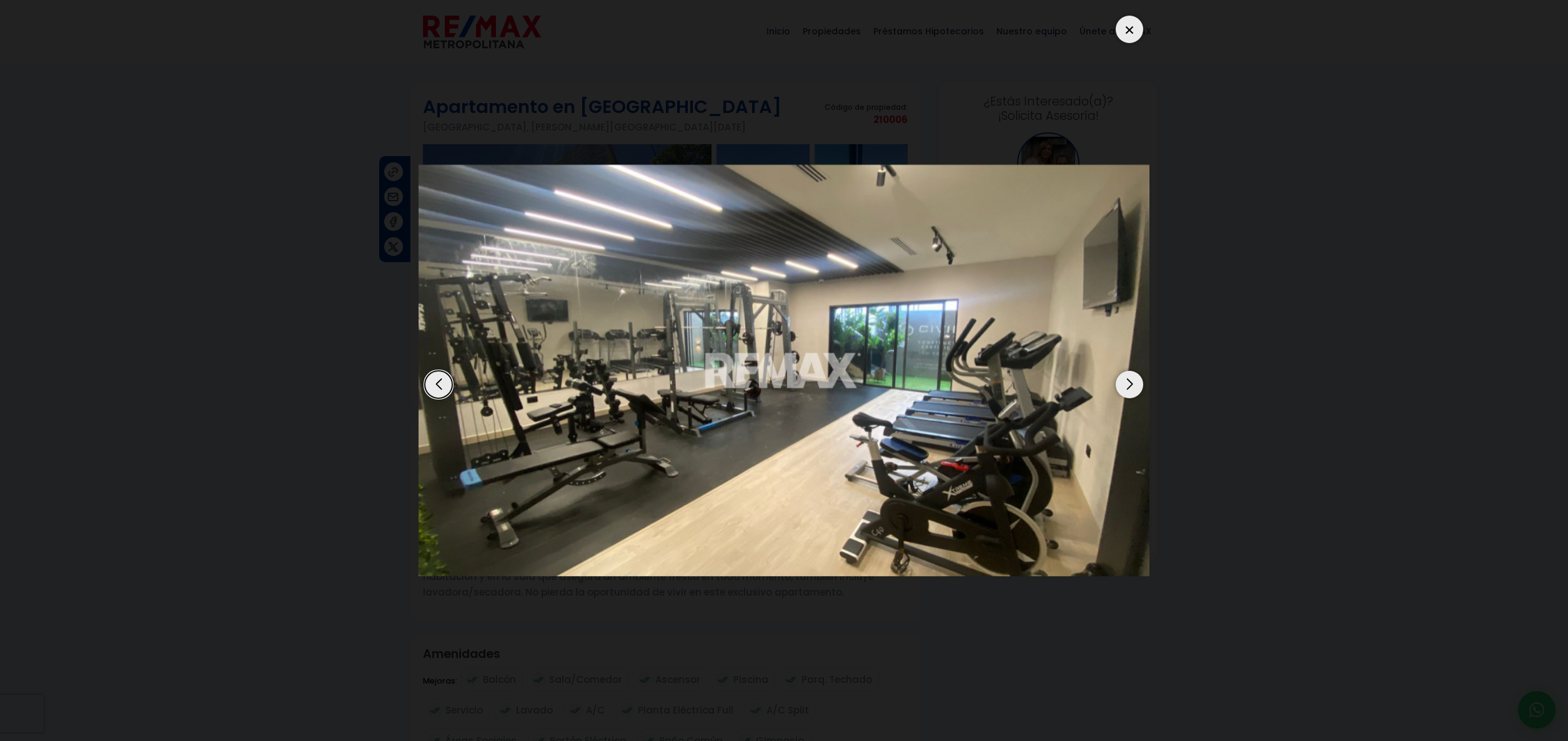
click at [1125, 384] on div "Next slide" at bounding box center [1129, 384] width 28 height 28
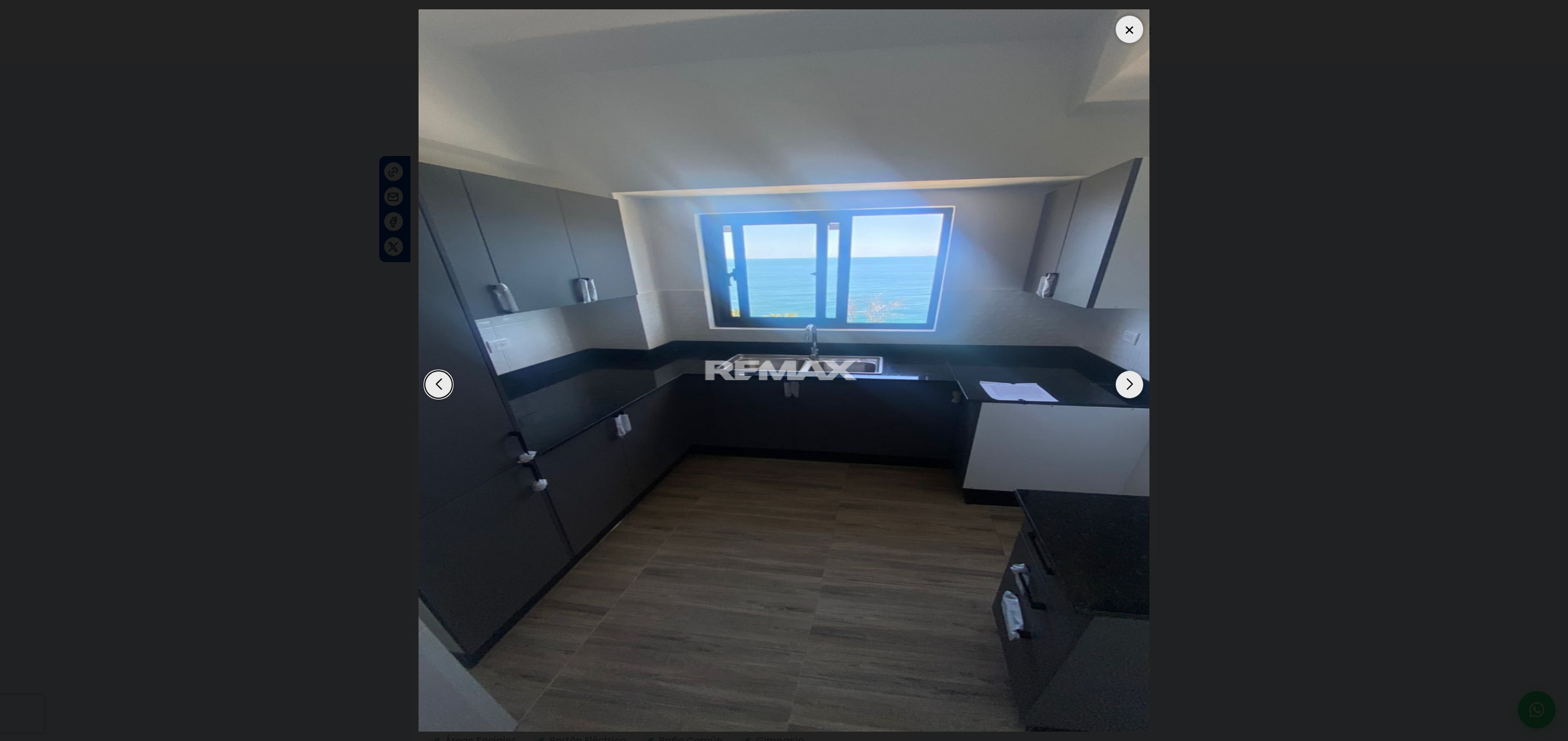
click at [1125, 384] on div "Next slide" at bounding box center [1129, 384] width 28 height 28
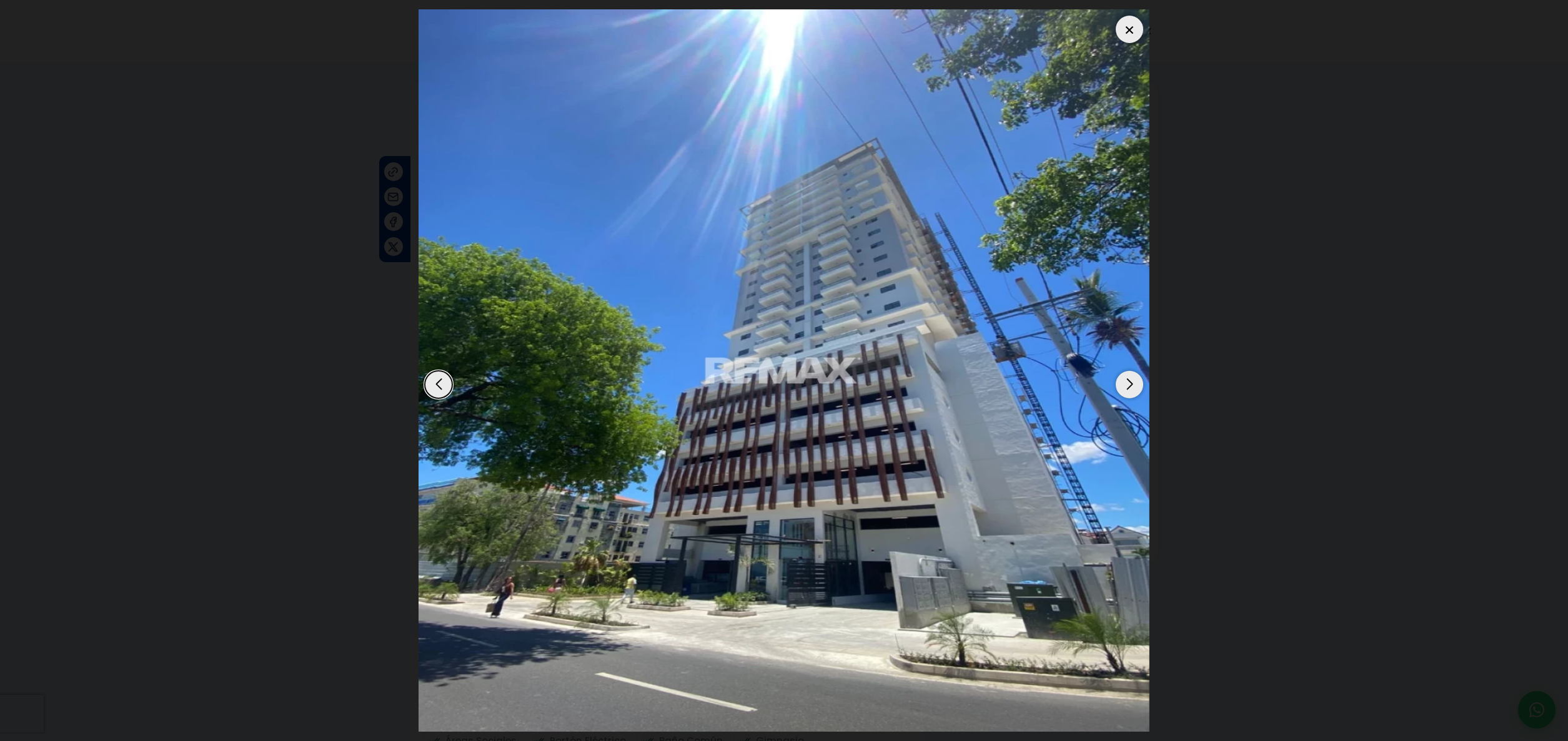
click at [1125, 384] on div "Next slide" at bounding box center [1129, 384] width 28 height 28
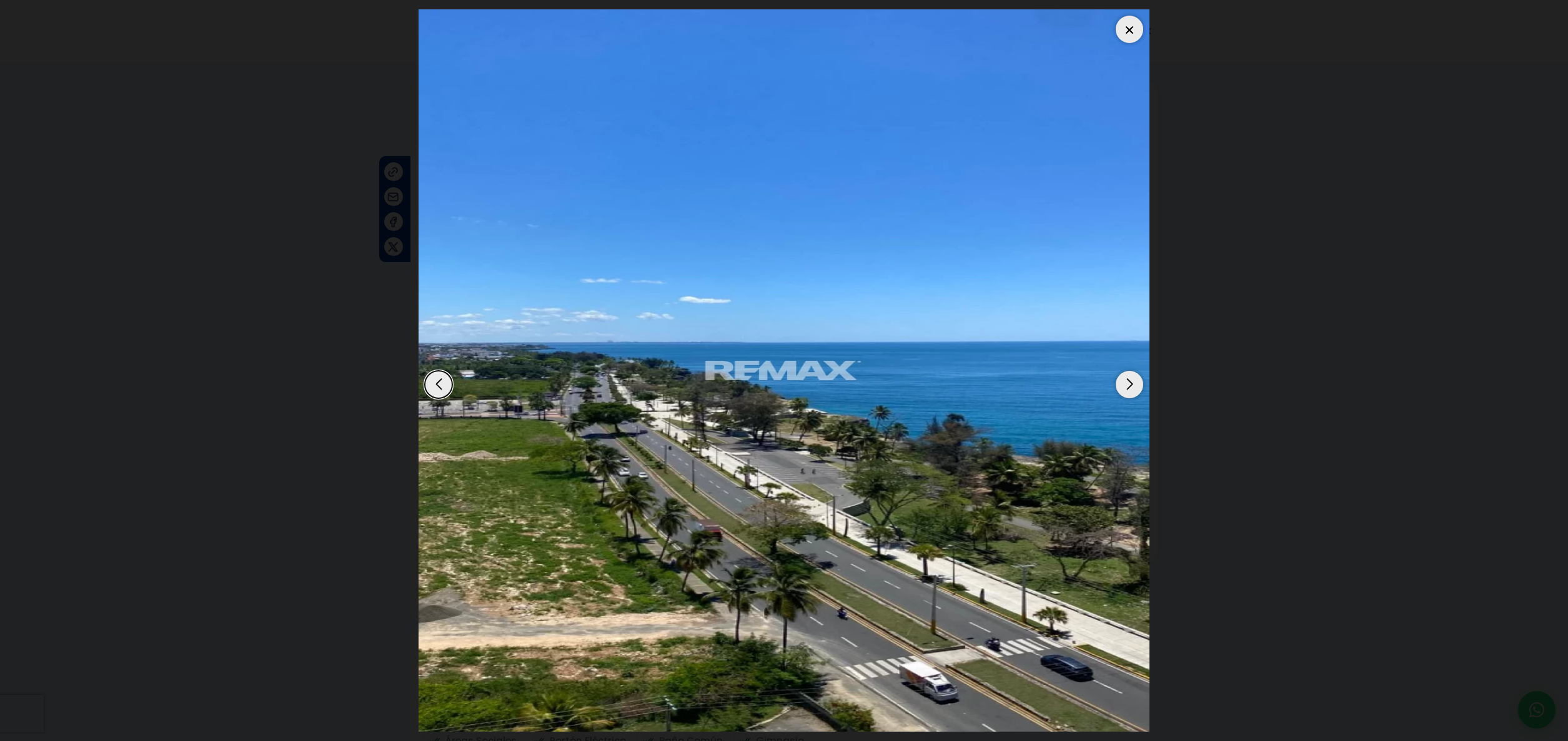
click at [1125, 384] on div "Next slide" at bounding box center [1129, 384] width 28 height 28
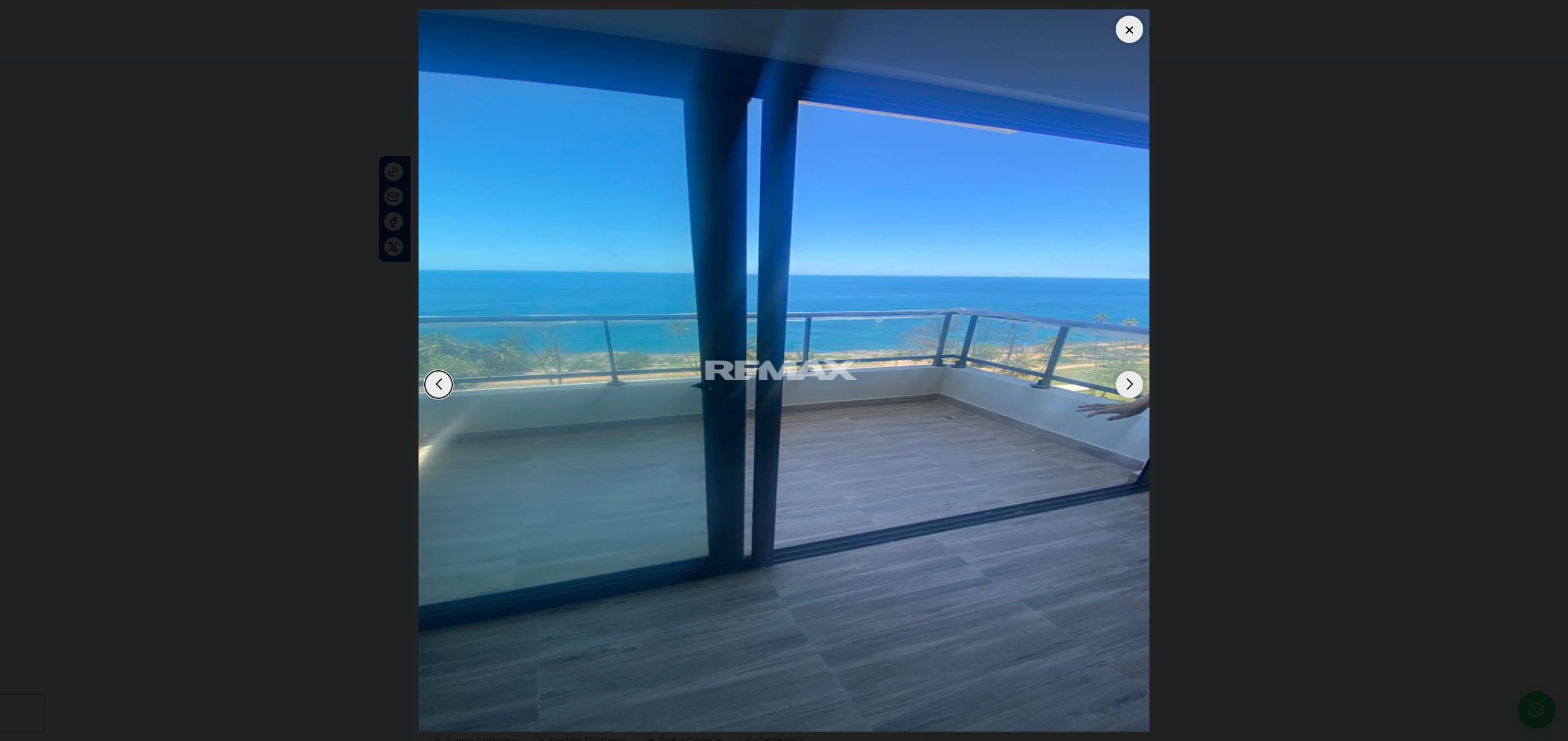
click at [1125, 384] on div "Next slide" at bounding box center [1129, 384] width 28 height 28
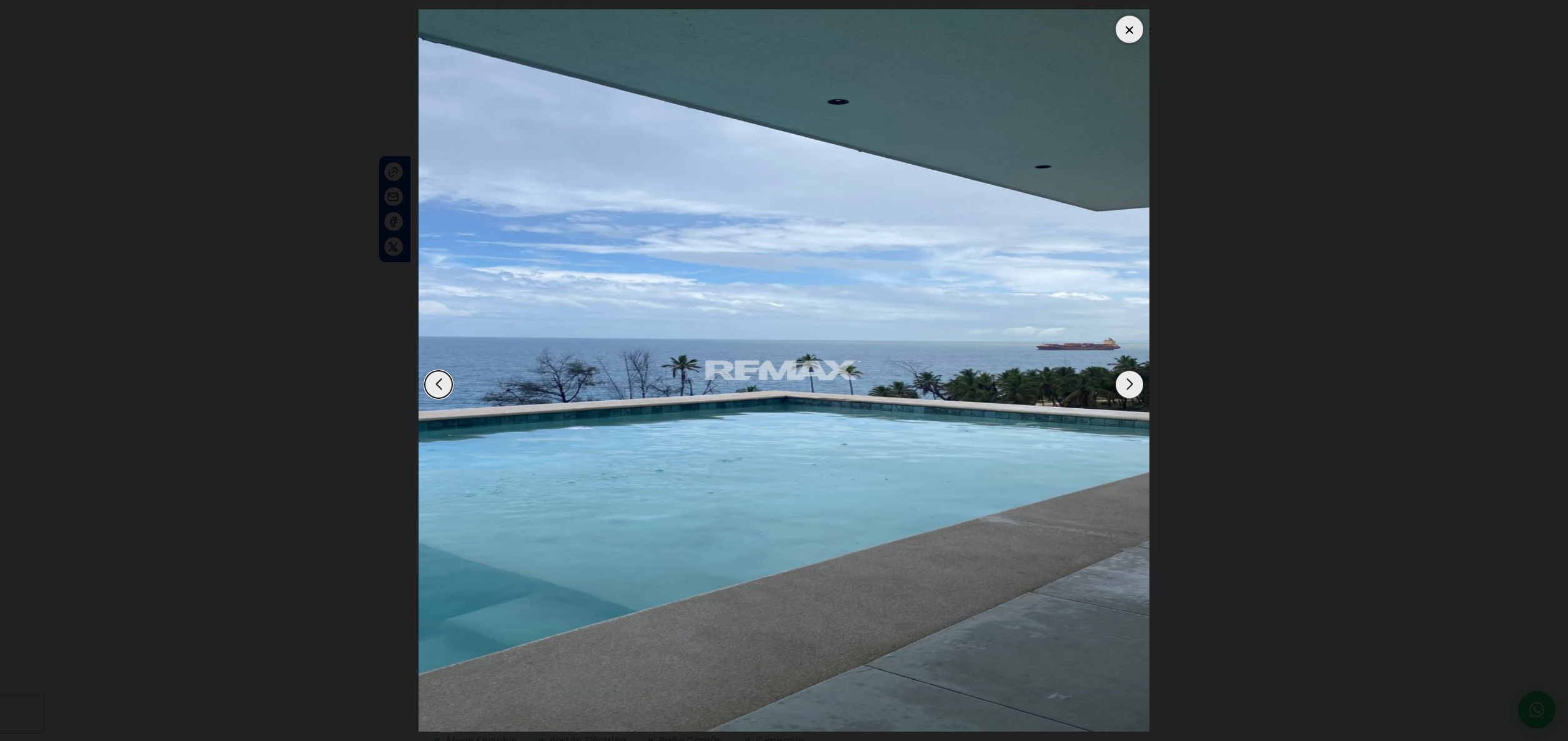
click at [1125, 384] on div "Next slide" at bounding box center [1129, 384] width 28 height 28
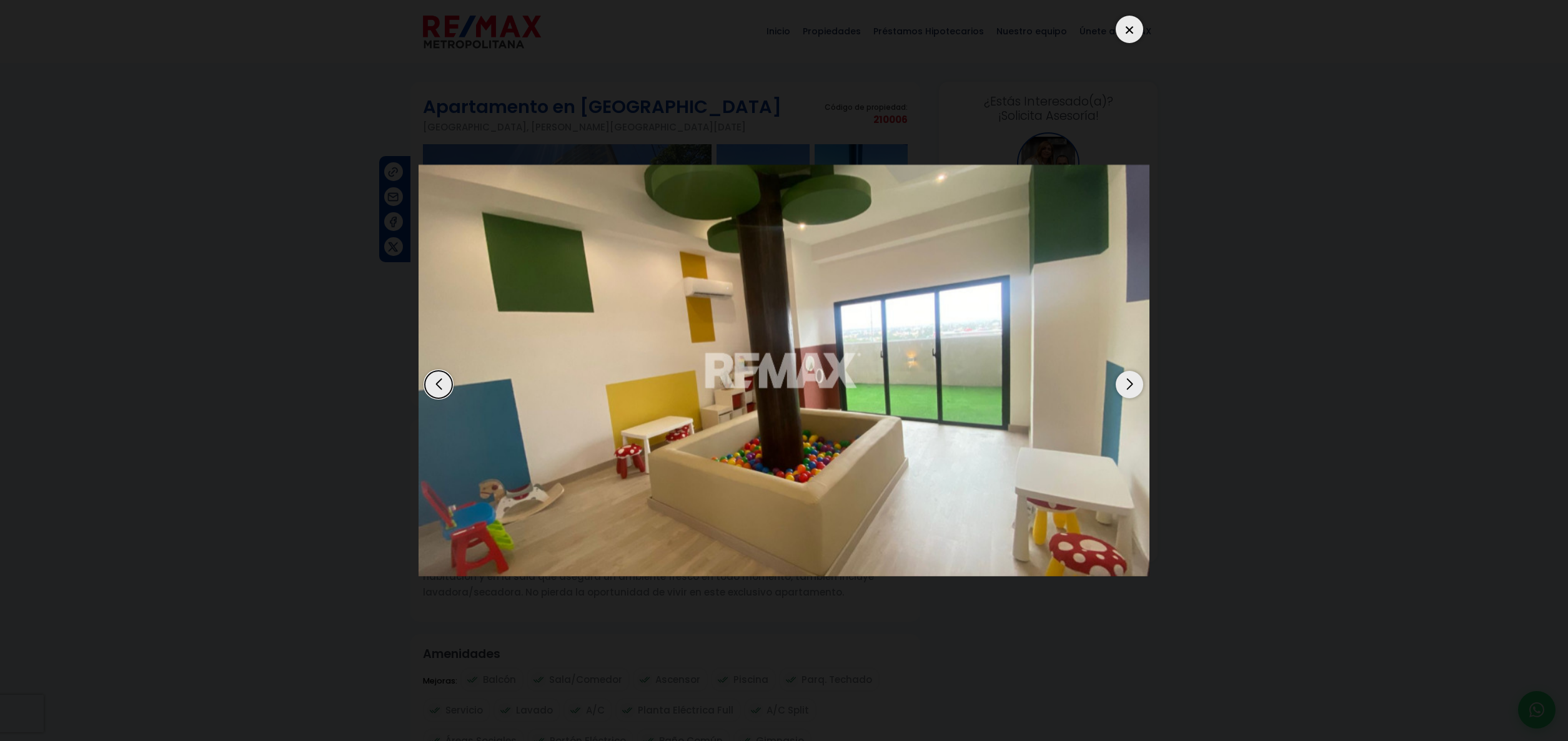
click at [1125, 384] on div "Next slide" at bounding box center [1129, 384] width 28 height 28
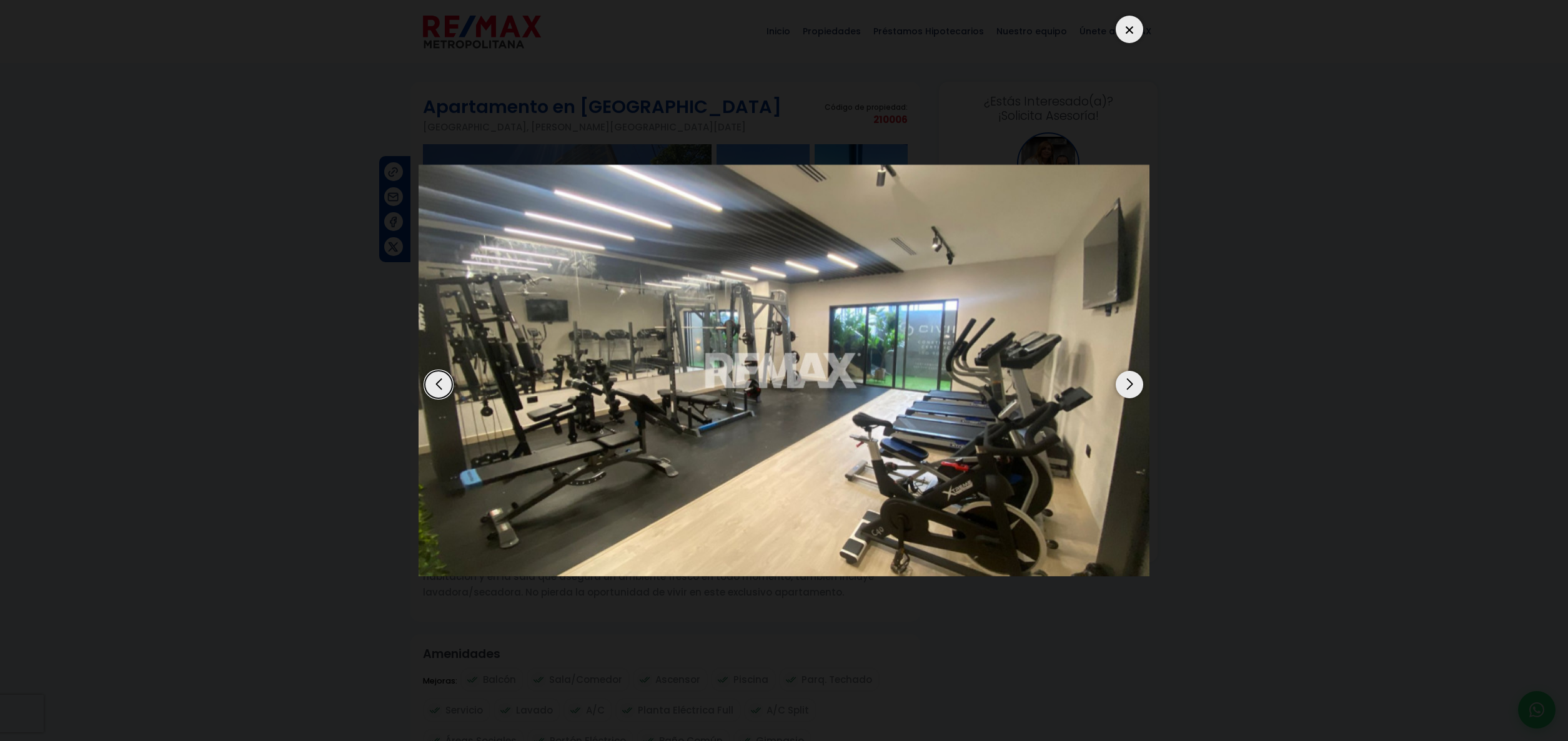
click at [1125, 384] on div "Next slide" at bounding box center [1129, 384] width 28 height 28
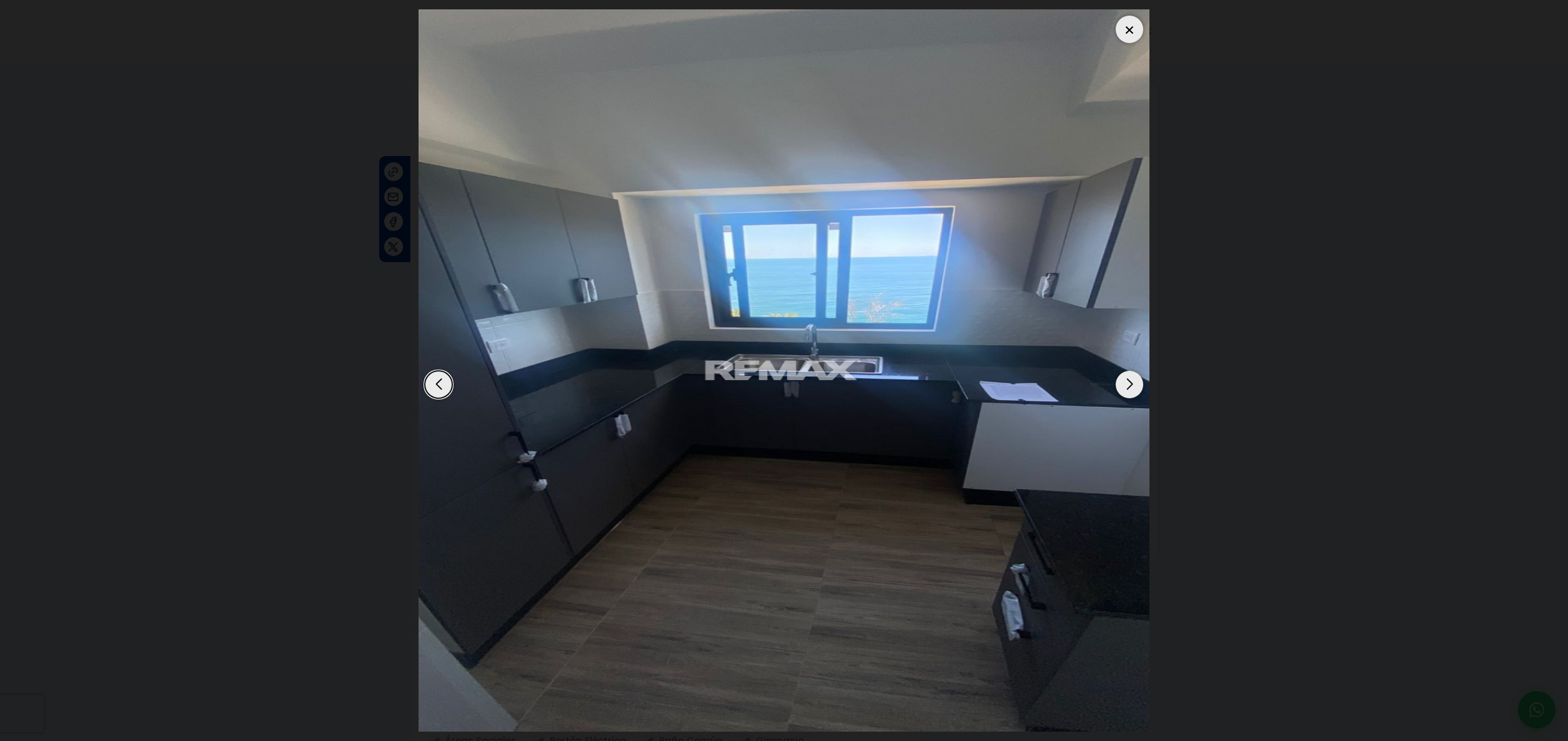
click at [1126, 384] on div "Next slide" at bounding box center [1129, 384] width 28 height 28
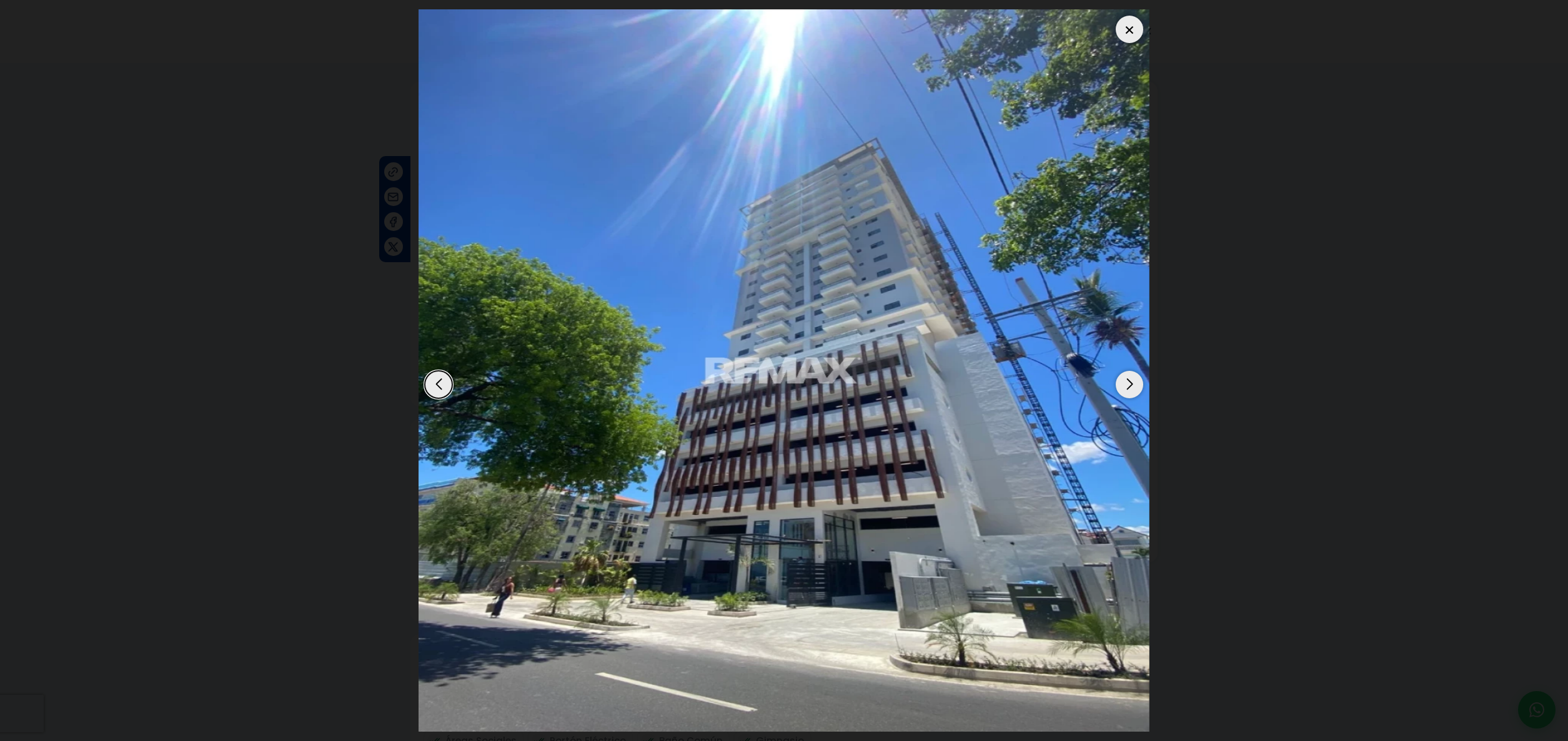
click at [1128, 30] on div at bounding box center [1129, 30] width 28 height 28
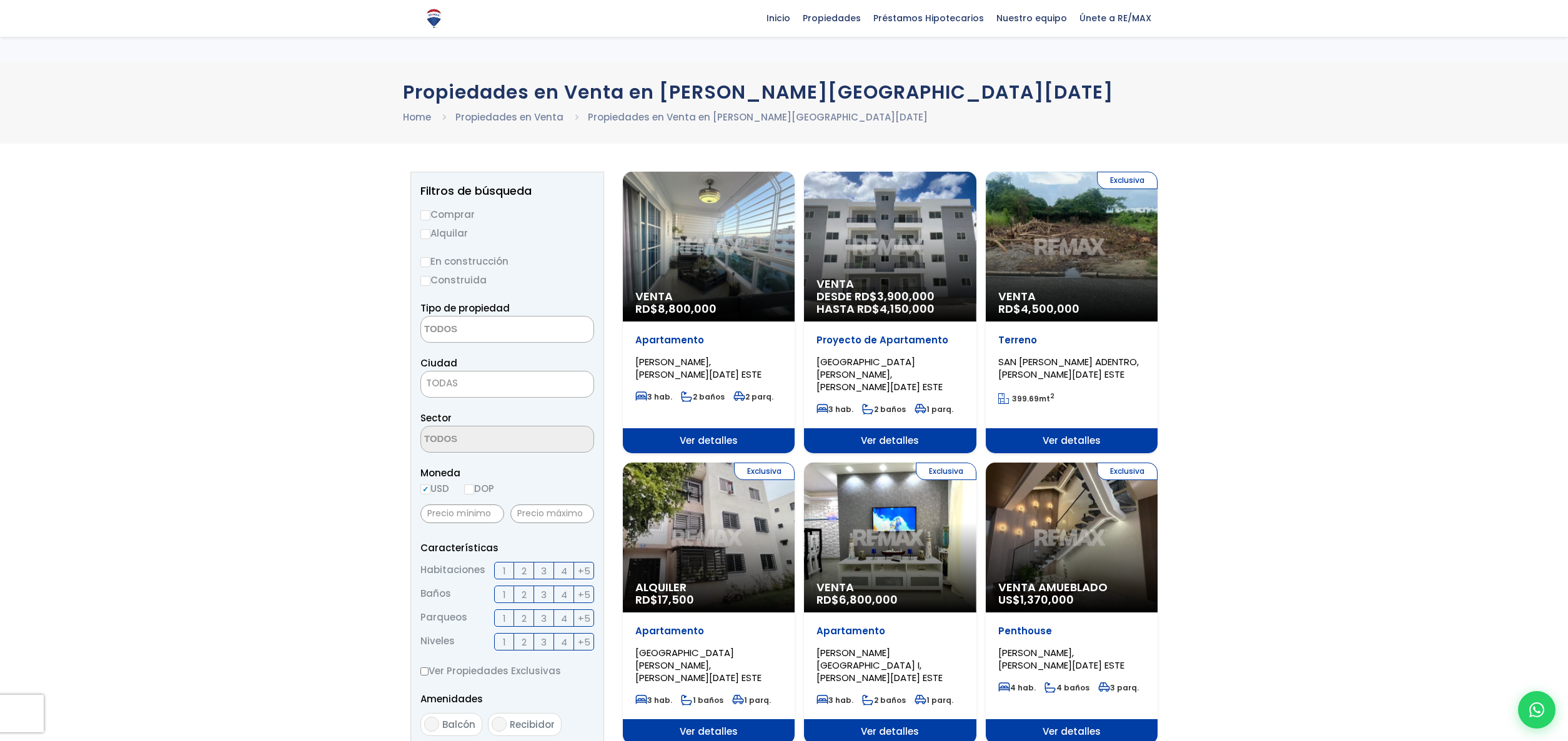
select select
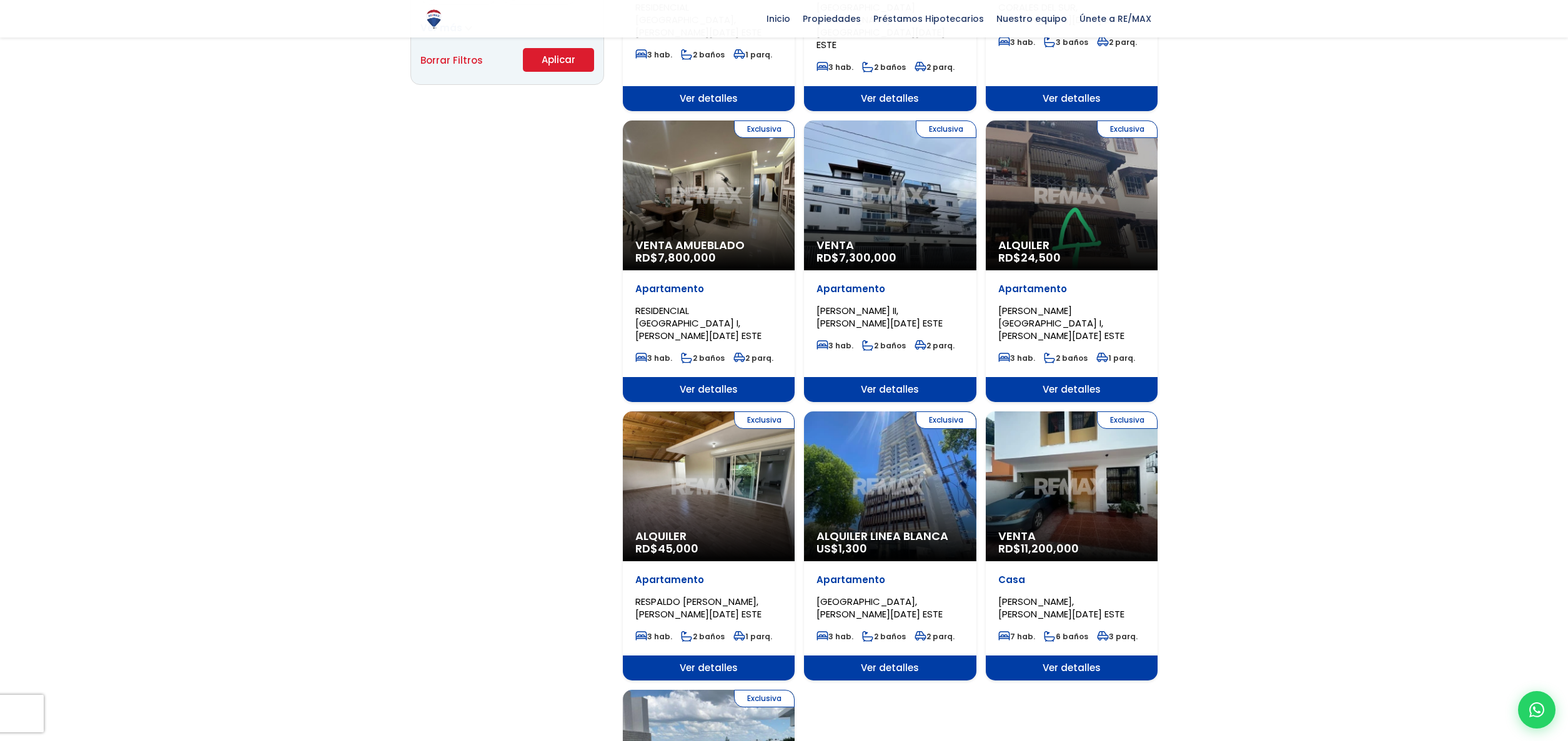
scroll to position [939, 0]
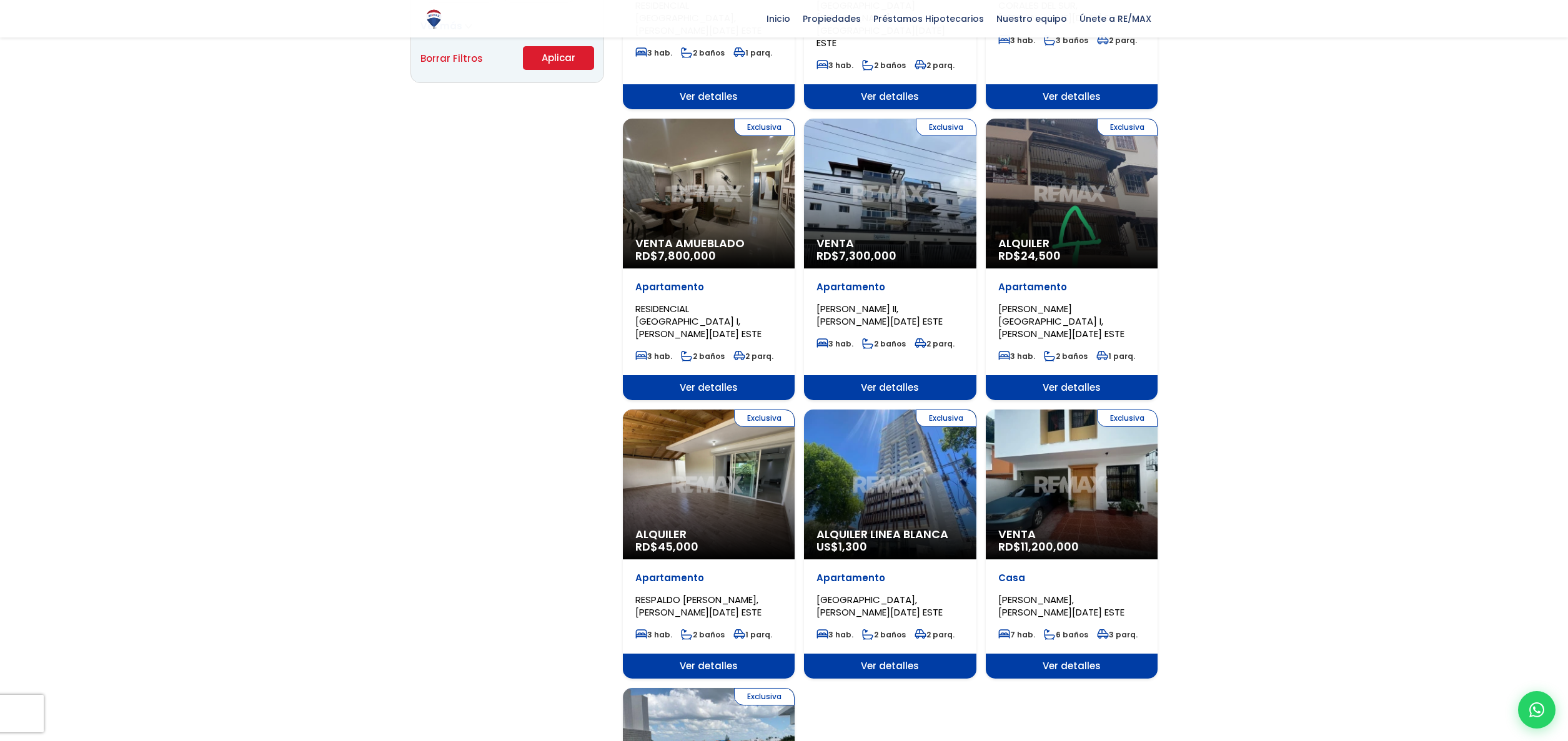
click at [1073, 413] on div "Exclusiva Venta RD$ 11,200,000" at bounding box center [1071, 484] width 171 height 150
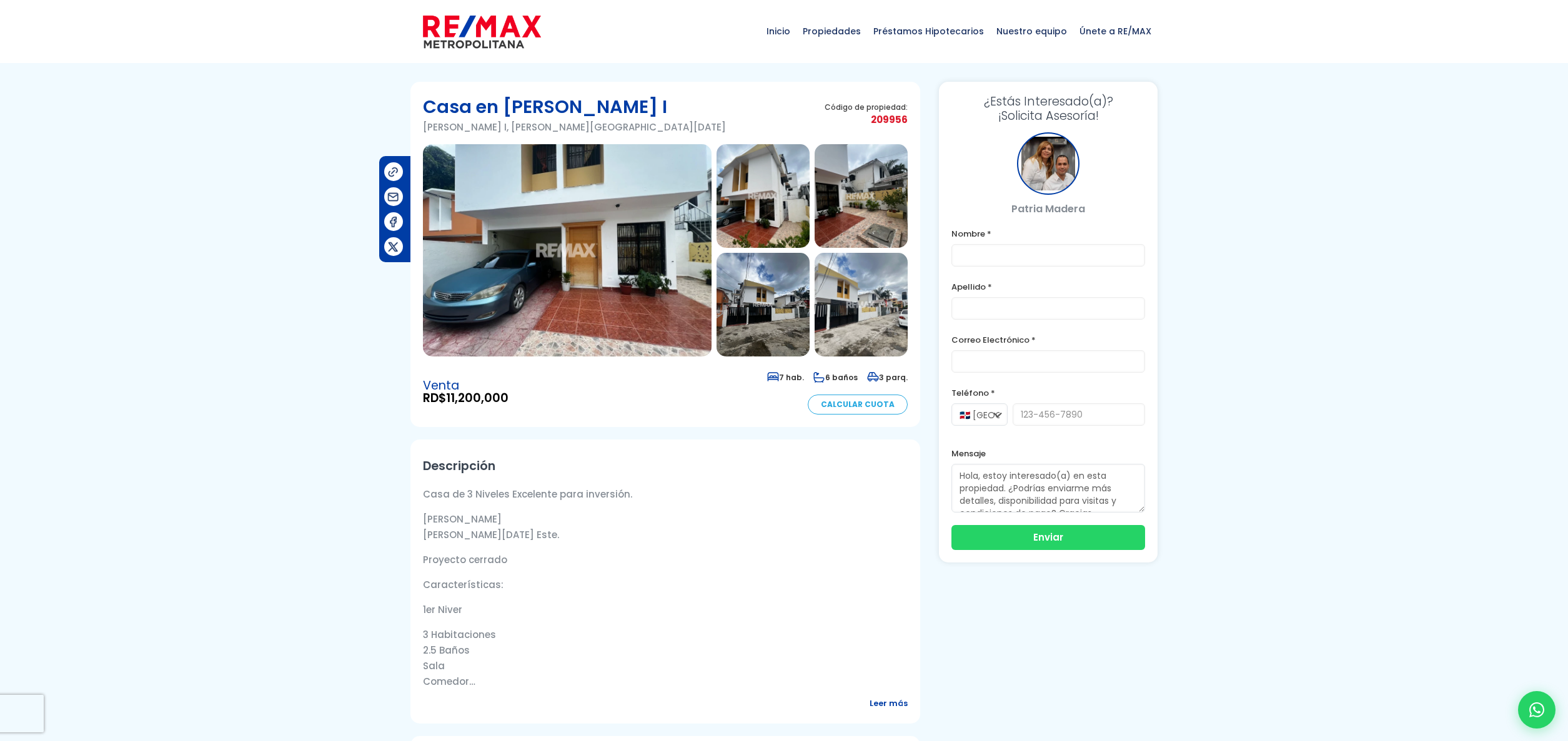
click at [576, 249] on img at bounding box center [567, 250] width 289 height 212
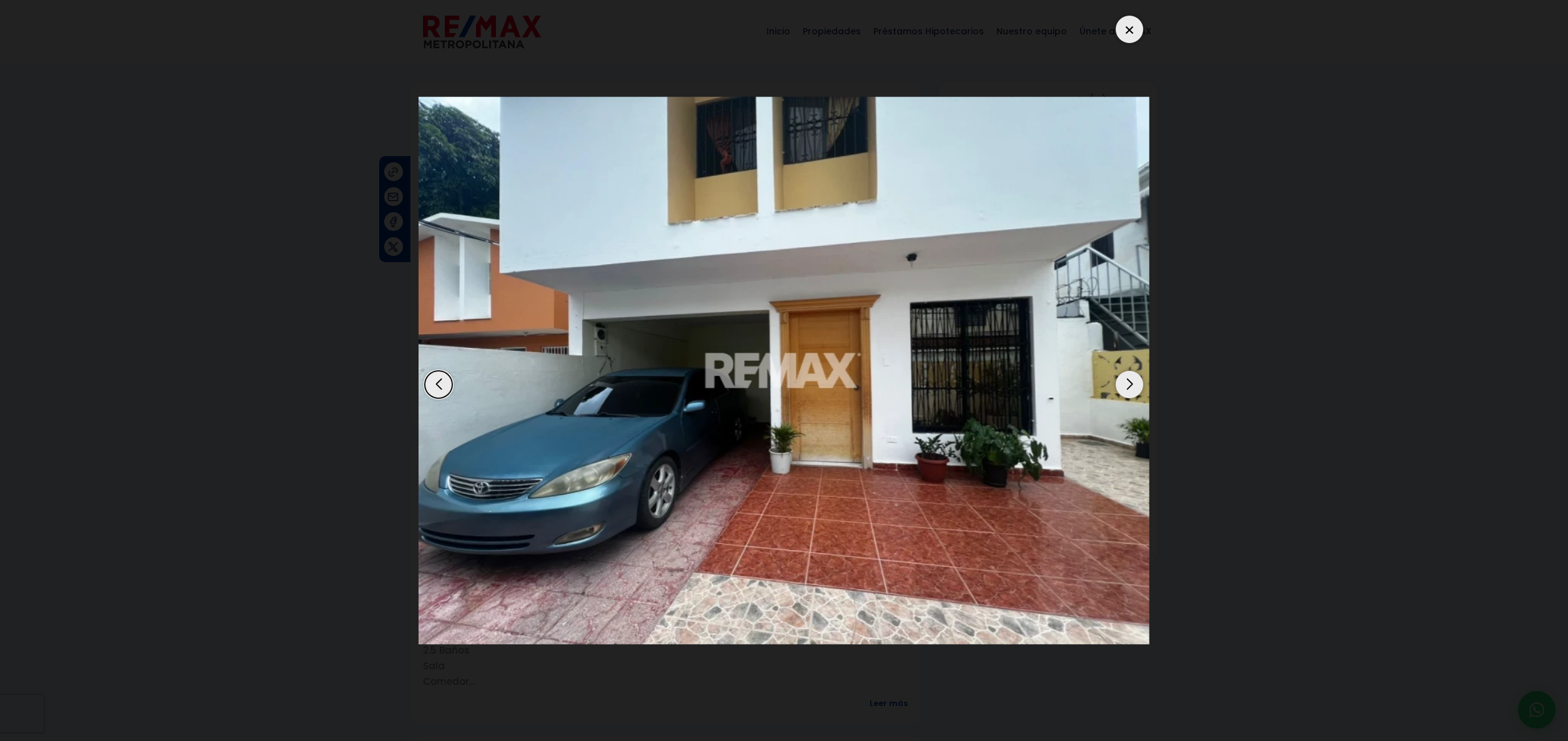
click at [1129, 385] on div "Next slide" at bounding box center [1129, 384] width 28 height 28
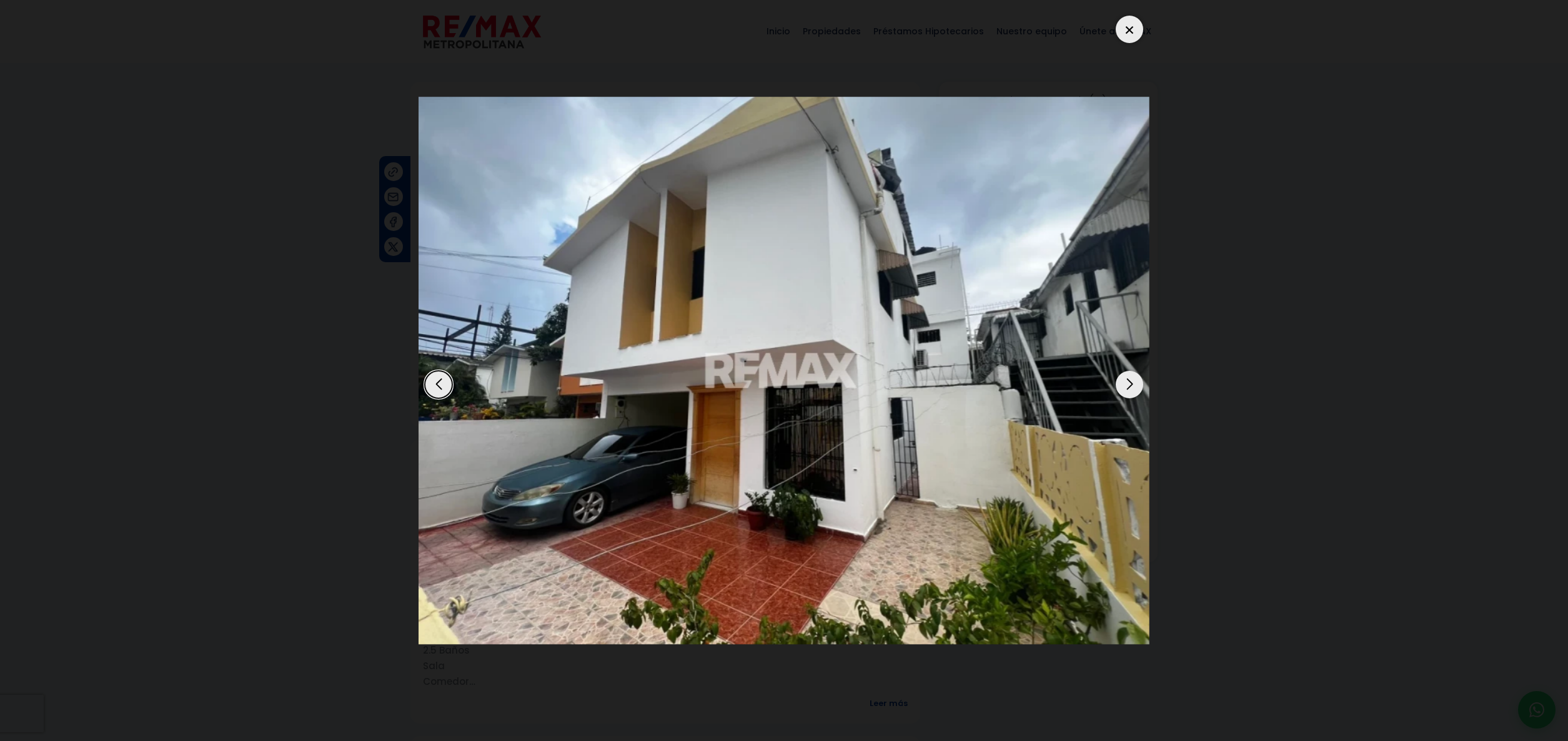
click at [1122, 385] on div "Next slide" at bounding box center [1129, 384] width 28 height 28
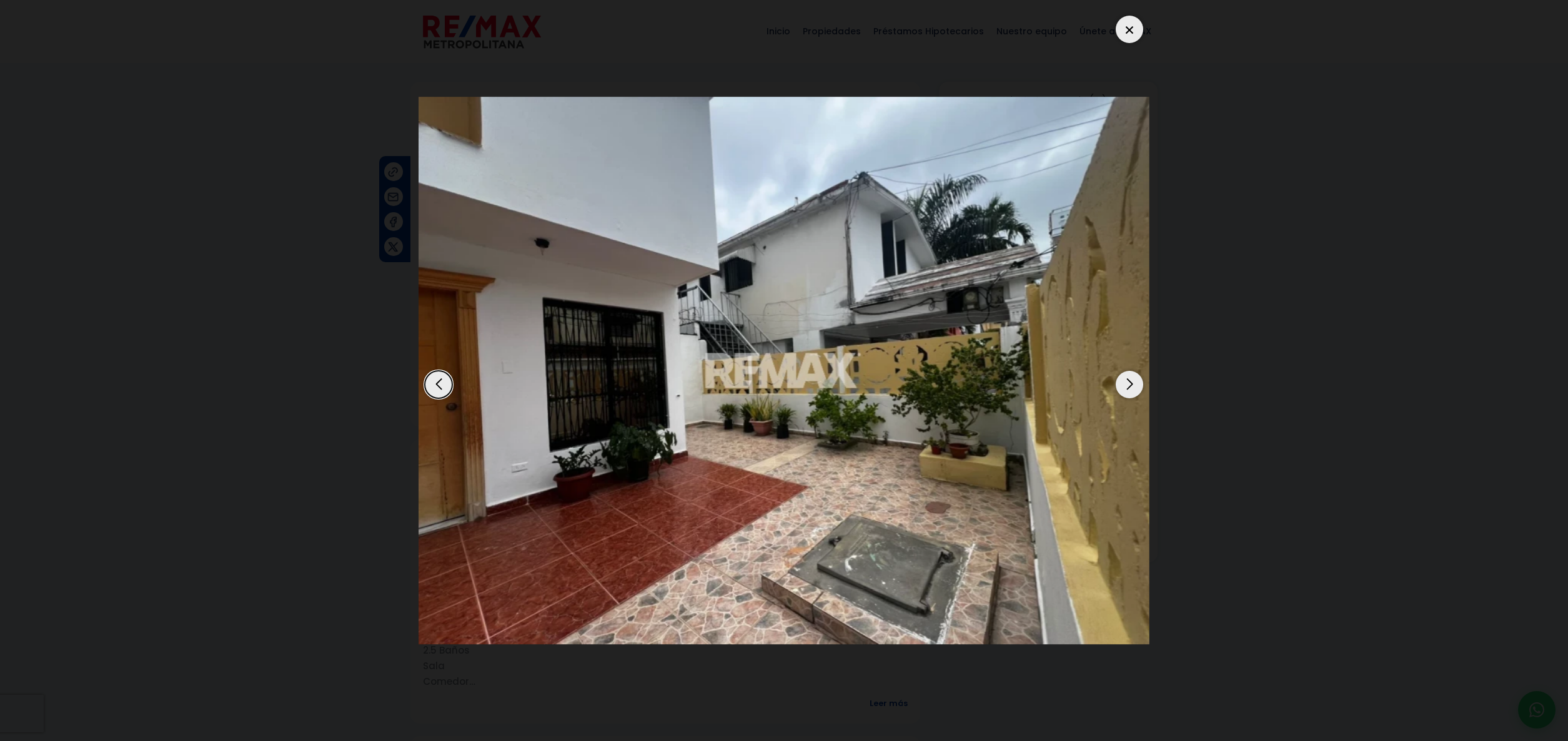
click at [1129, 384] on div "Next slide" at bounding box center [1129, 384] width 28 height 28
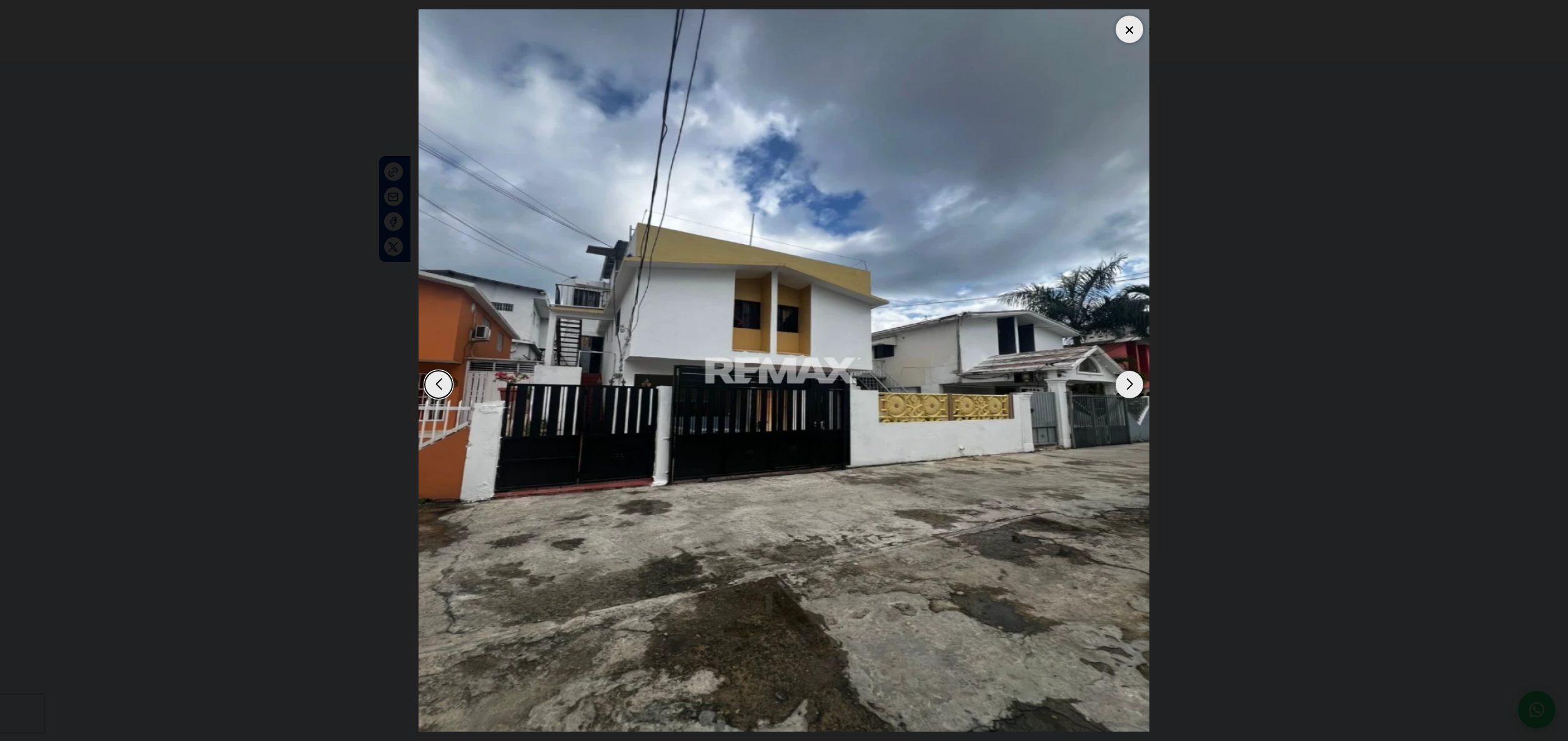
click at [1129, 384] on div "Next slide" at bounding box center [1129, 384] width 28 height 28
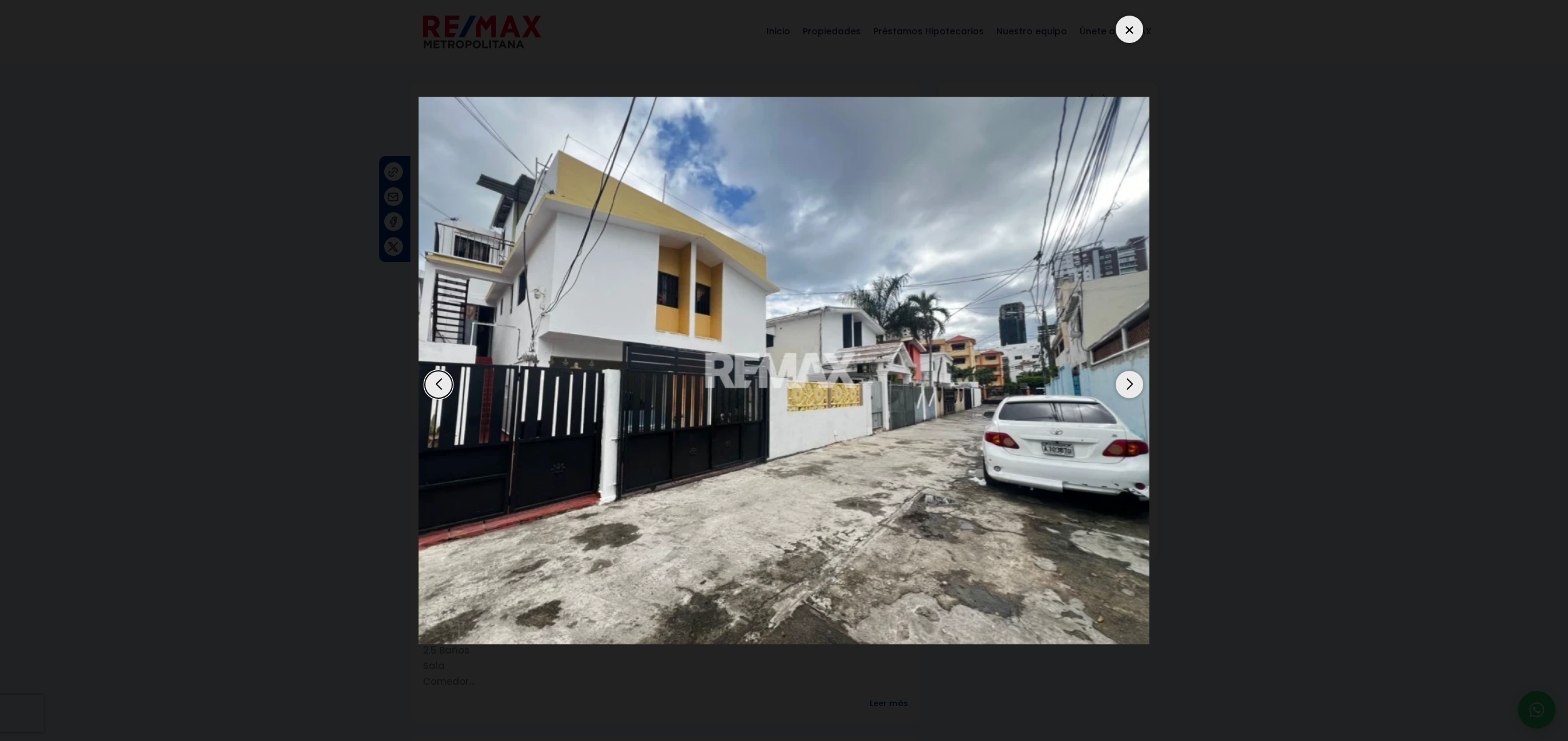
click at [1129, 384] on div "Next slide" at bounding box center [1129, 384] width 28 height 28
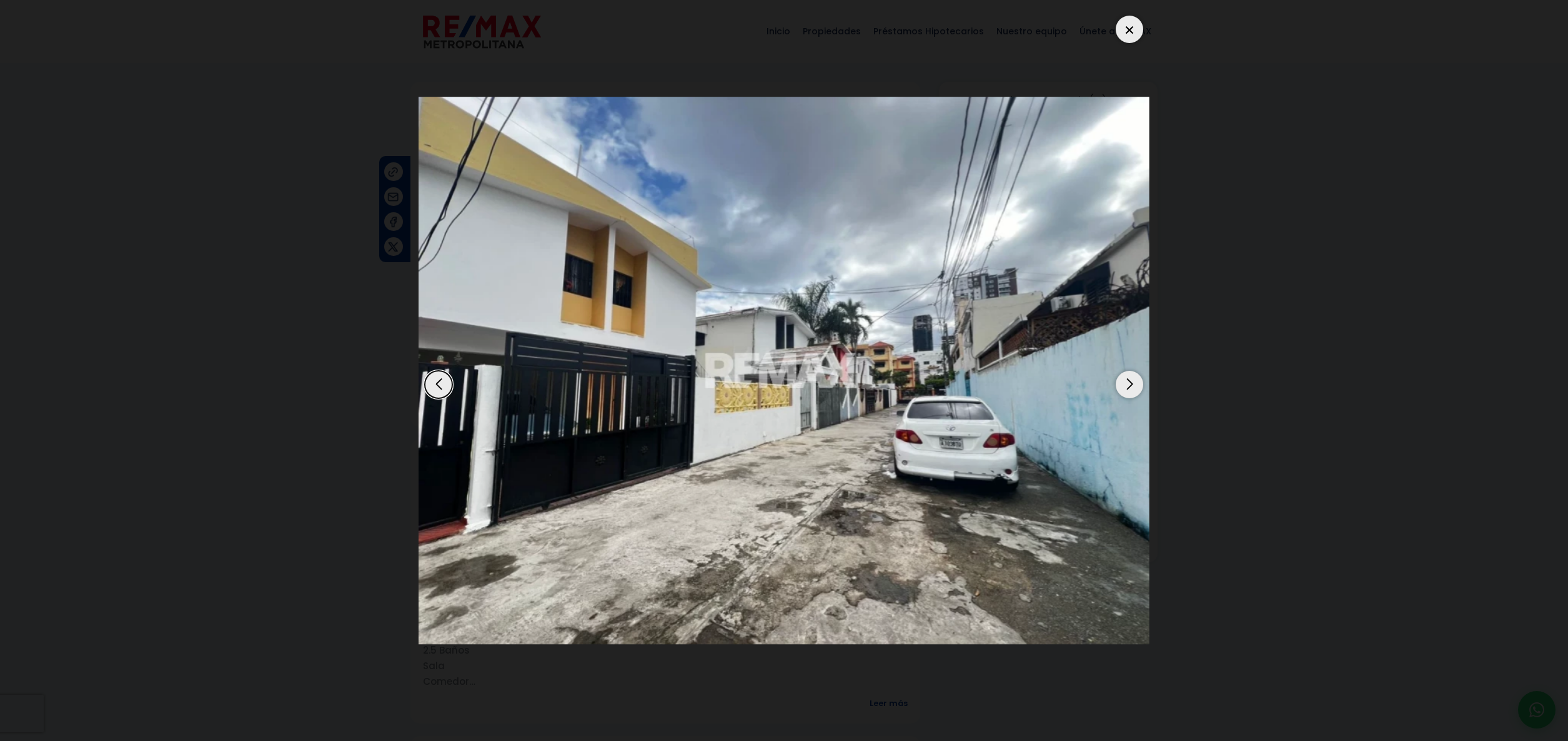
click at [1129, 384] on div "Next slide" at bounding box center [1129, 384] width 28 height 28
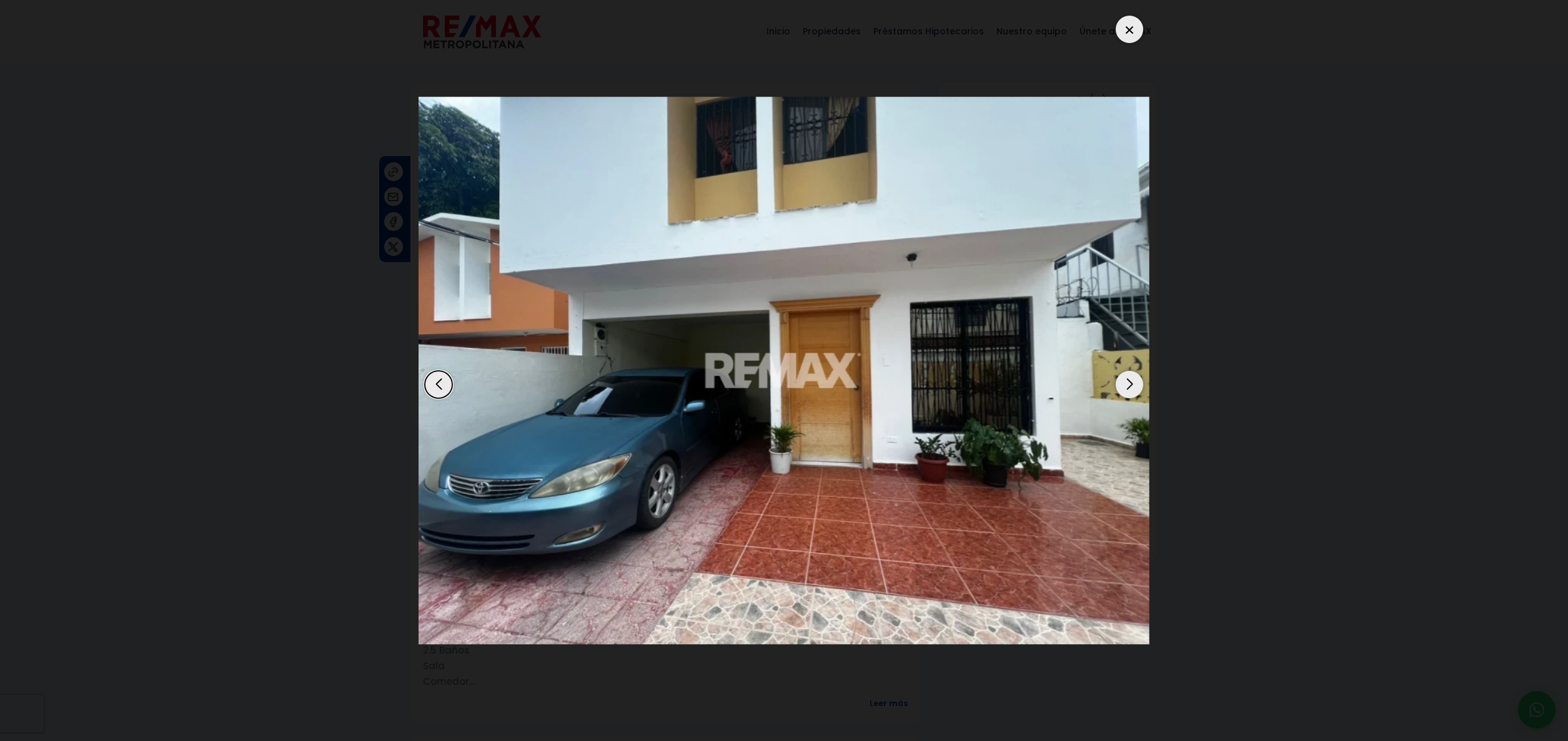
click at [1129, 384] on div "Next slide" at bounding box center [1129, 384] width 28 height 28
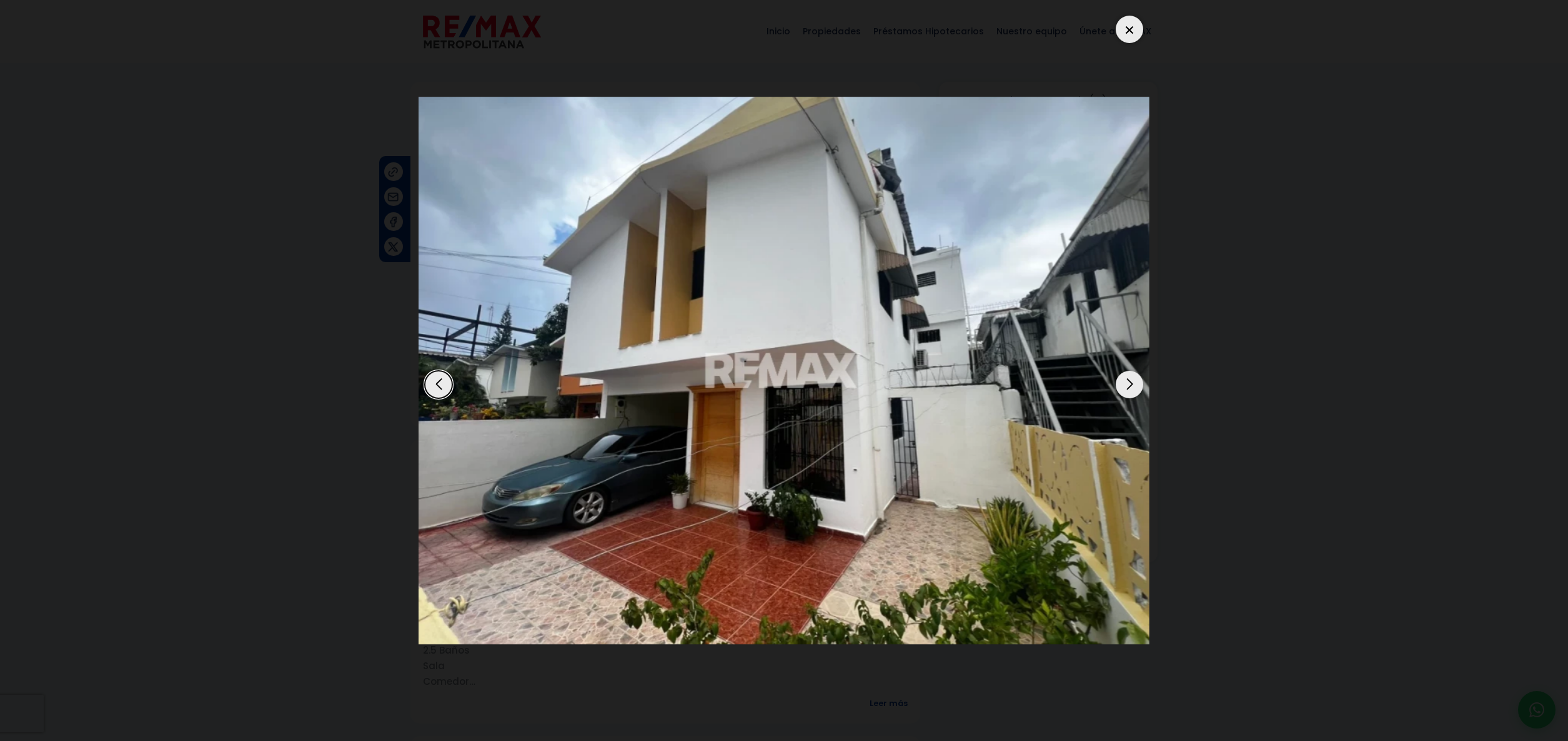
click at [1128, 26] on div at bounding box center [1129, 30] width 28 height 28
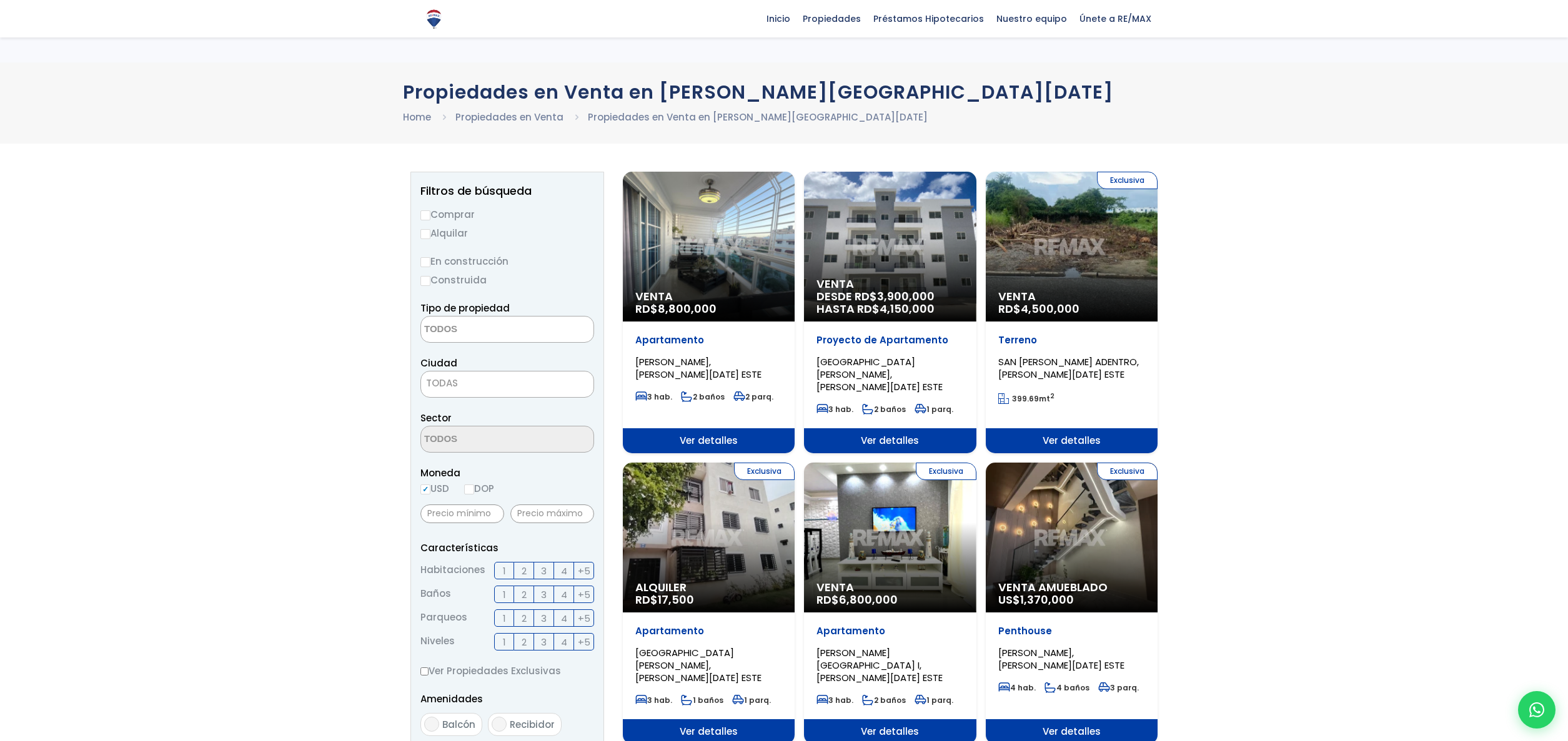
select select
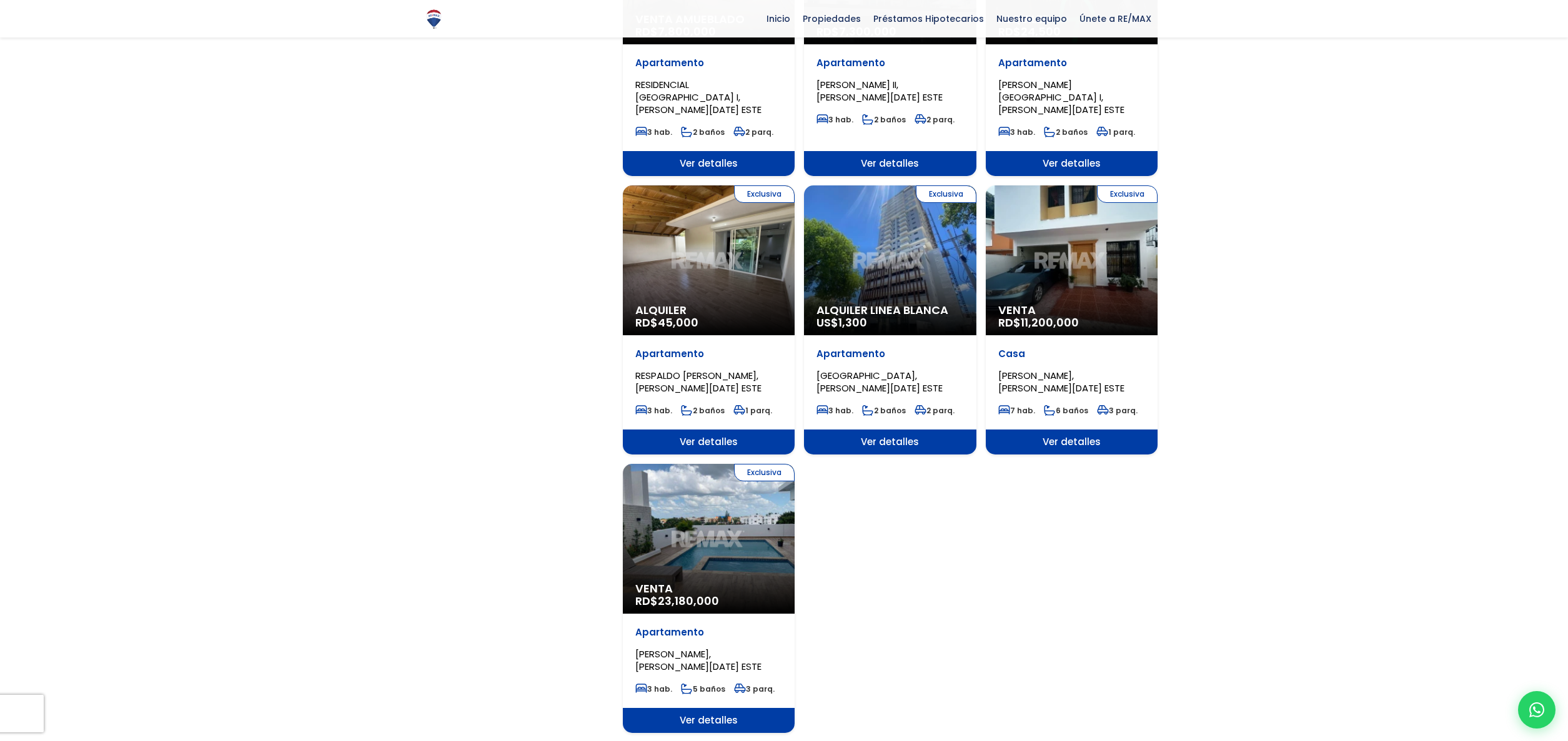
scroll to position [1163, 0]
click at [720, 470] on div "Exclusiva Venta RD$ 23,180,000" at bounding box center [708, 538] width 171 height 150
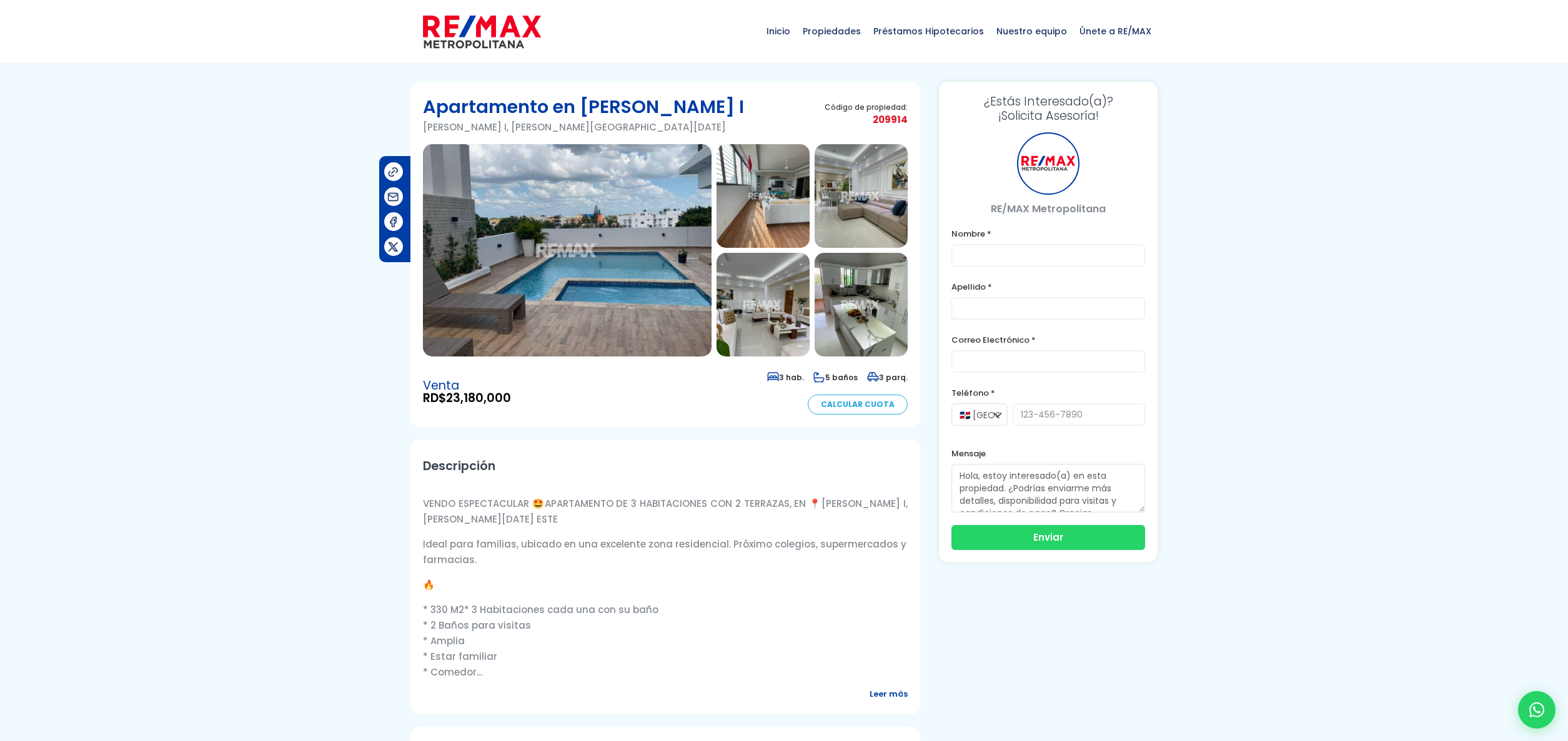
click at [756, 472] on h2 "Descripción" at bounding box center [665, 466] width 485 height 28
click at [607, 237] on img at bounding box center [567, 250] width 289 height 212
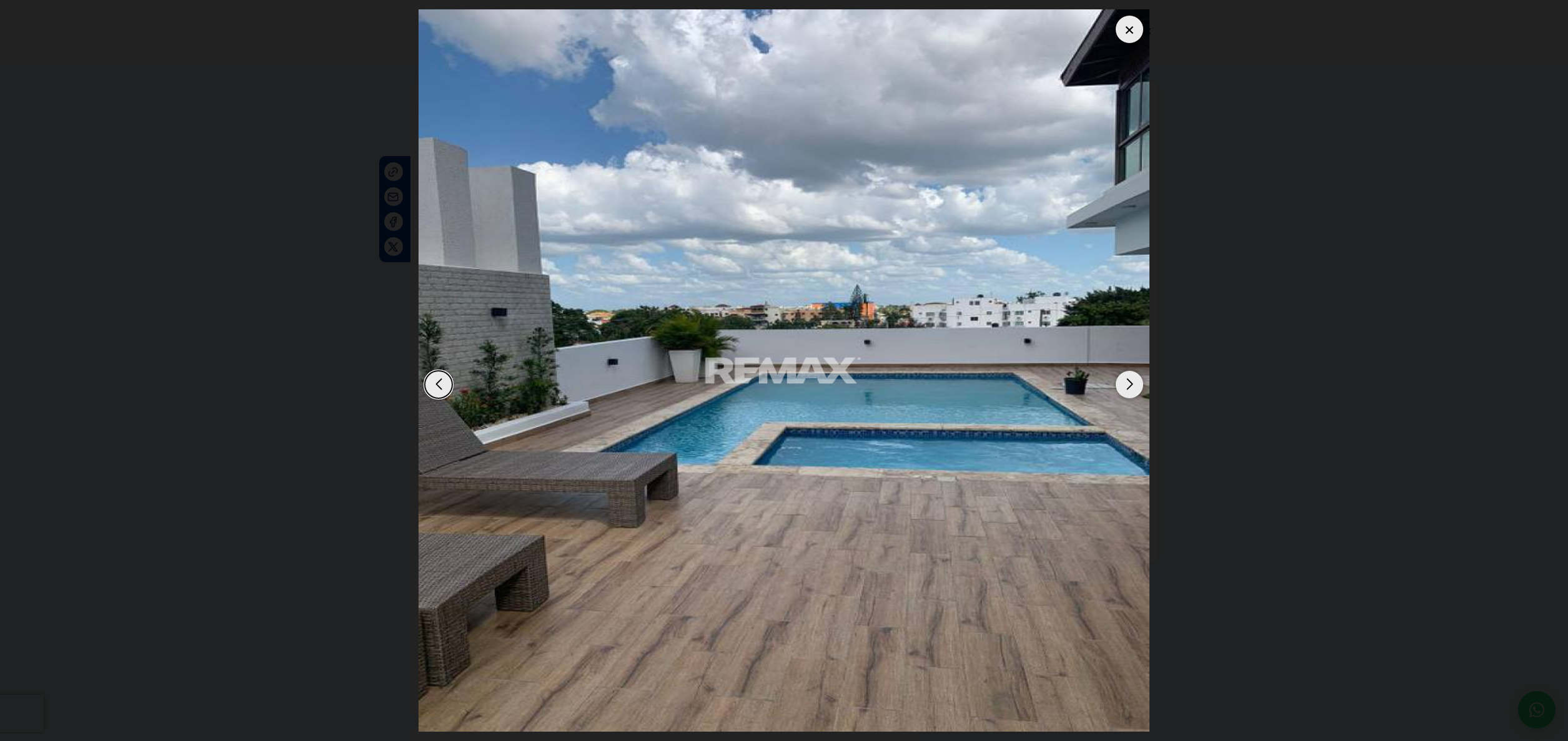
click at [607, 237] on img "1 / 17" at bounding box center [783, 370] width 731 height 722
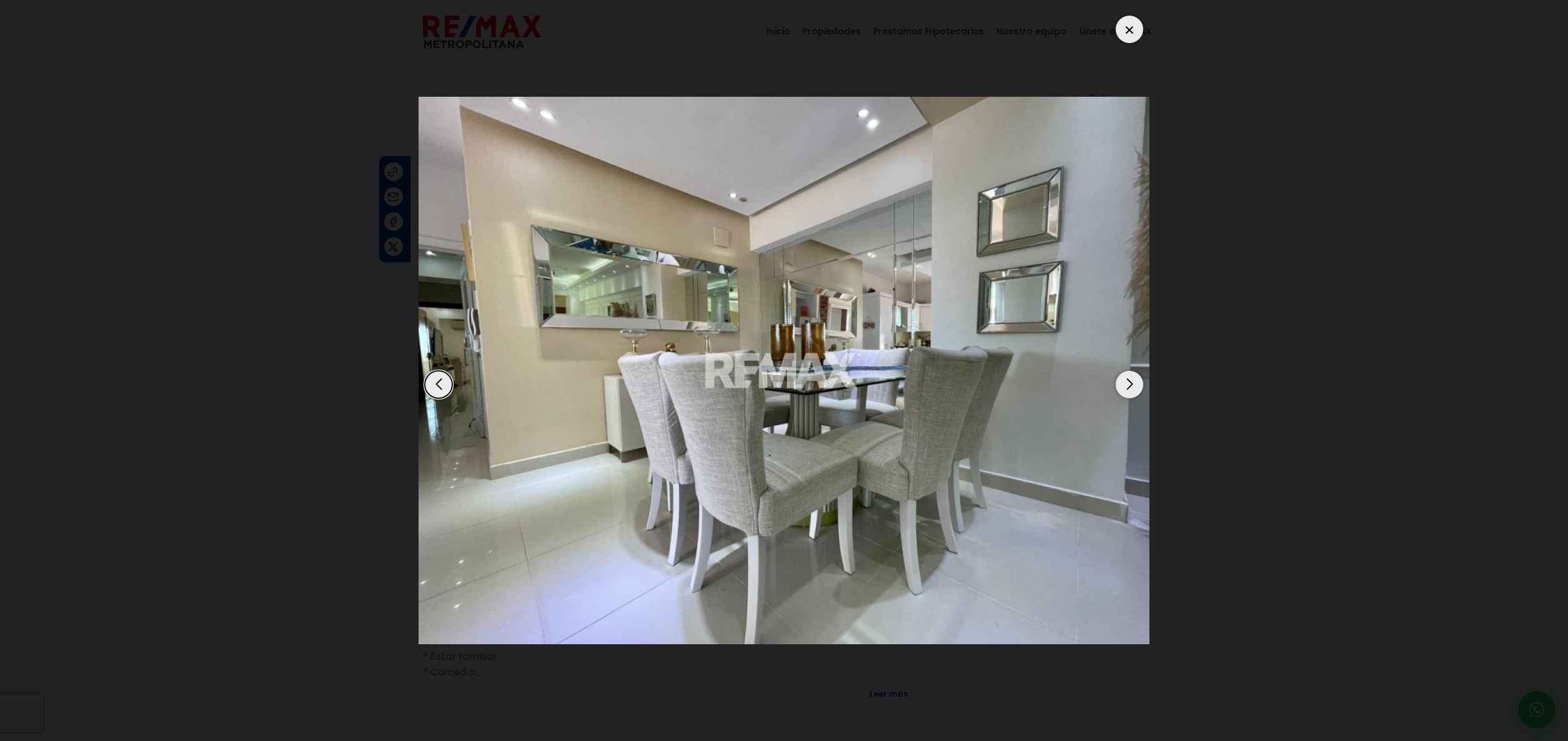
click at [1127, 382] on div "Next slide" at bounding box center [1129, 384] width 28 height 28
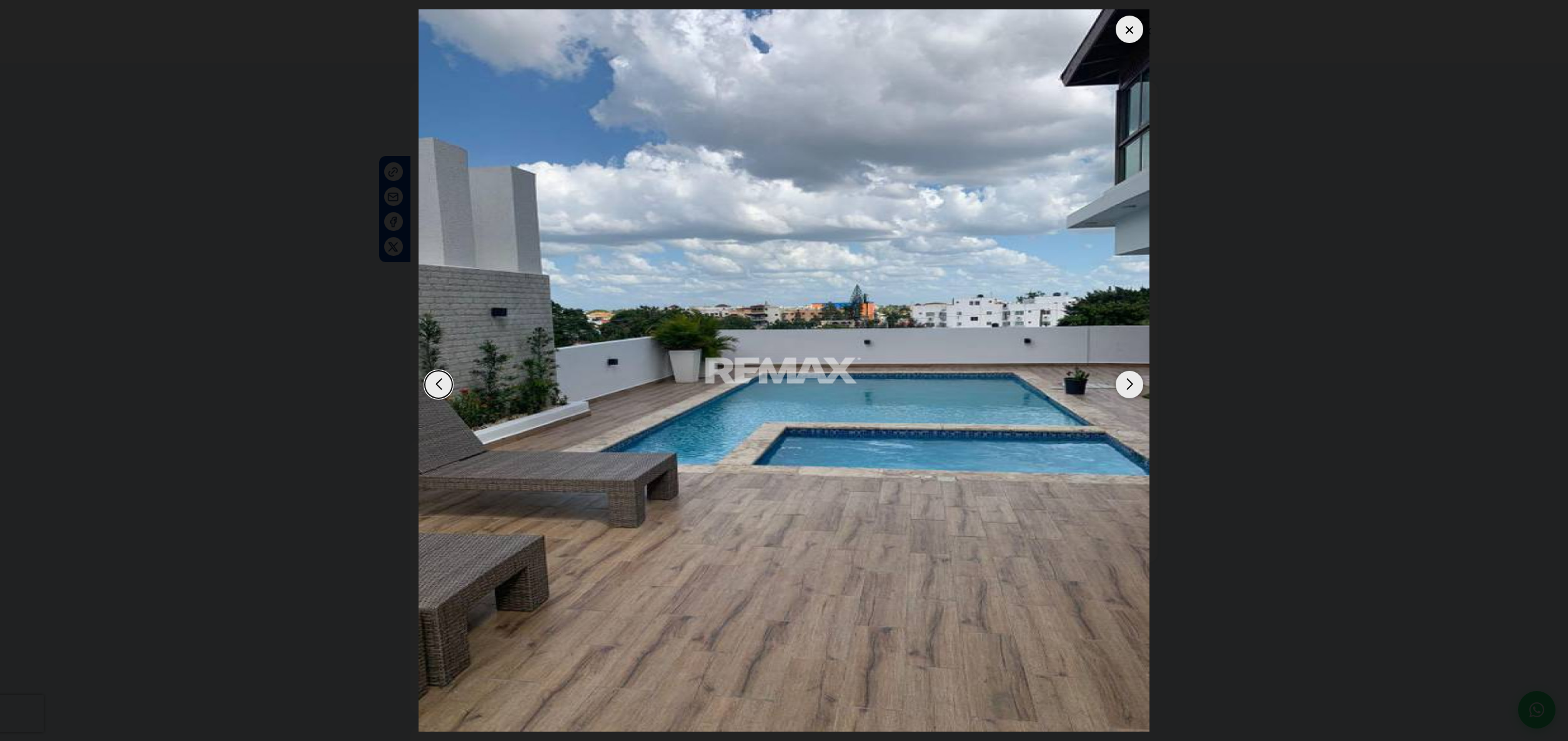
click at [1127, 382] on div "Next slide" at bounding box center [1129, 384] width 28 height 28
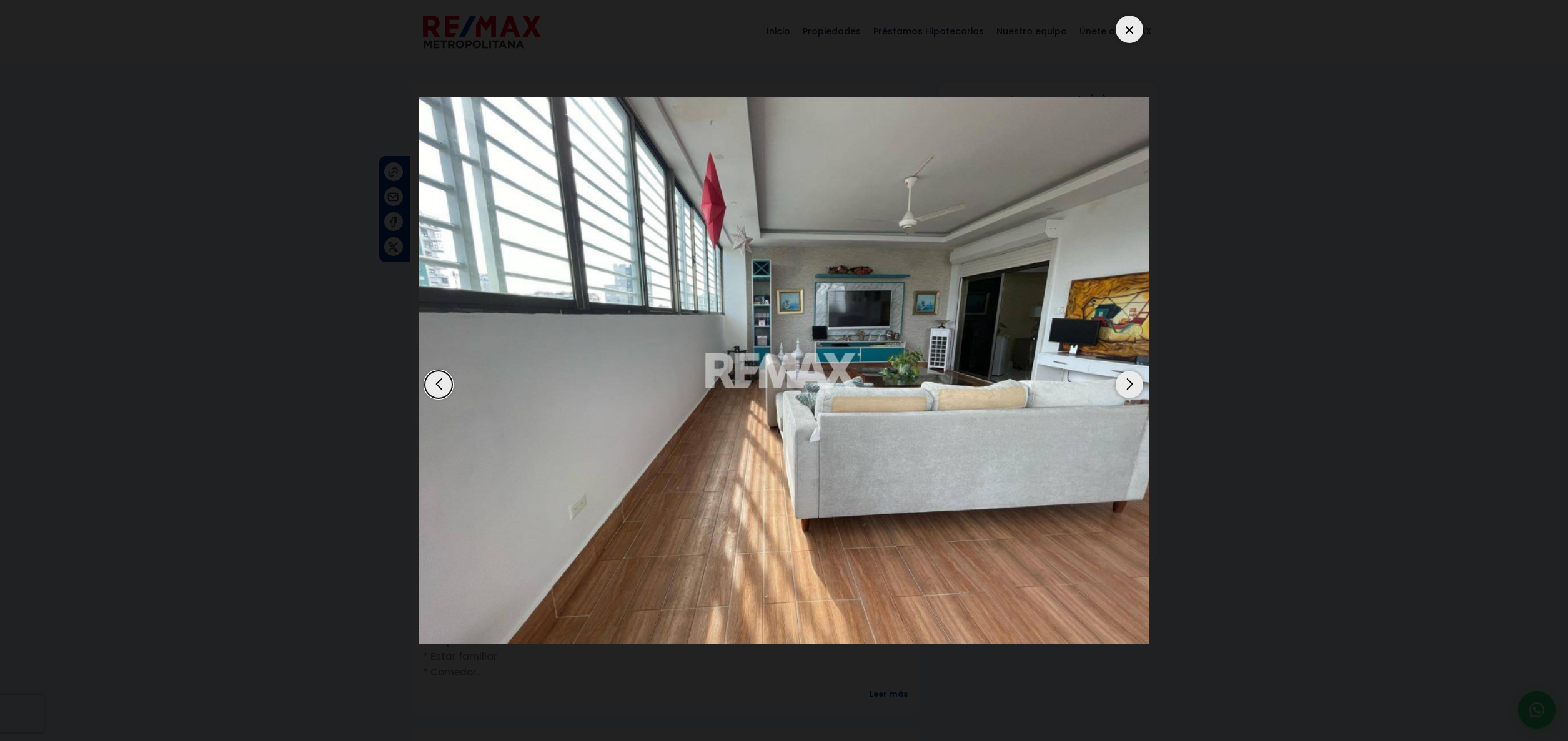
click at [1127, 382] on div "Next slide" at bounding box center [1129, 384] width 28 height 28
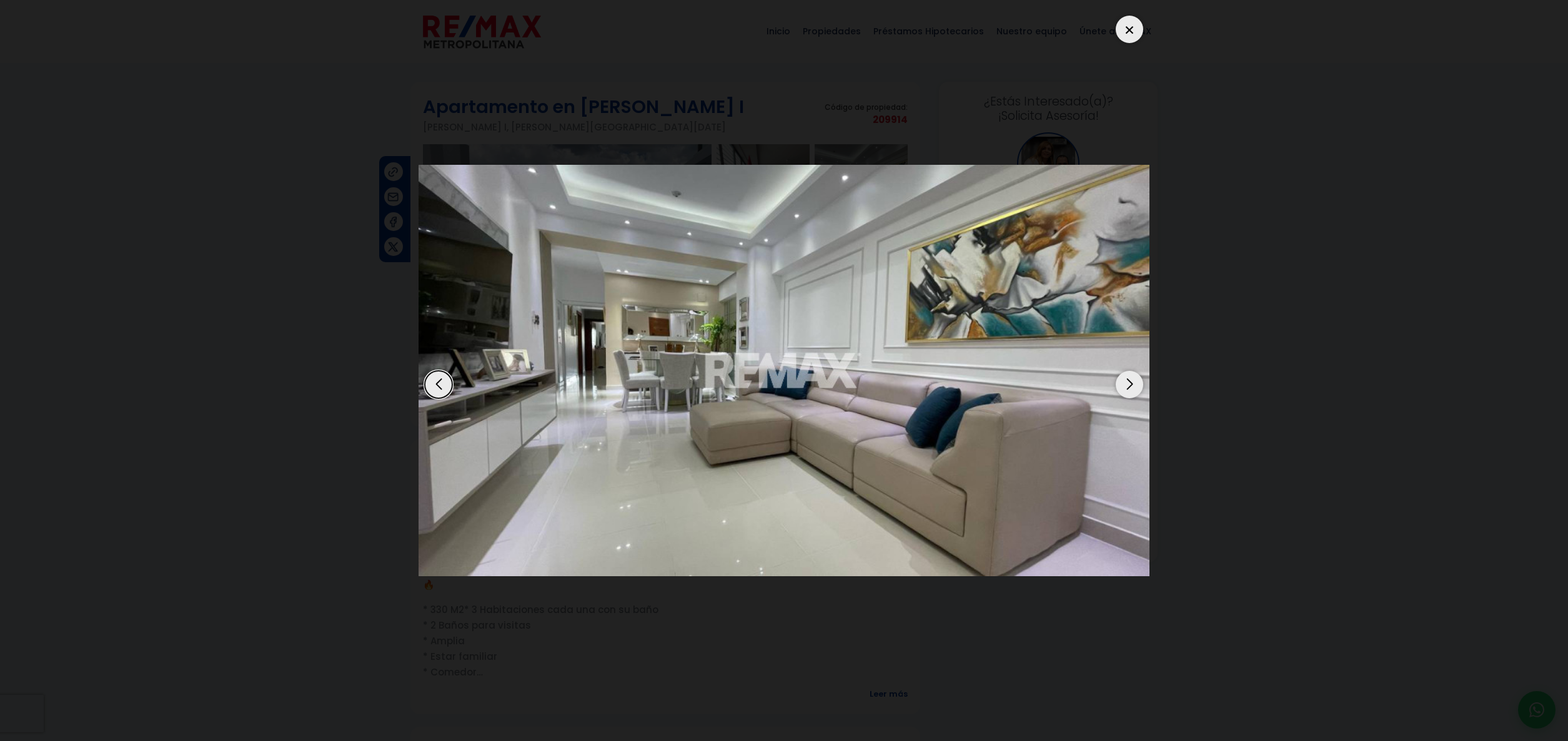
click at [1127, 382] on div "Next slide" at bounding box center [1129, 384] width 28 height 28
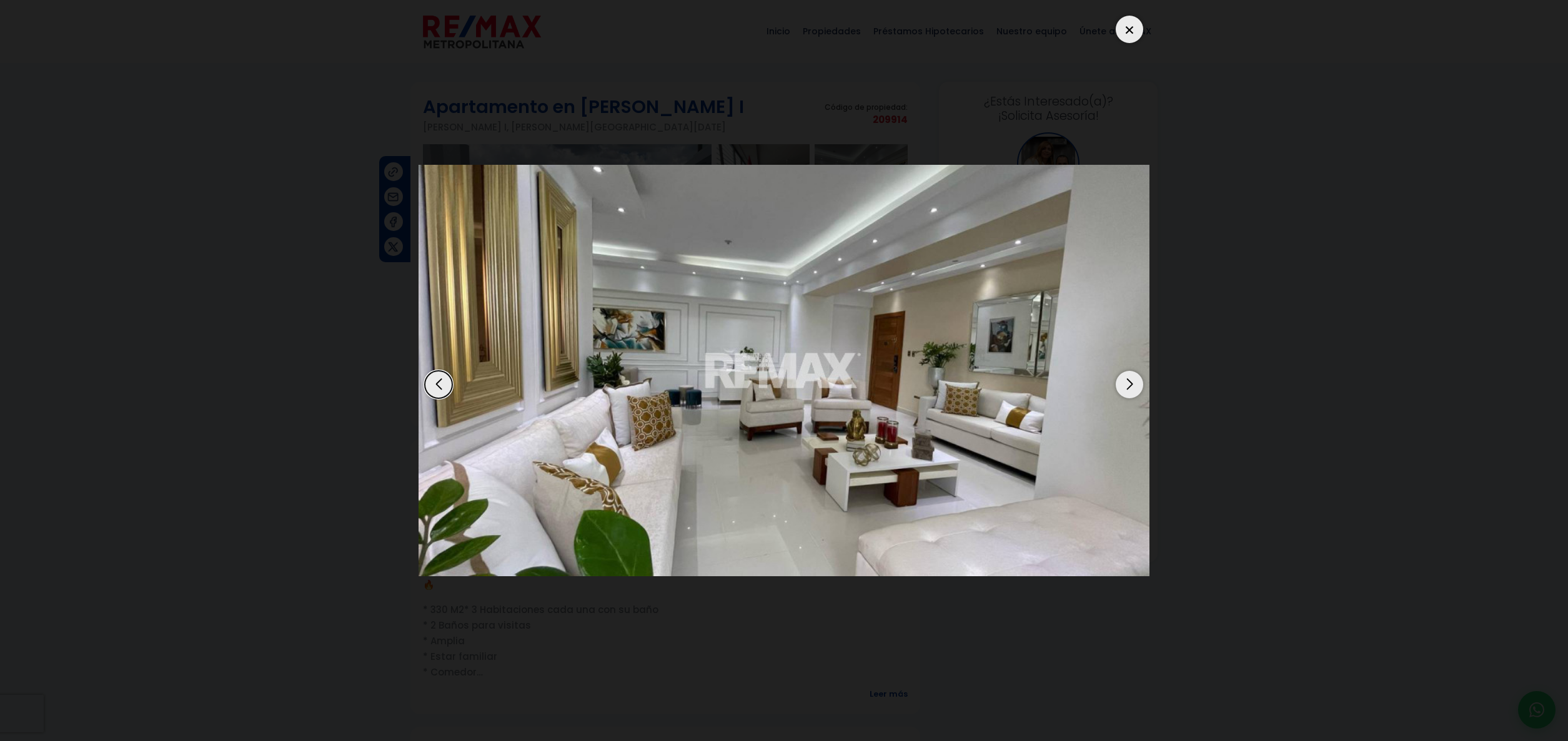
click at [1127, 382] on div "Next slide" at bounding box center [1129, 384] width 28 height 28
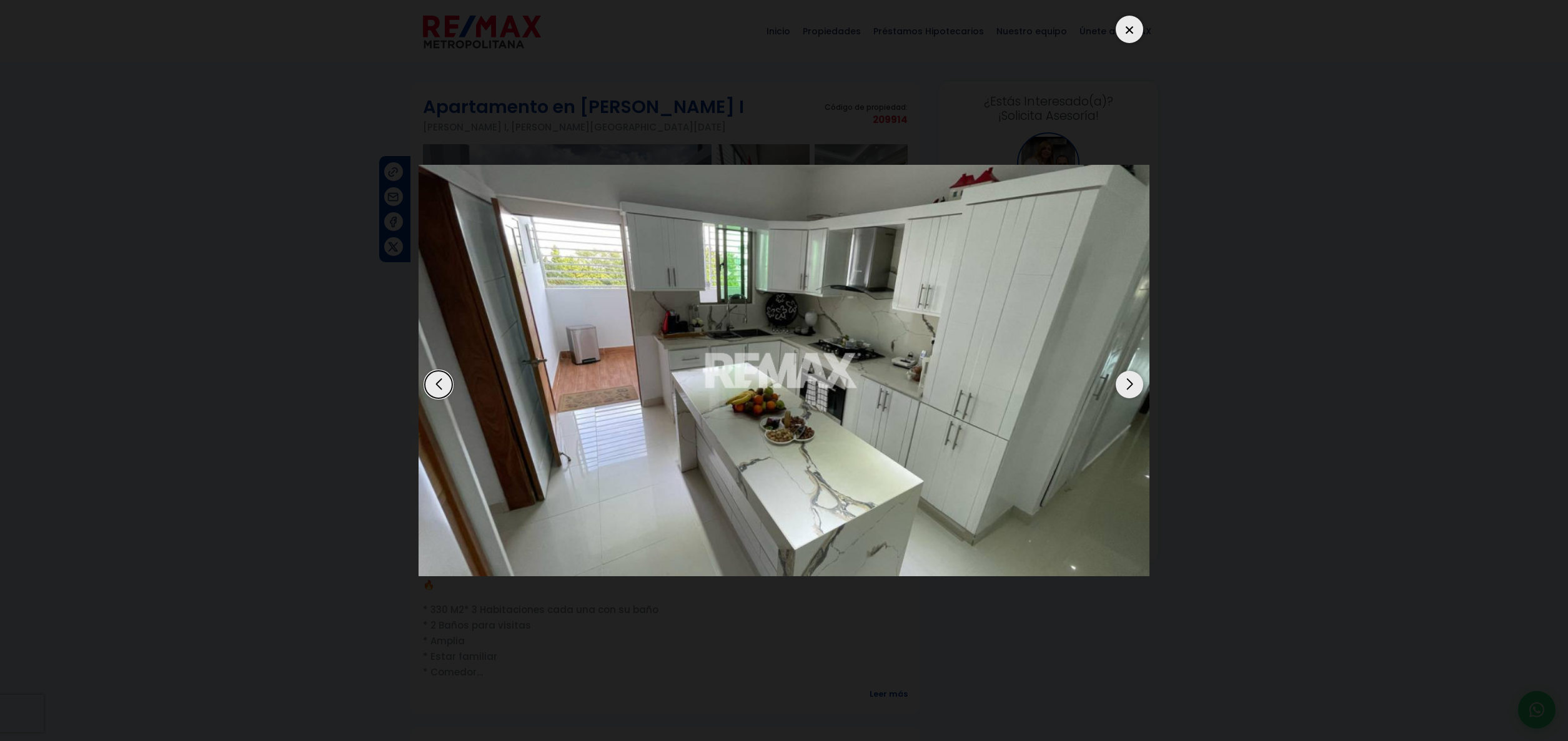
click at [1127, 382] on div "Next slide" at bounding box center [1129, 384] width 28 height 28
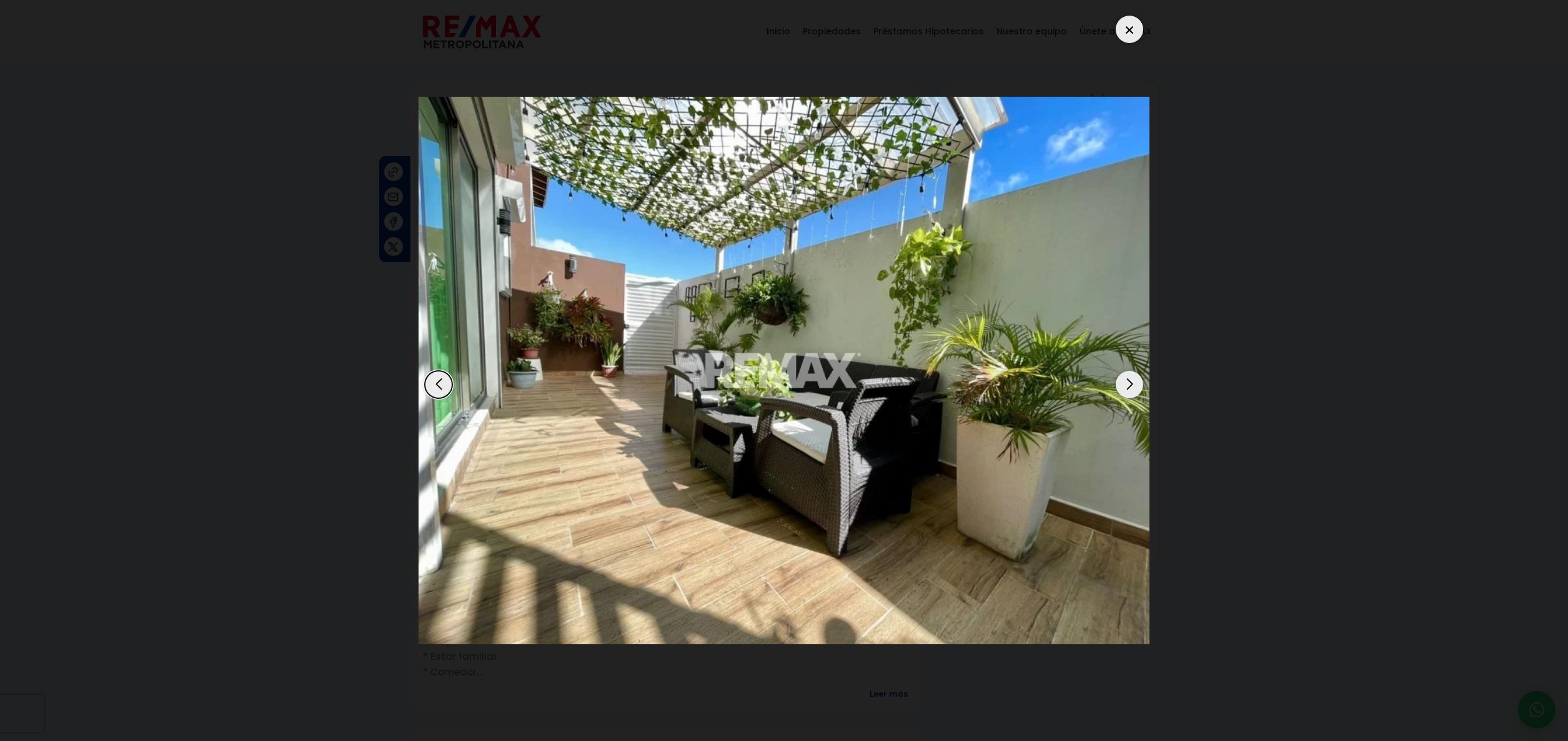
click at [1128, 382] on div "Next slide" at bounding box center [1129, 384] width 28 height 28
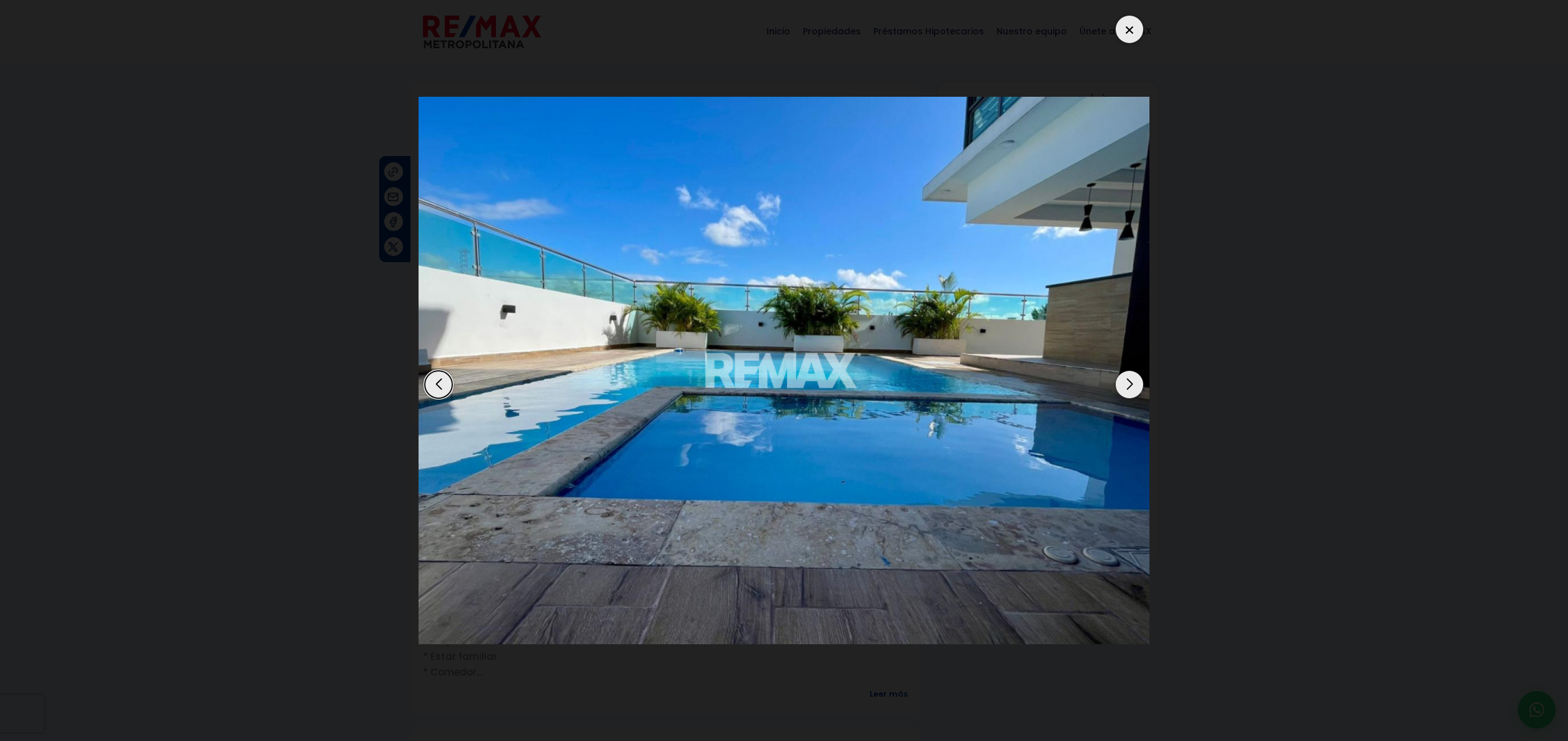
click at [1128, 382] on div "Next slide" at bounding box center [1129, 384] width 28 height 28
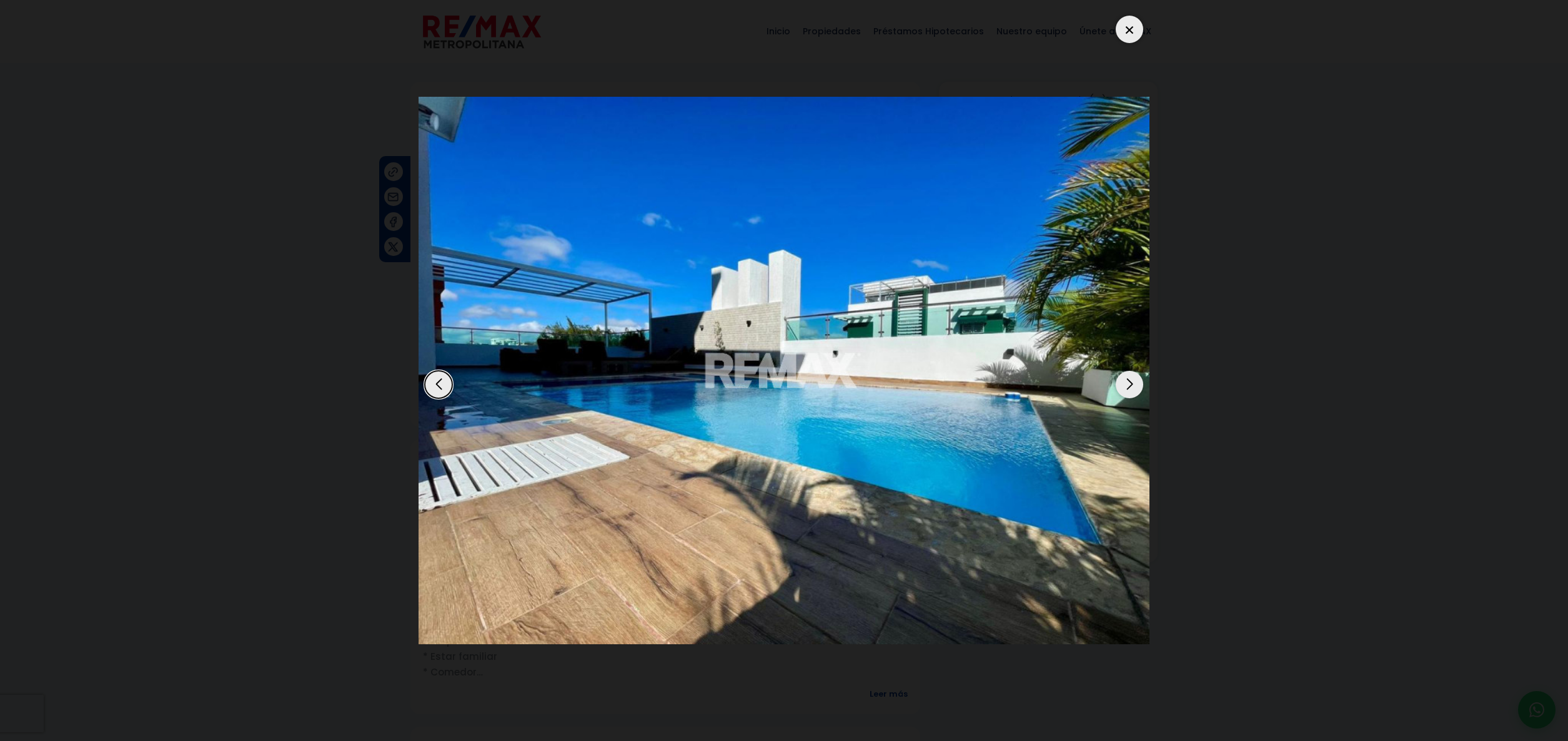
click at [1128, 382] on div "Next slide" at bounding box center [1129, 384] width 28 height 28
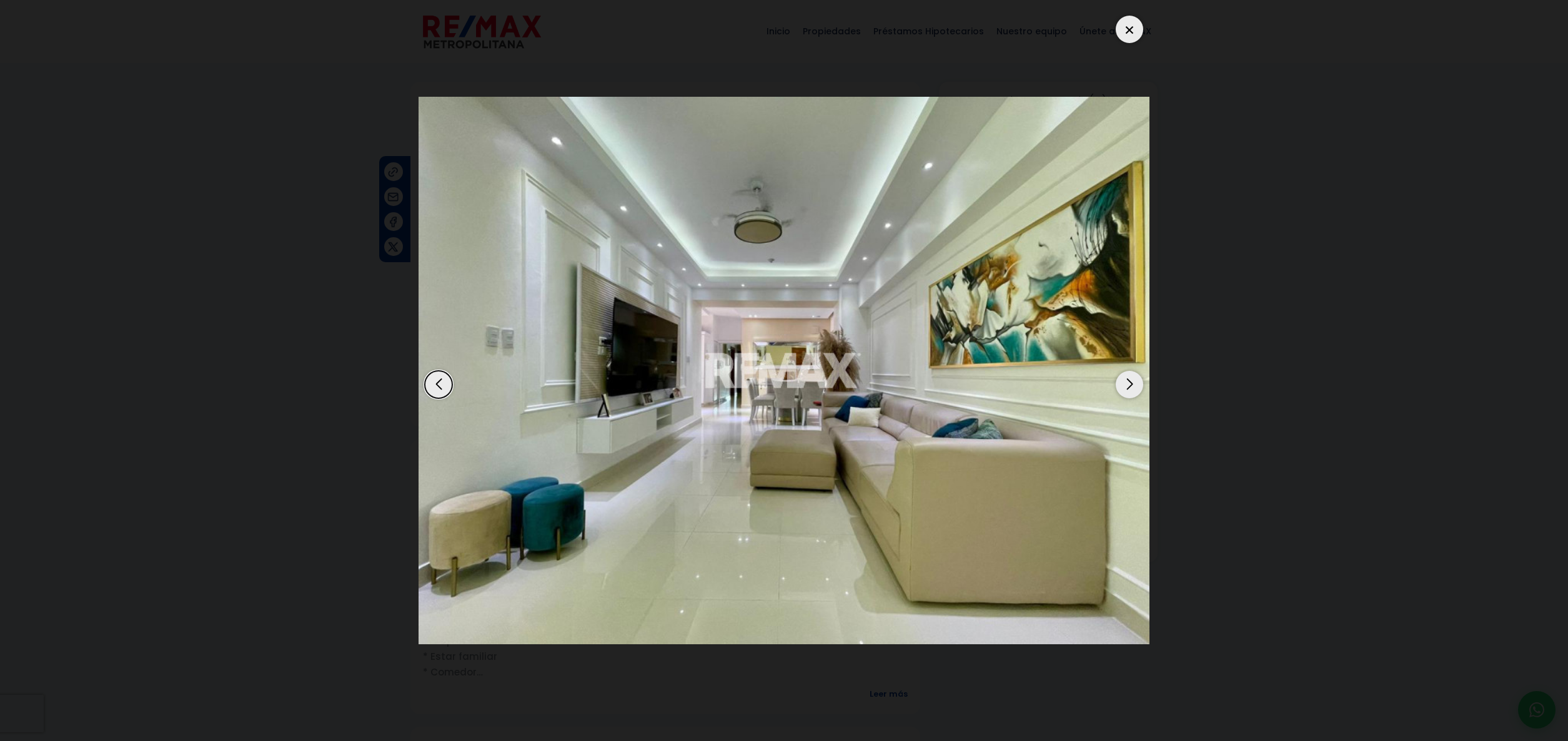
click at [1128, 382] on div "Next slide" at bounding box center [1129, 384] width 28 height 28
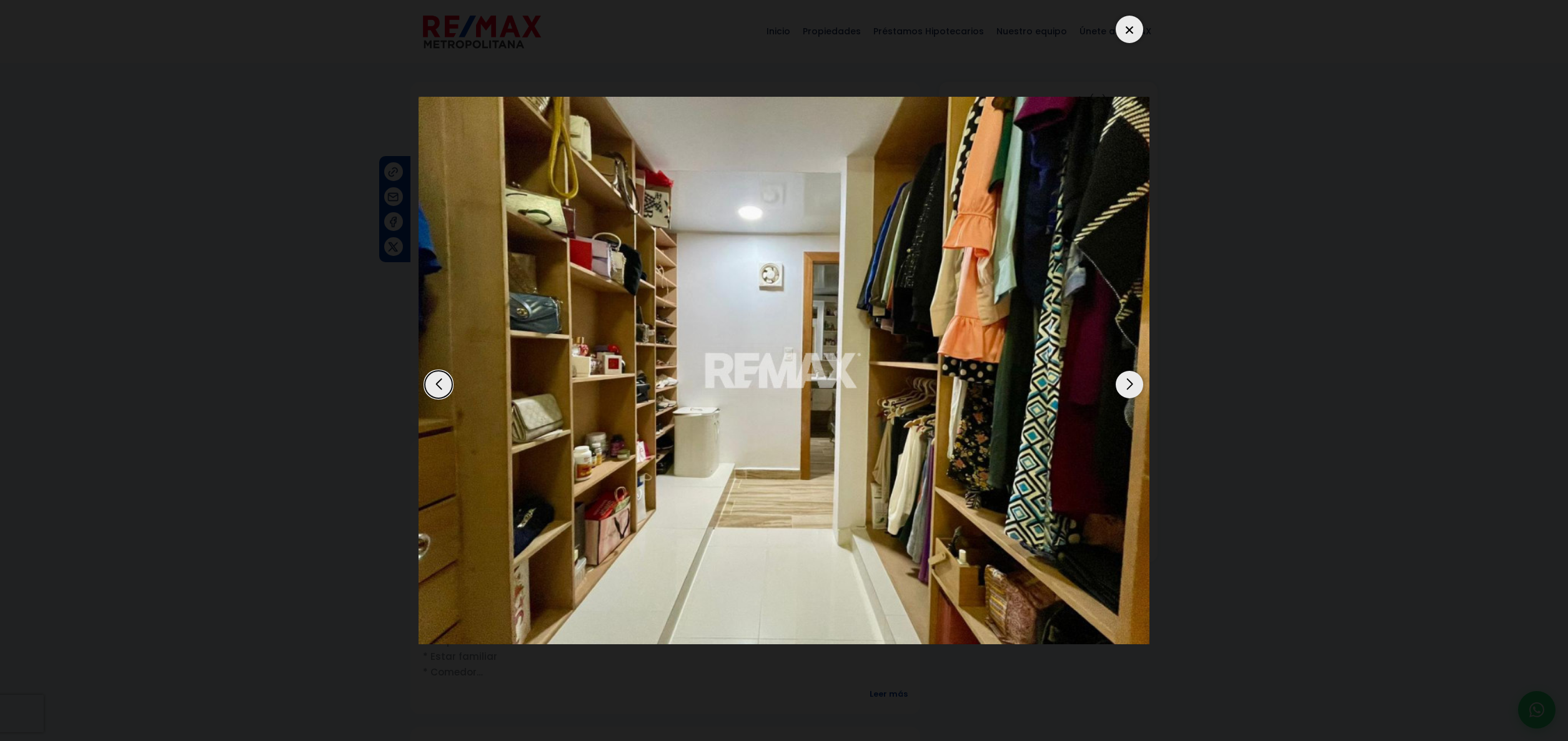
click at [1128, 382] on div "Next slide" at bounding box center [1129, 384] width 28 height 28
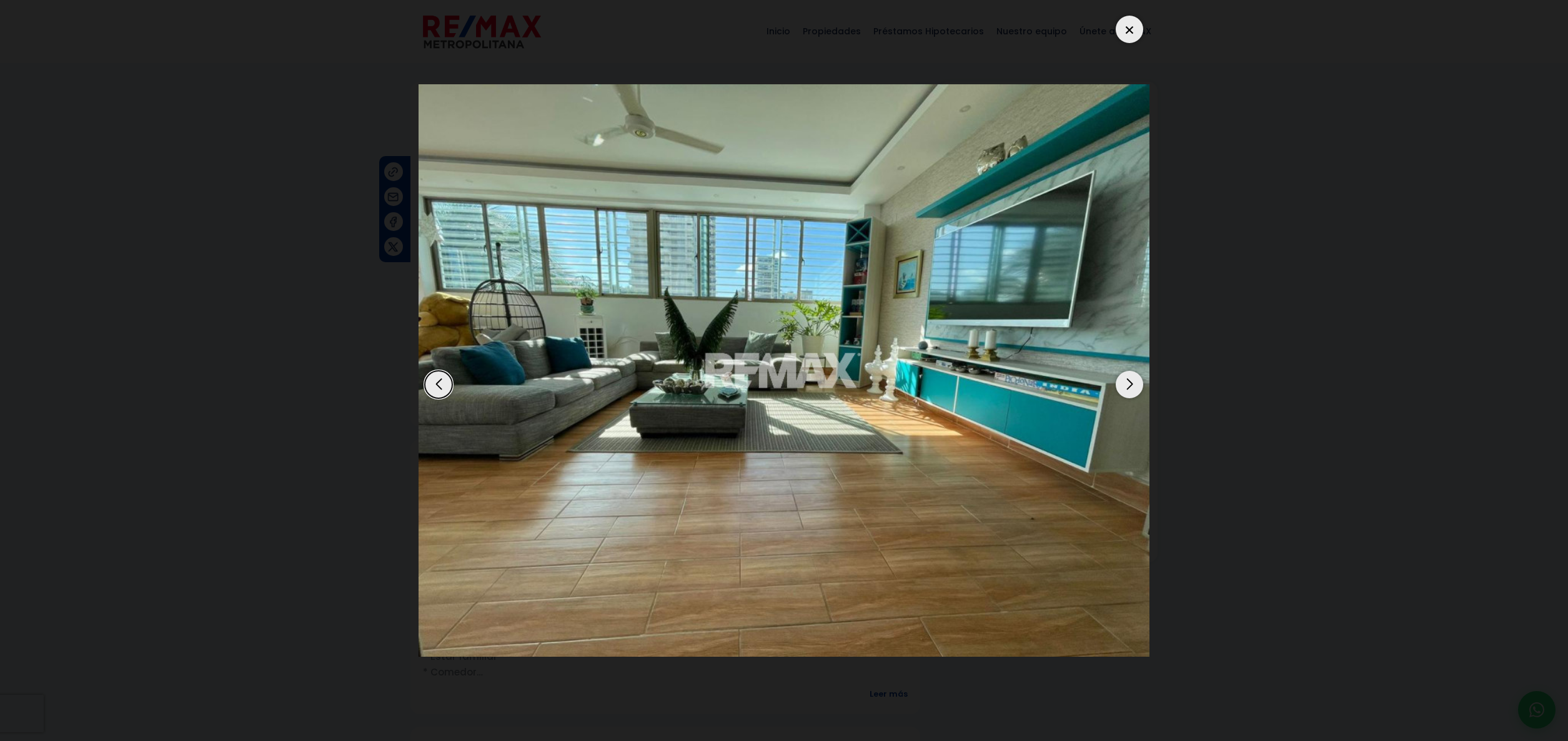
click at [1132, 384] on div "Next slide" at bounding box center [1129, 384] width 28 height 28
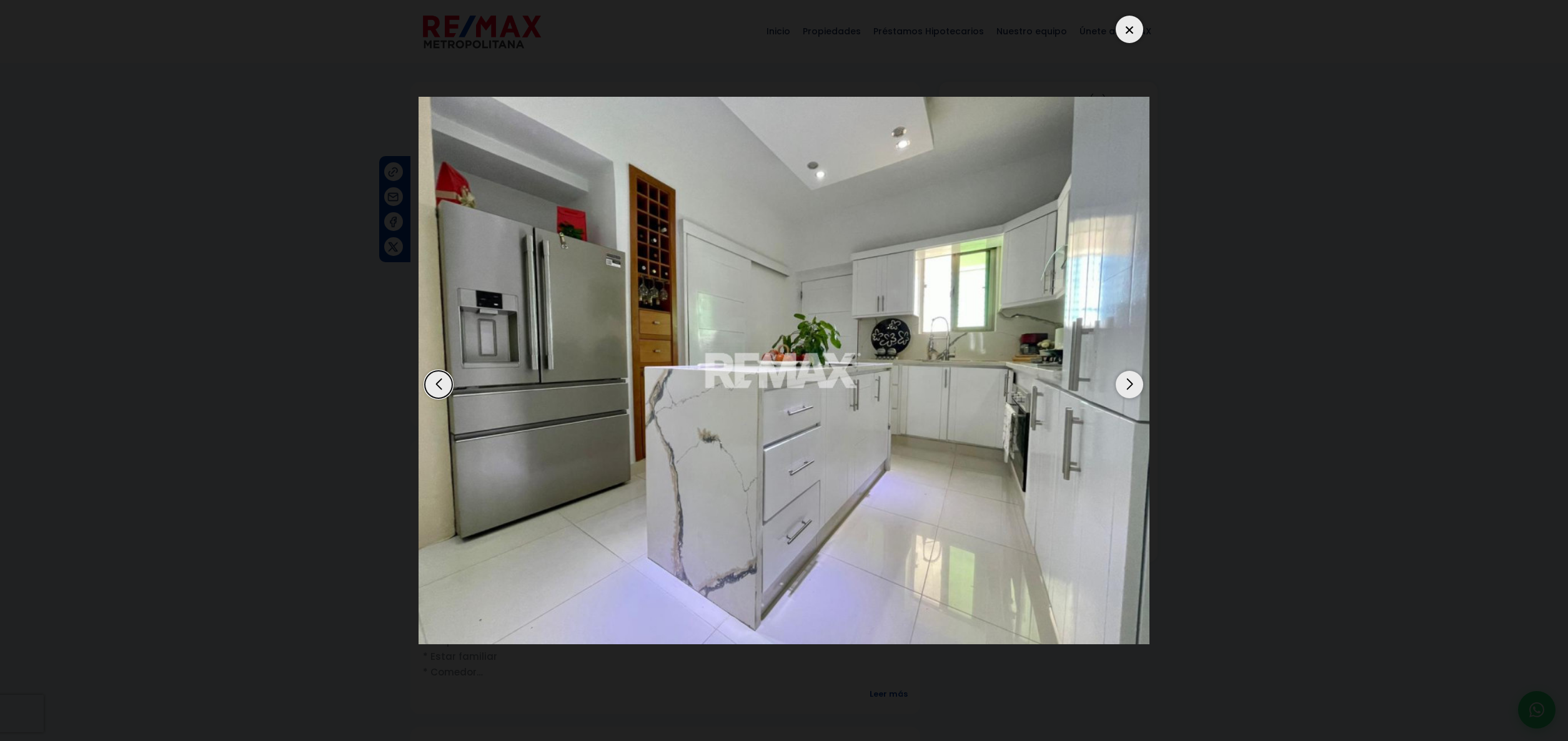
click at [1132, 384] on div "Next slide" at bounding box center [1129, 384] width 28 height 28
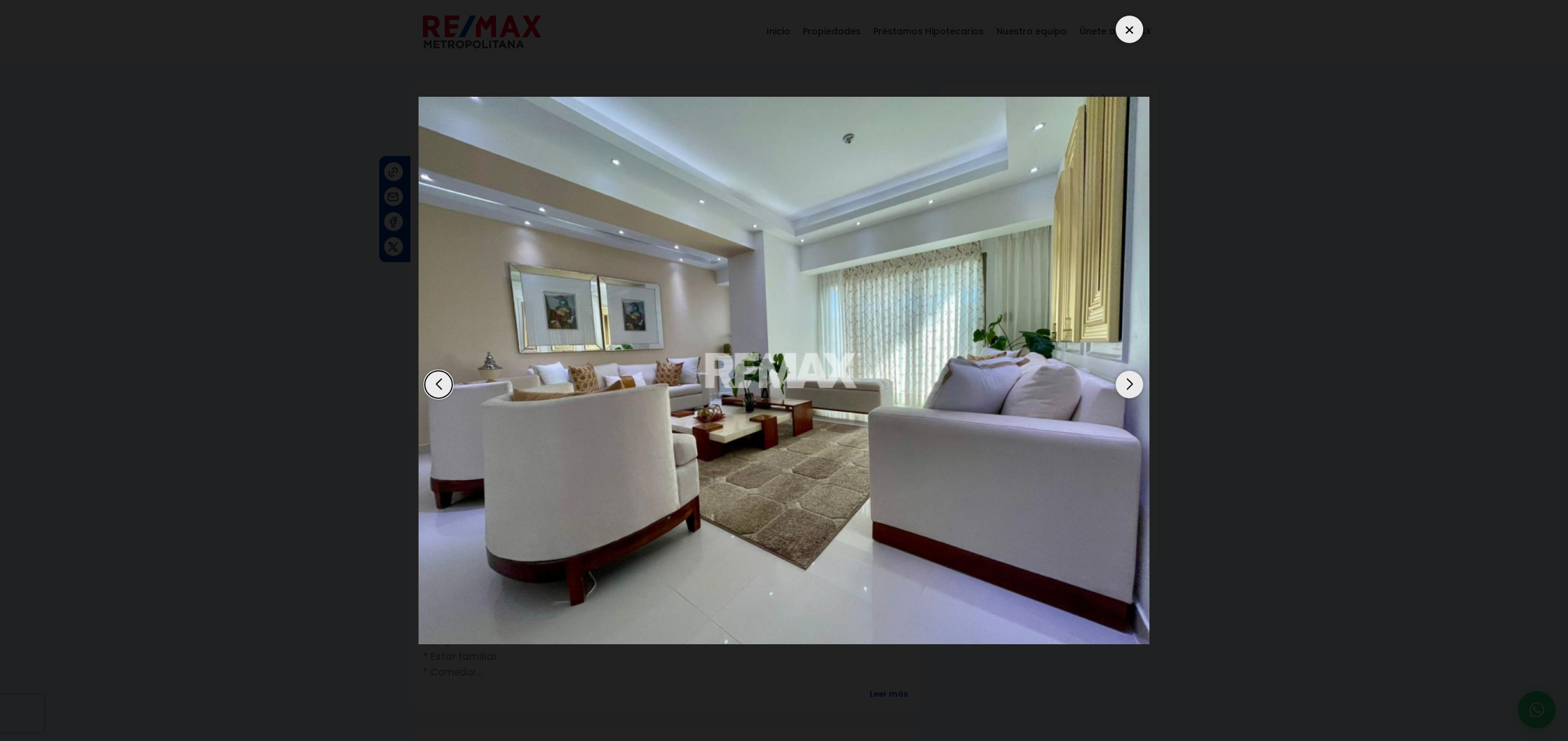
click at [1132, 384] on div "Next slide" at bounding box center [1129, 384] width 28 height 28
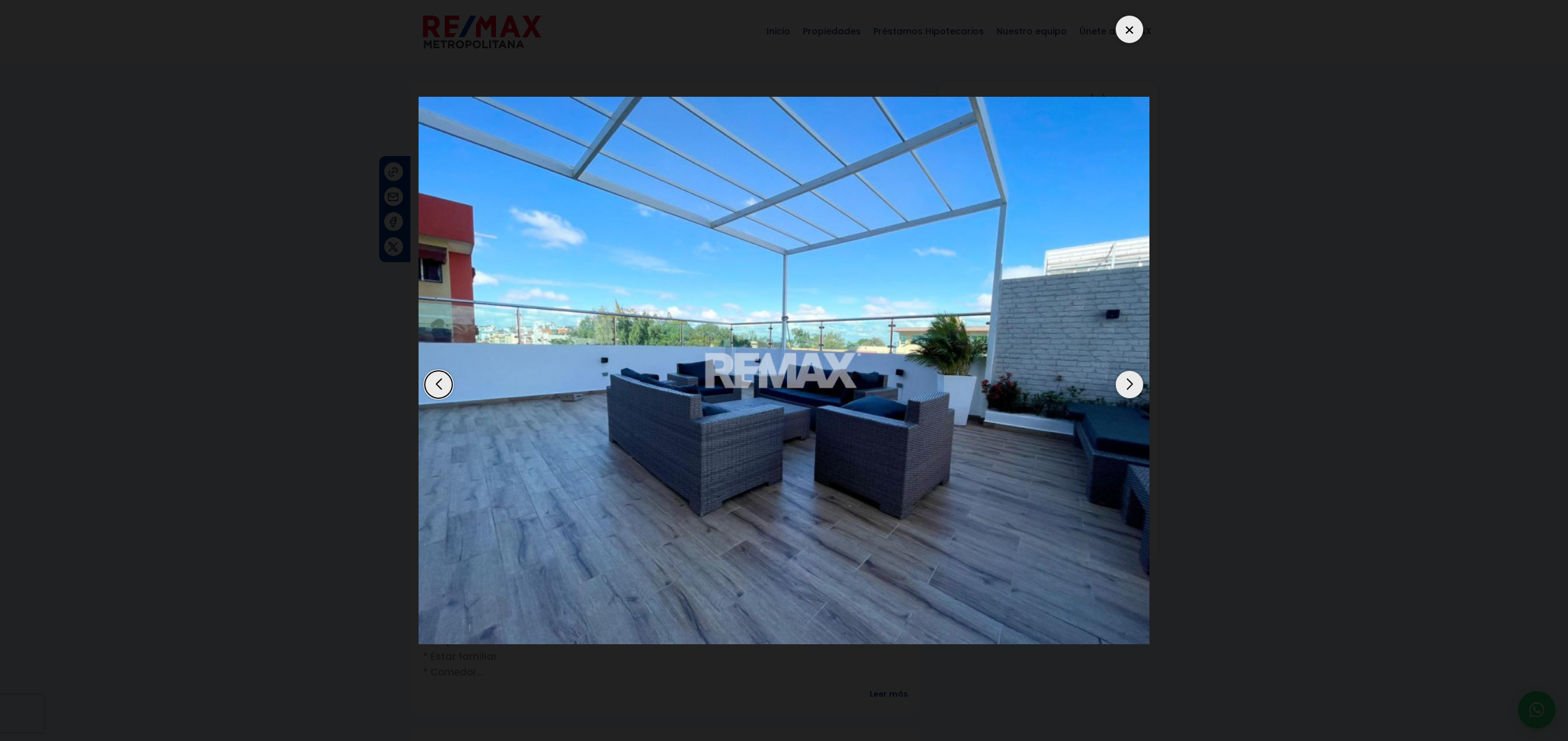
click at [1141, 377] on div "Next slide" at bounding box center [1129, 384] width 28 height 28
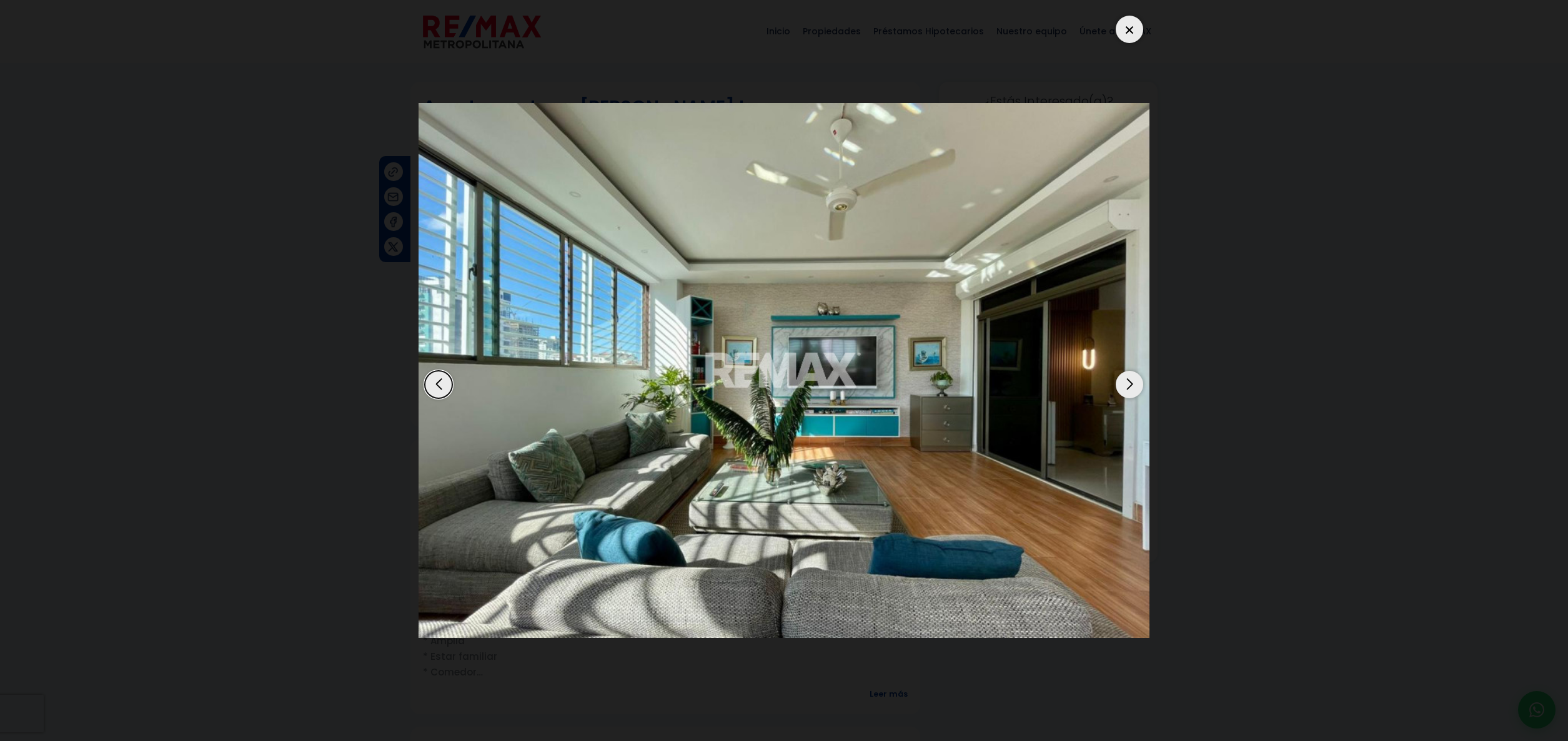
click at [1133, 384] on div "Next slide" at bounding box center [1129, 384] width 28 height 28
